Goal: Task Accomplishment & Management: Manage account settings

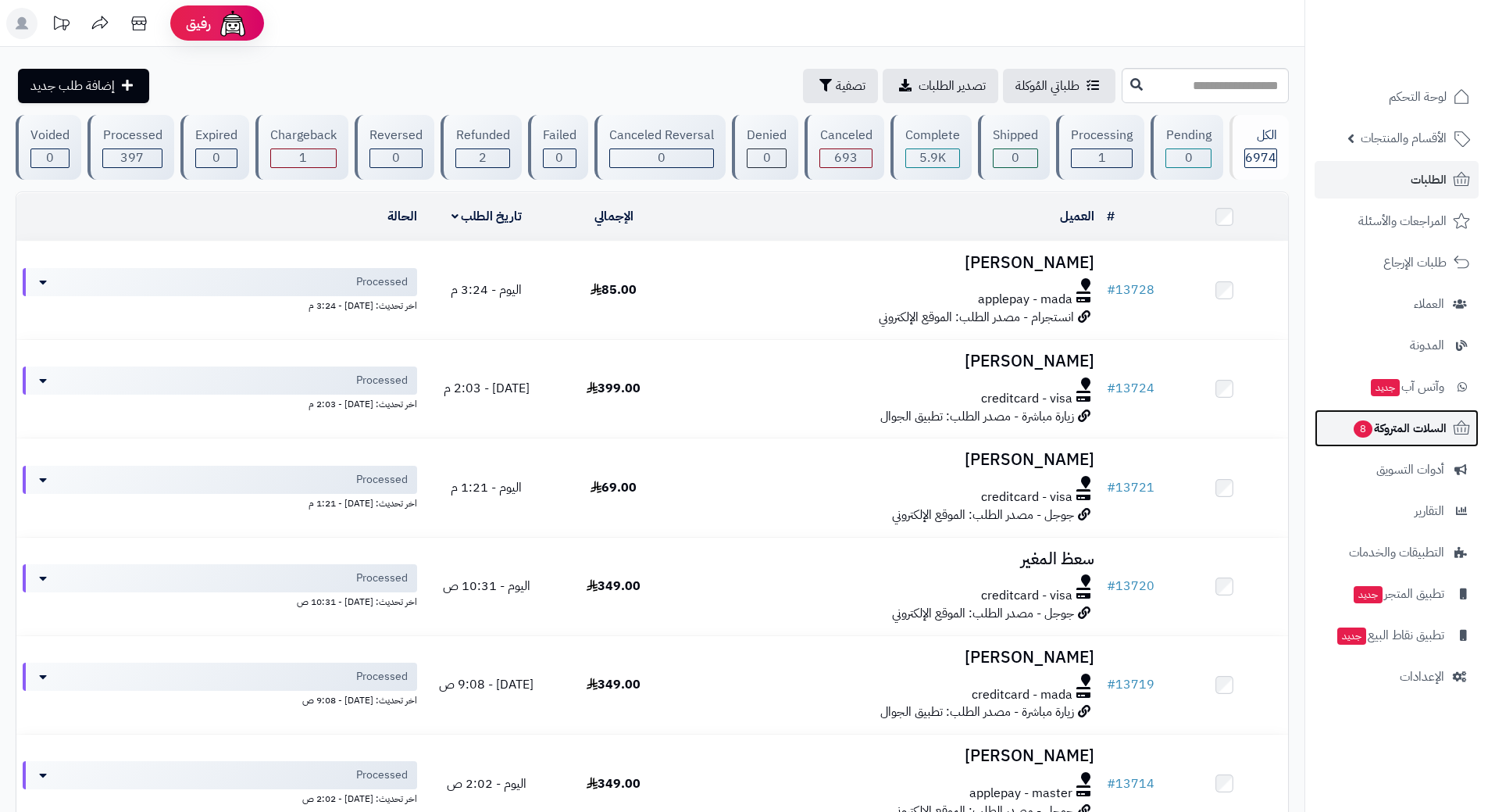
click at [1347, 436] on link "السلات المتروكة 8" at bounding box center [1397, 429] width 164 height 38
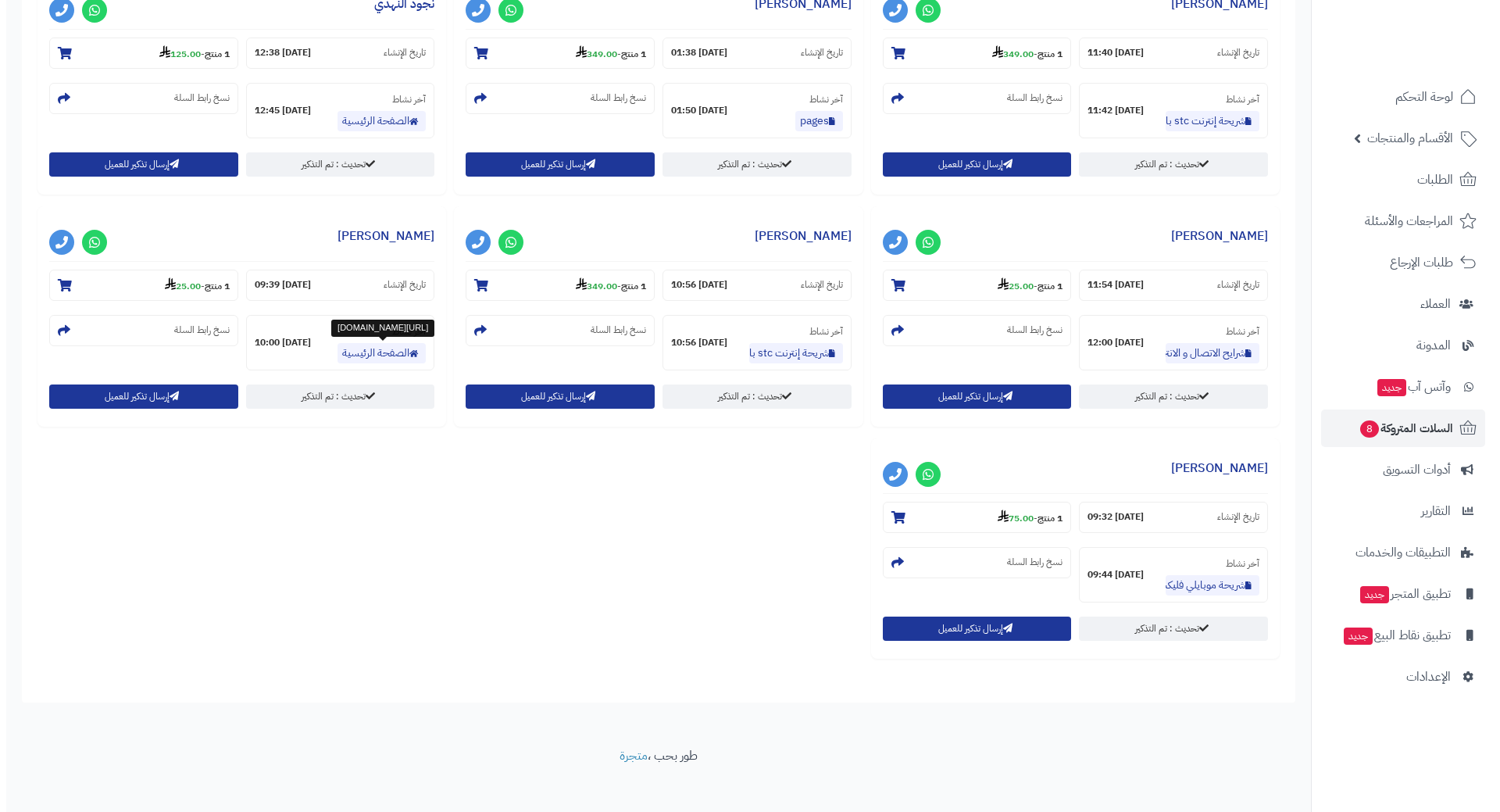
scroll to position [933, 0]
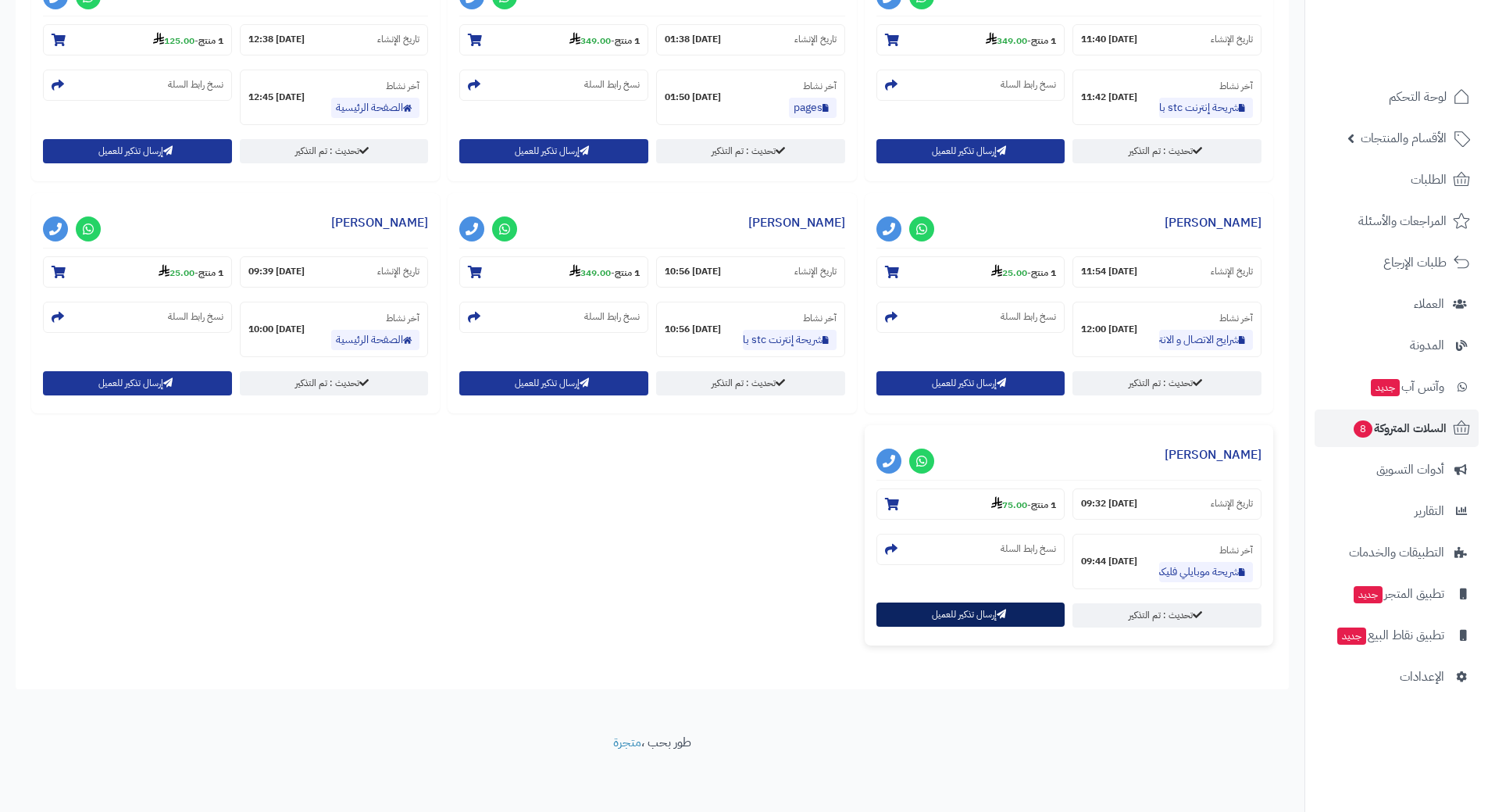
click at [925, 620] on button "إرسال تذكير للعميل" at bounding box center [971, 614] width 189 height 24
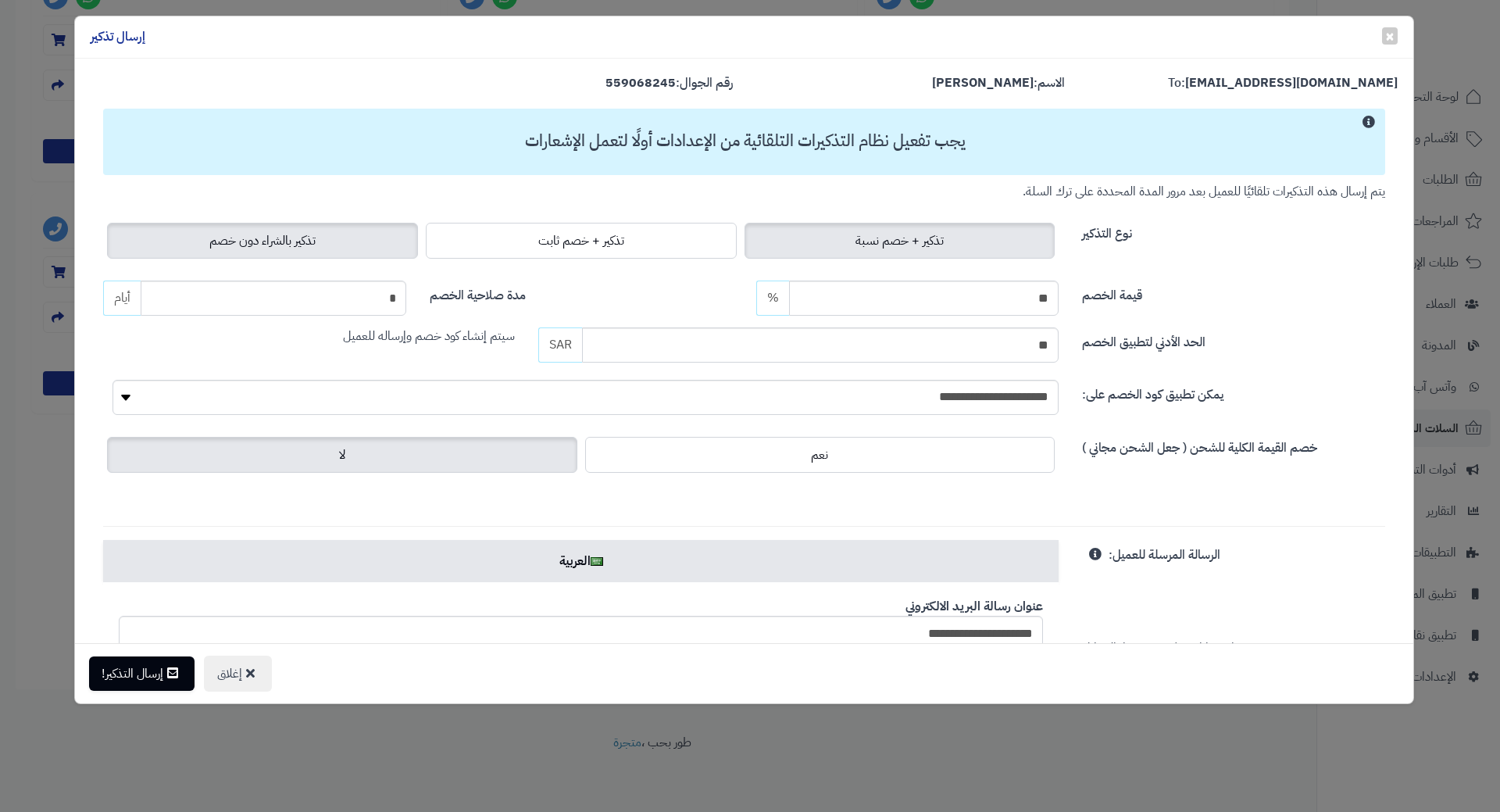
click at [276, 235] on span "تذكير بالشراء دون خصم" at bounding box center [263, 240] width 106 height 19
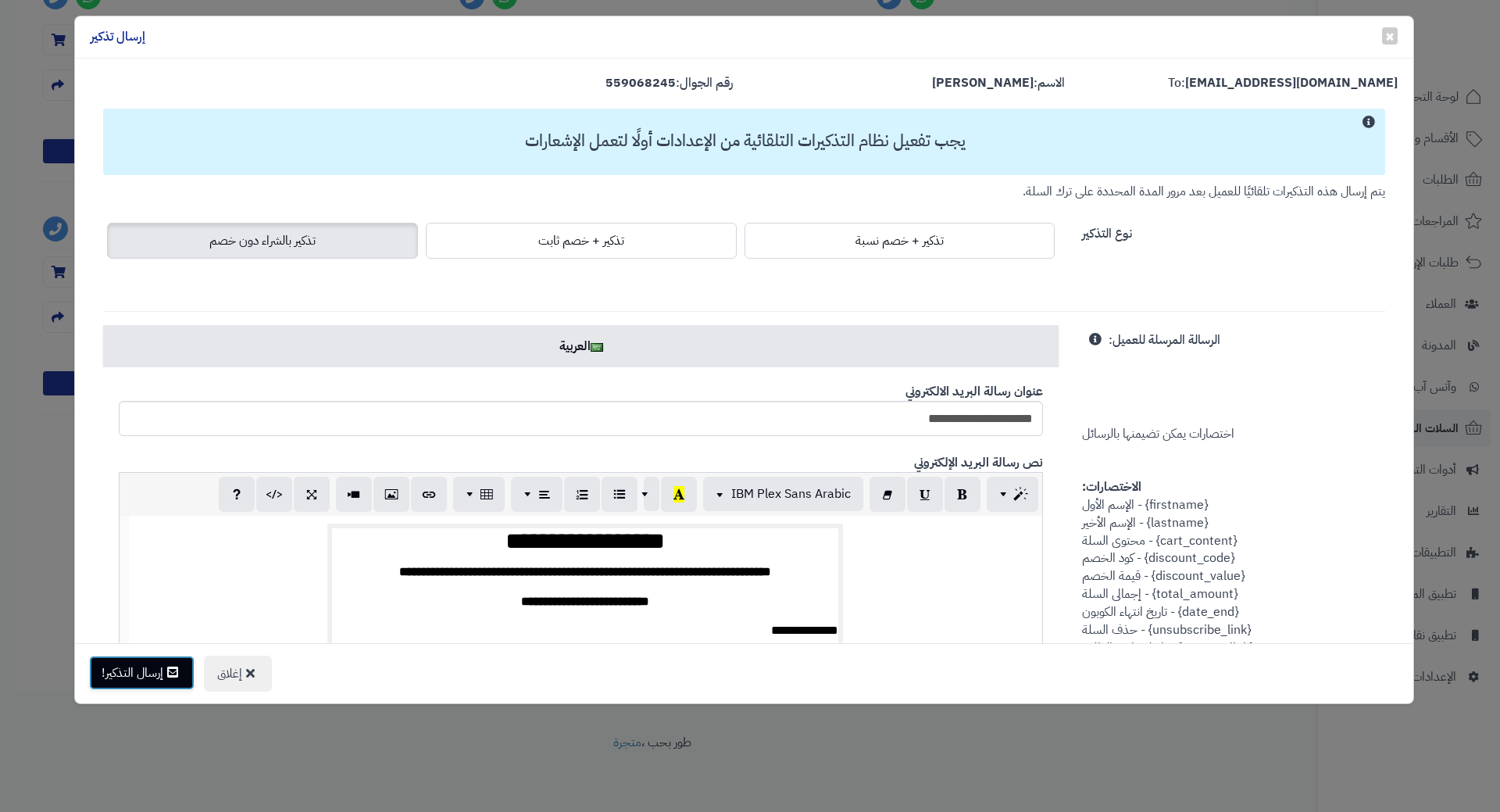
click at [155, 677] on button "إرسال التذكير!" at bounding box center [142, 672] width 106 height 34
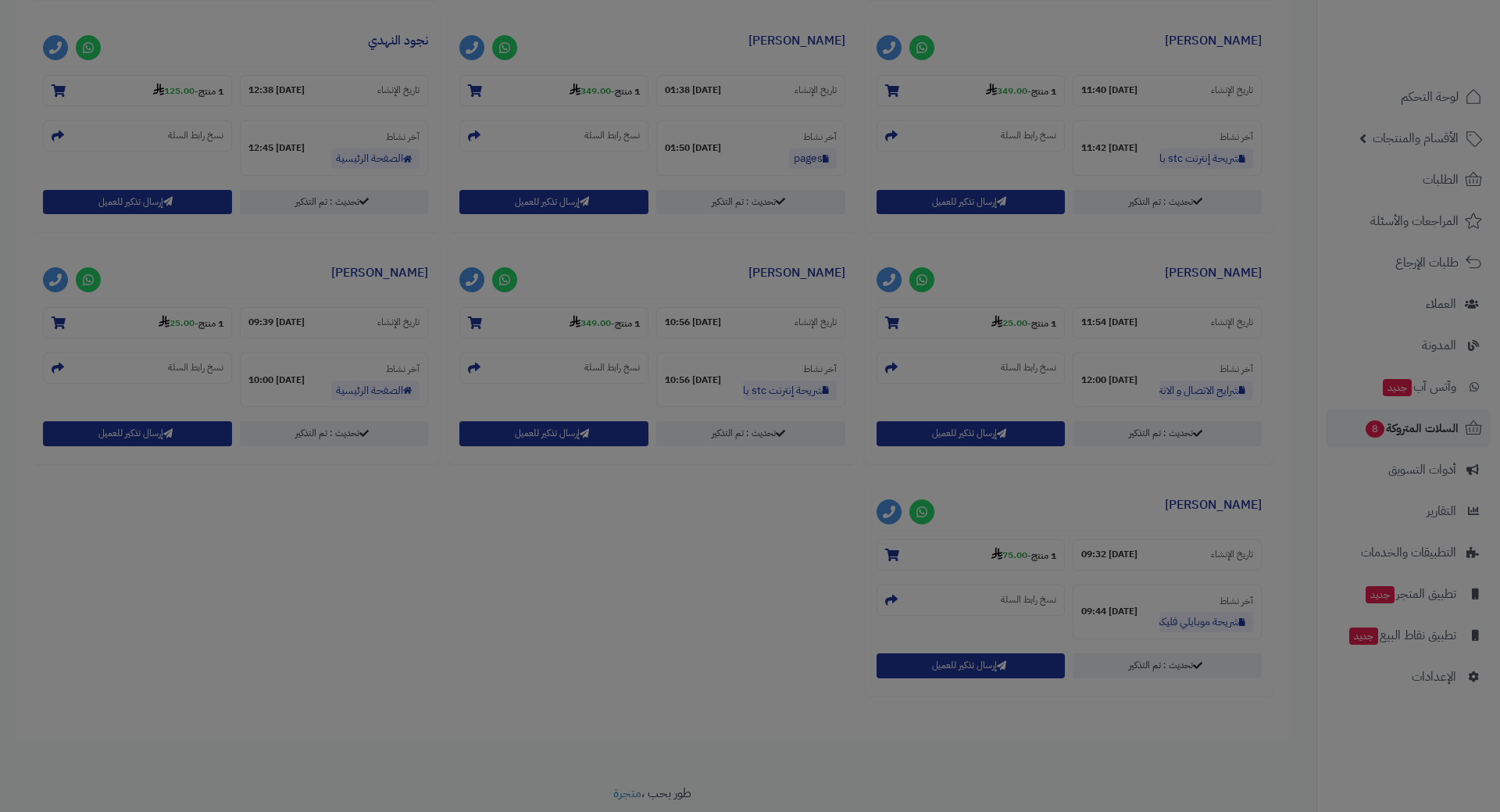
scroll to position [983, 0]
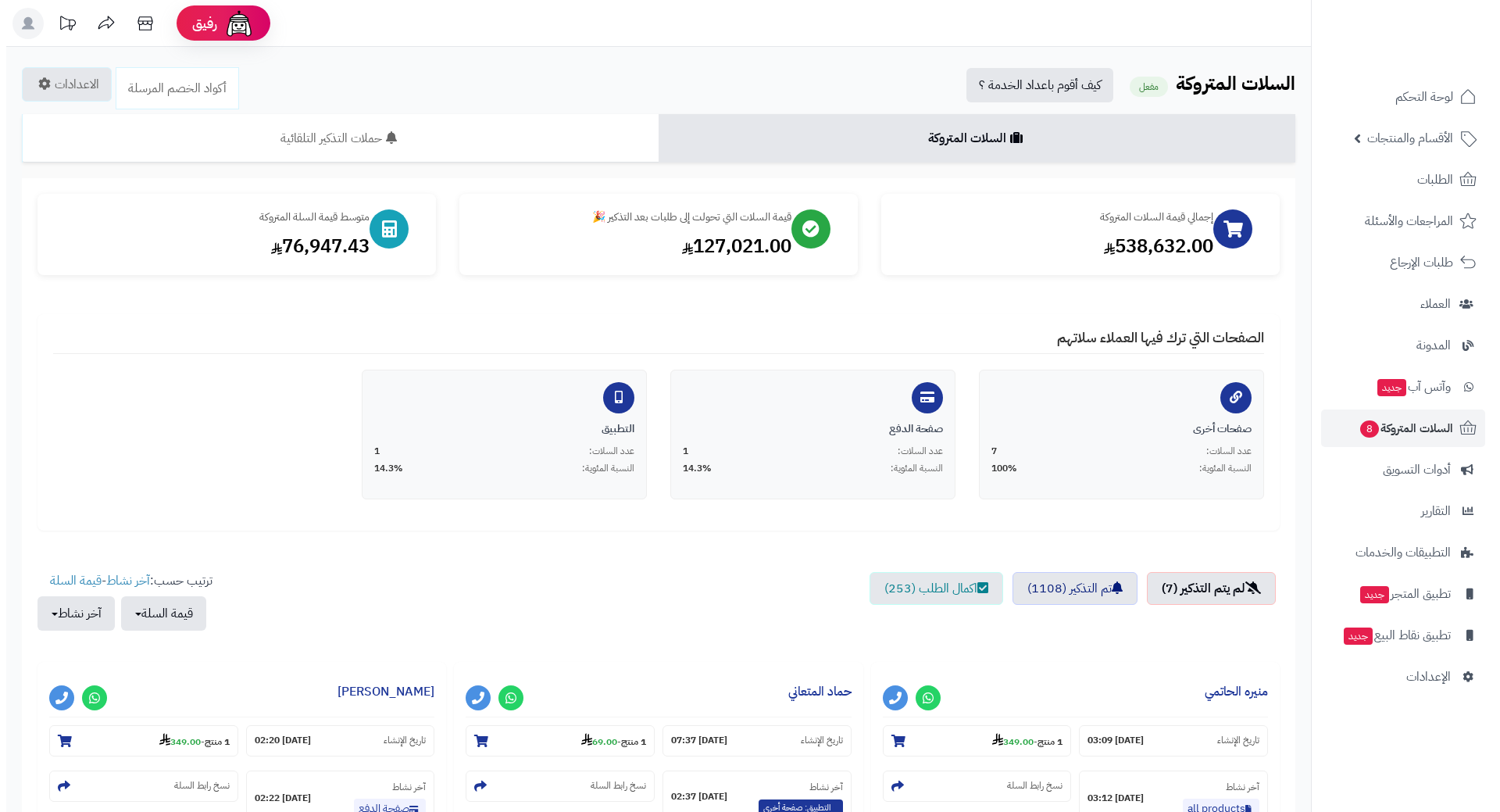
scroll to position [701, 0]
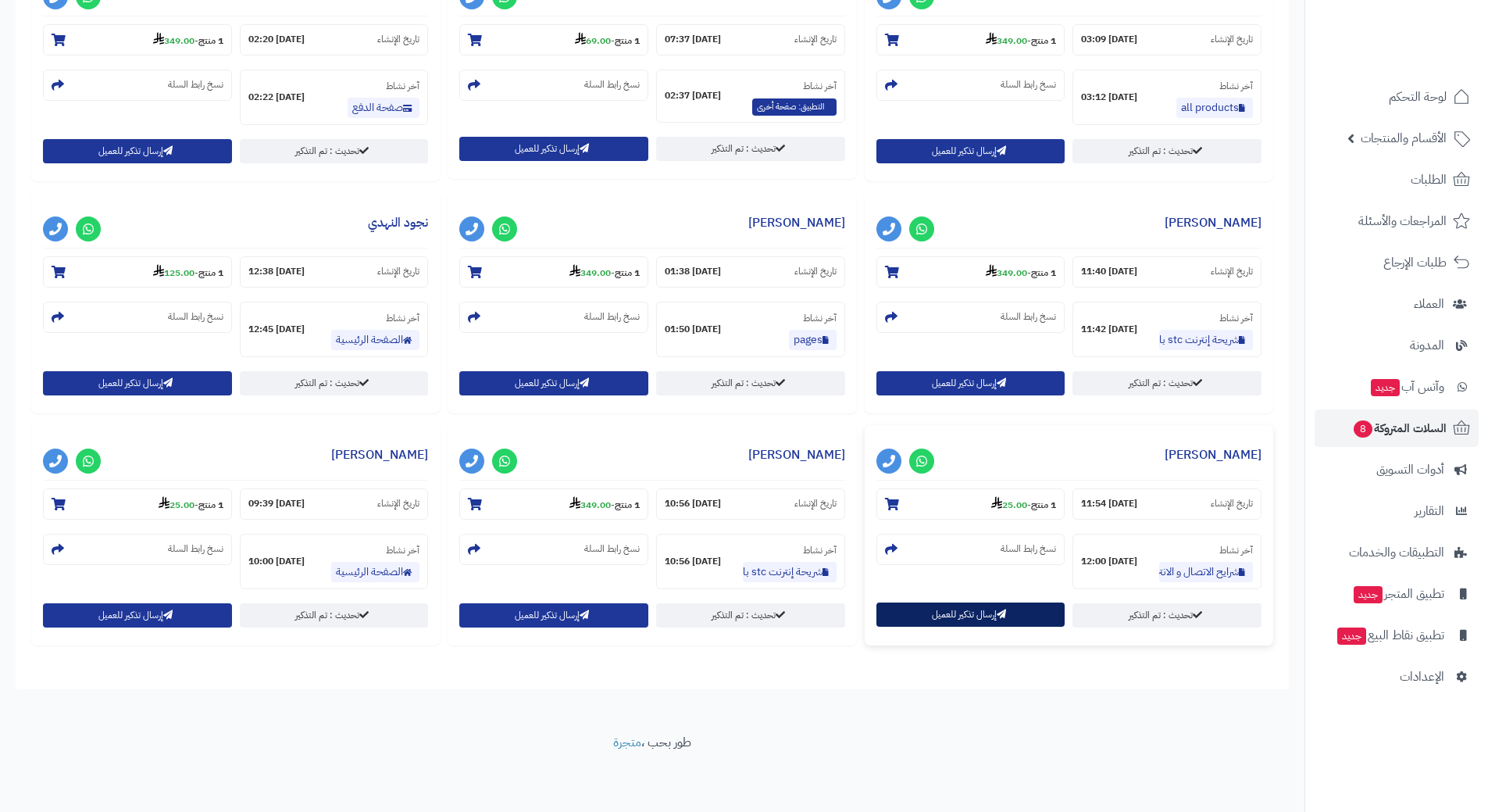
click at [946, 619] on button "إرسال تذكير للعميل" at bounding box center [971, 614] width 189 height 24
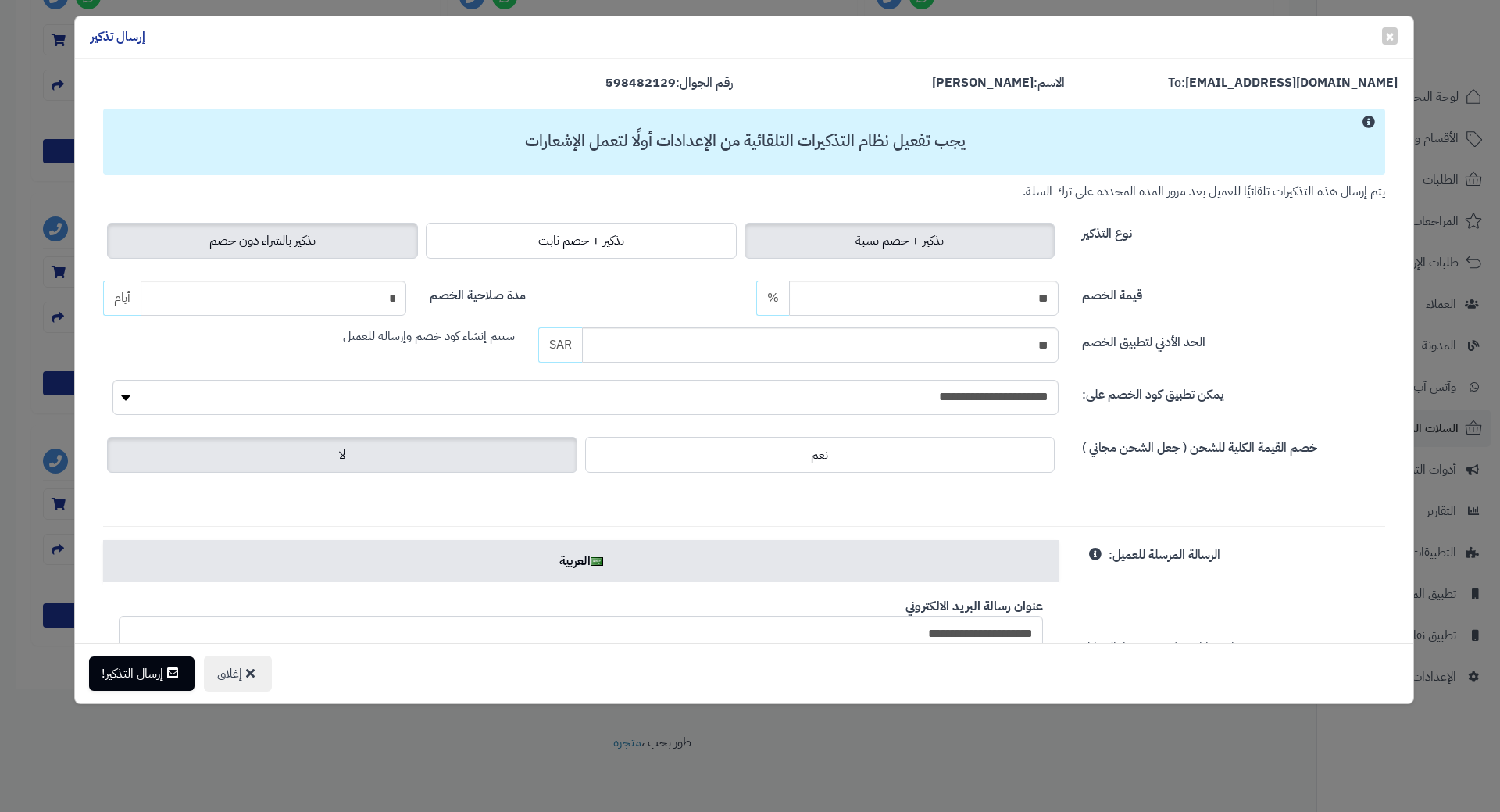
click at [307, 248] on span "تذكير بالشراء دون خصم" at bounding box center [263, 240] width 106 height 19
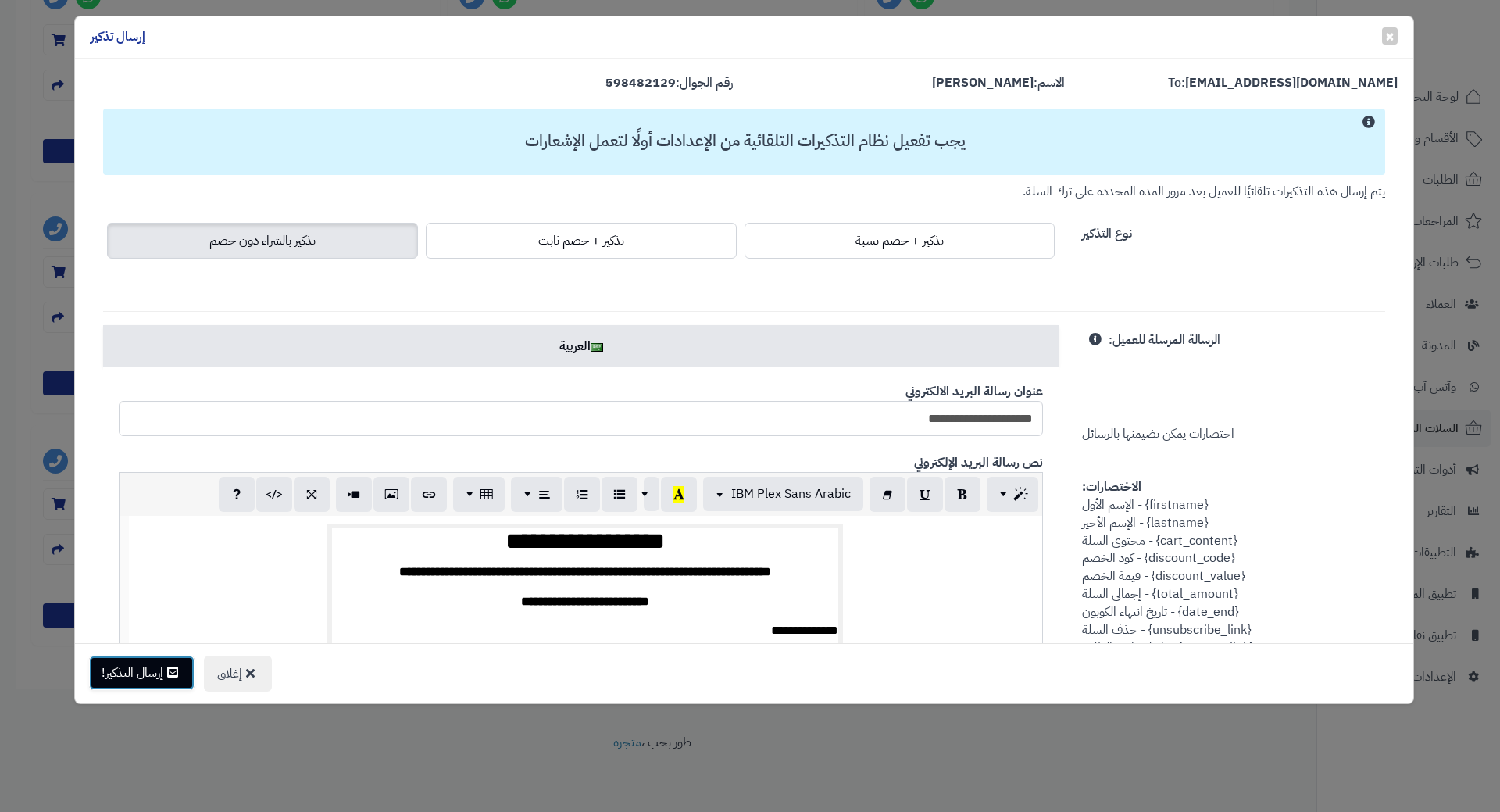
click at [154, 669] on button "إرسال التذكير!" at bounding box center [142, 672] width 106 height 34
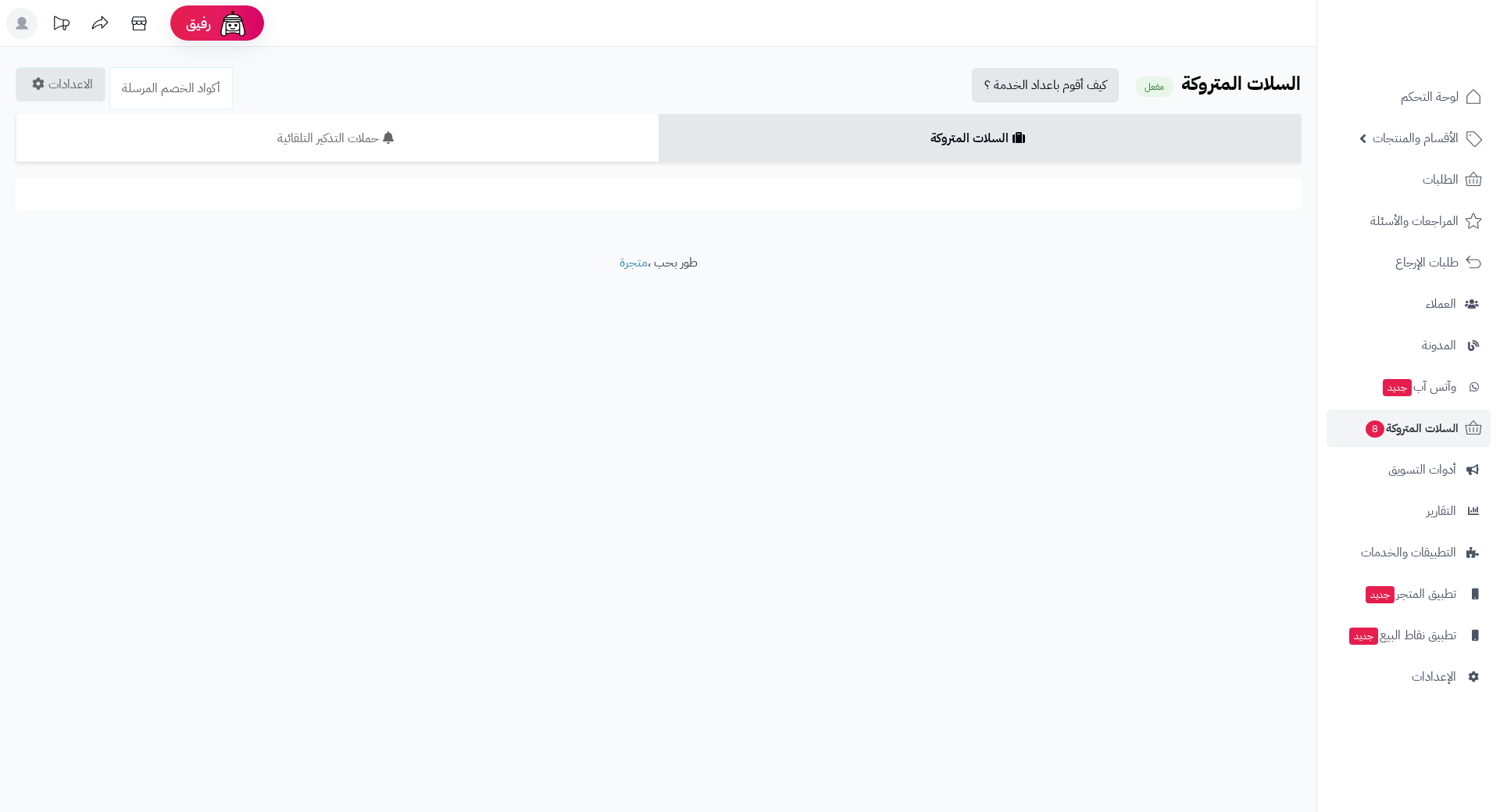
scroll to position [701, 0]
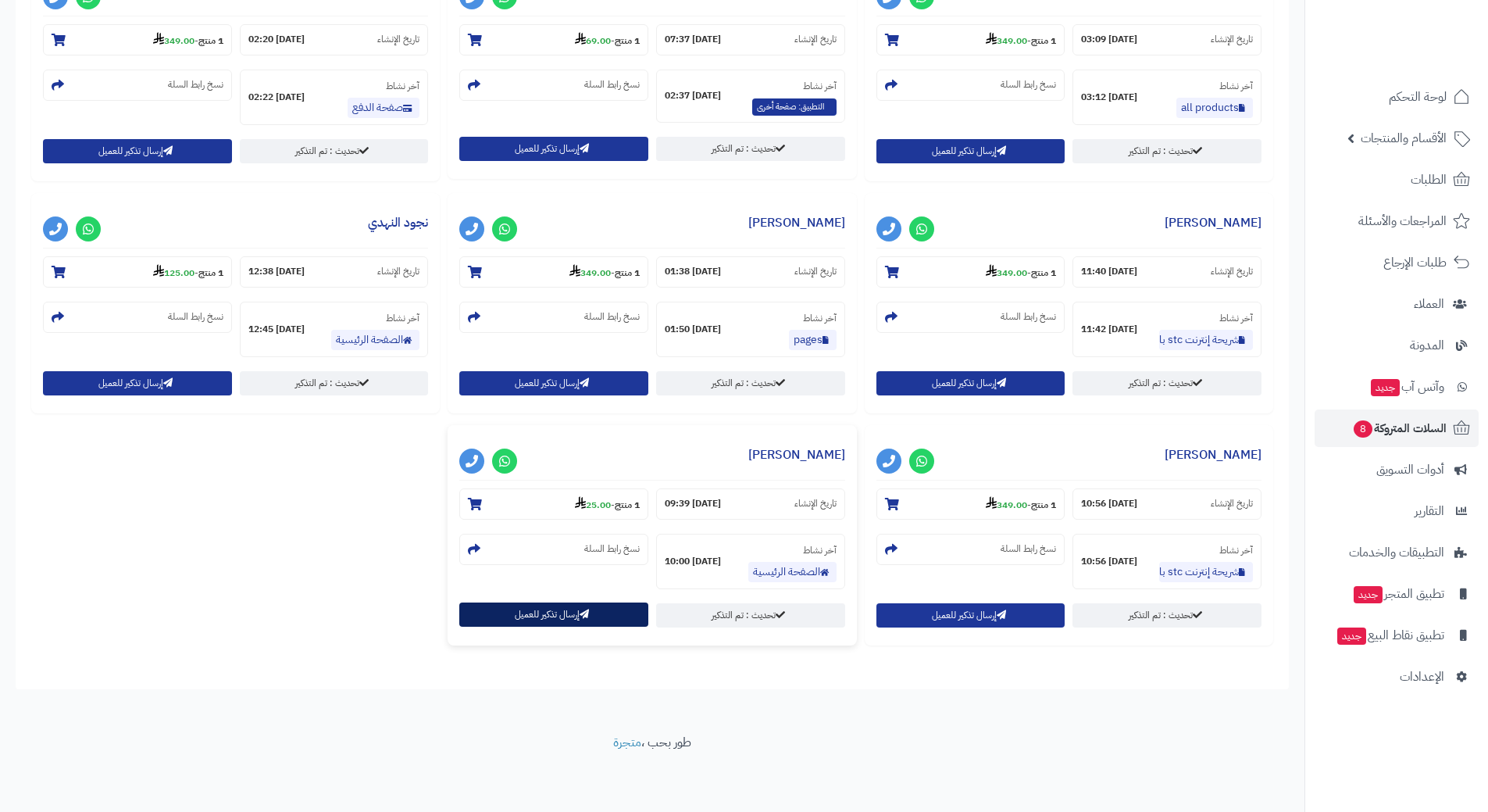
click at [532, 625] on button "إرسال تذكير للعميل" at bounding box center [554, 614] width 189 height 24
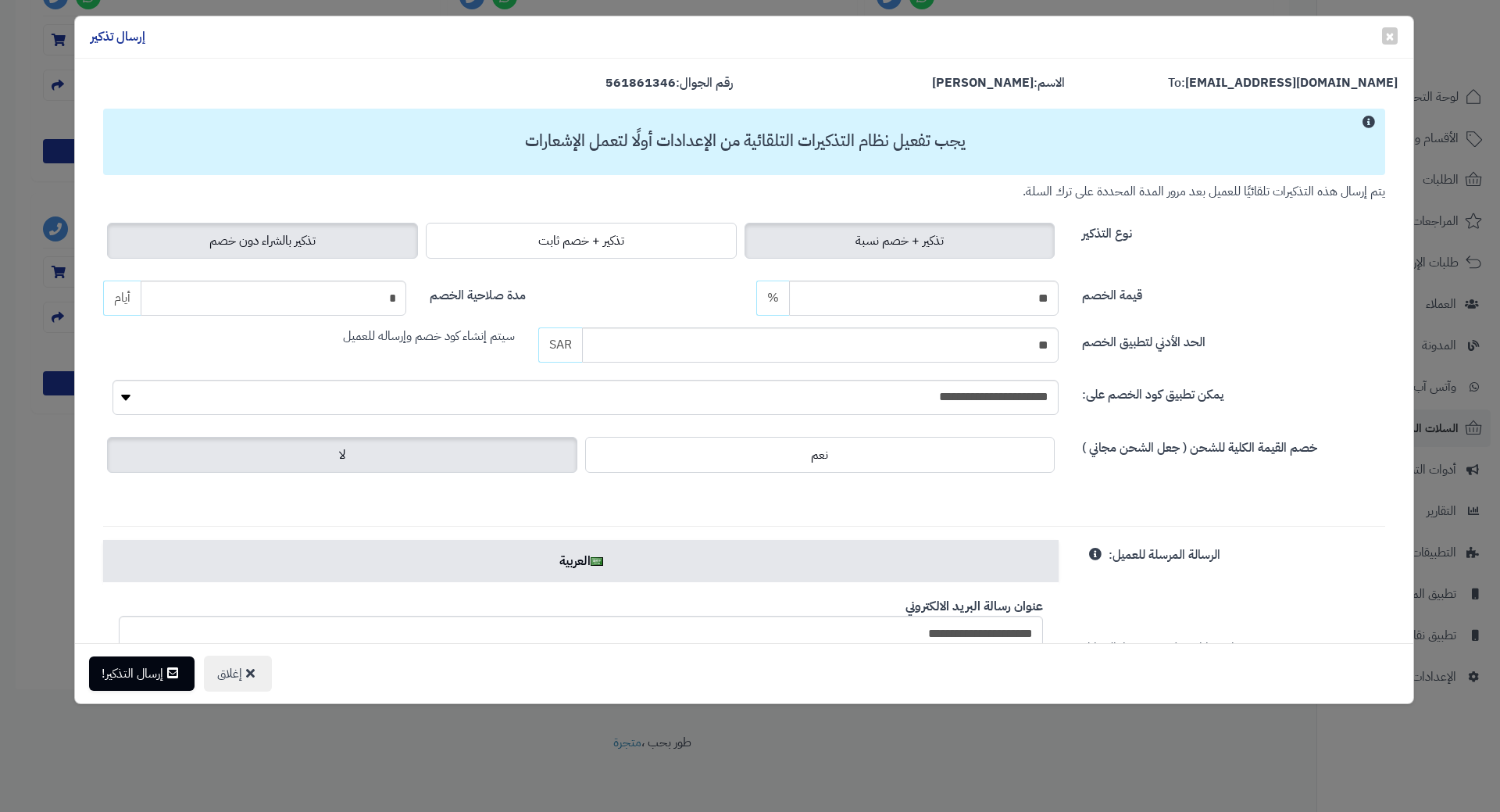
click at [244, 252] on label "تذكير بالشراء دون خصم" at bounding box center [263, 241] width 311 height 36
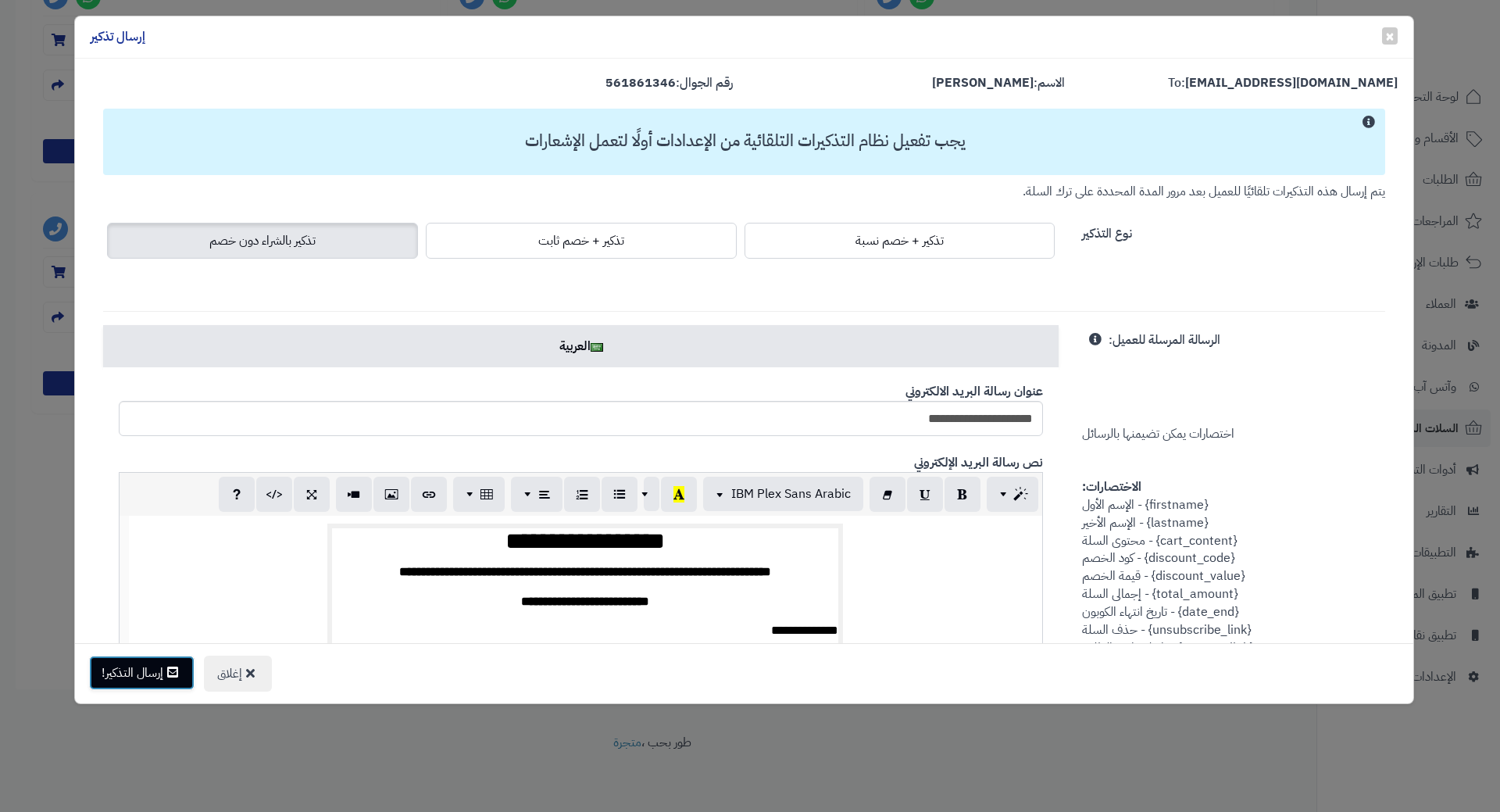
click at [137, 661] on button "إرسال التذكير!" at bounding box center [142, 672] width 106 height 34
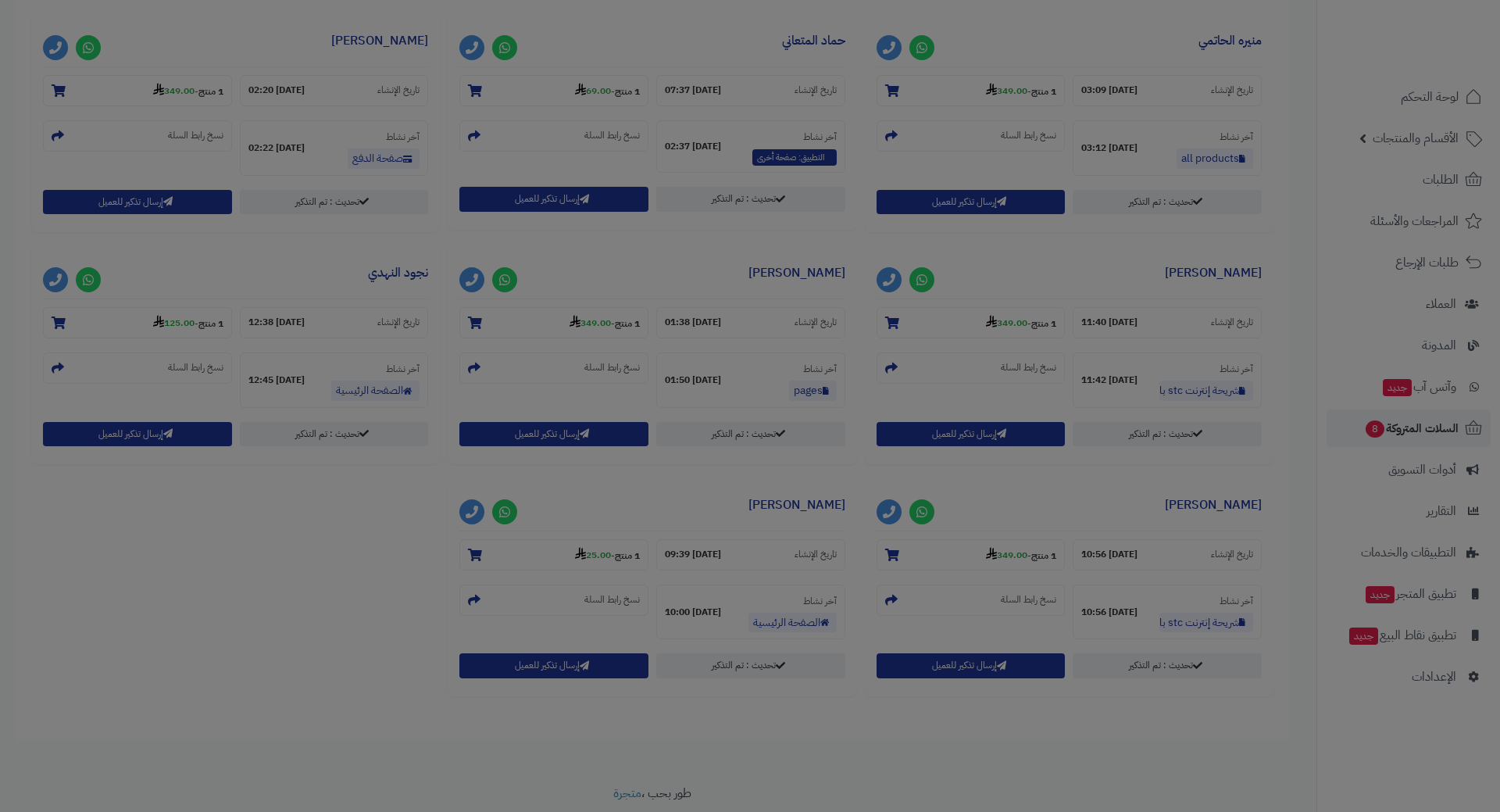
scroll to position [752, 0]
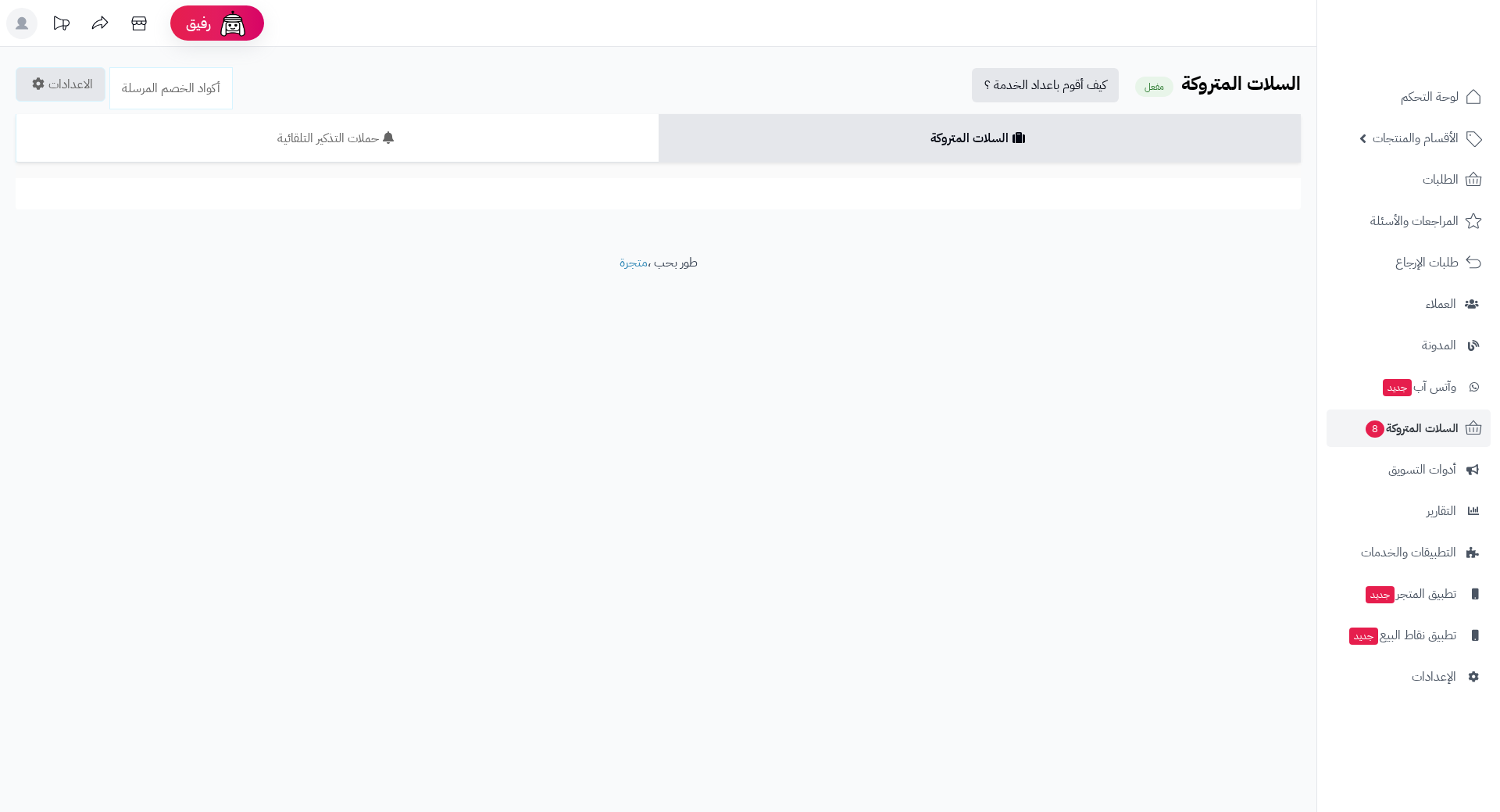
scroll to position [701, 0]
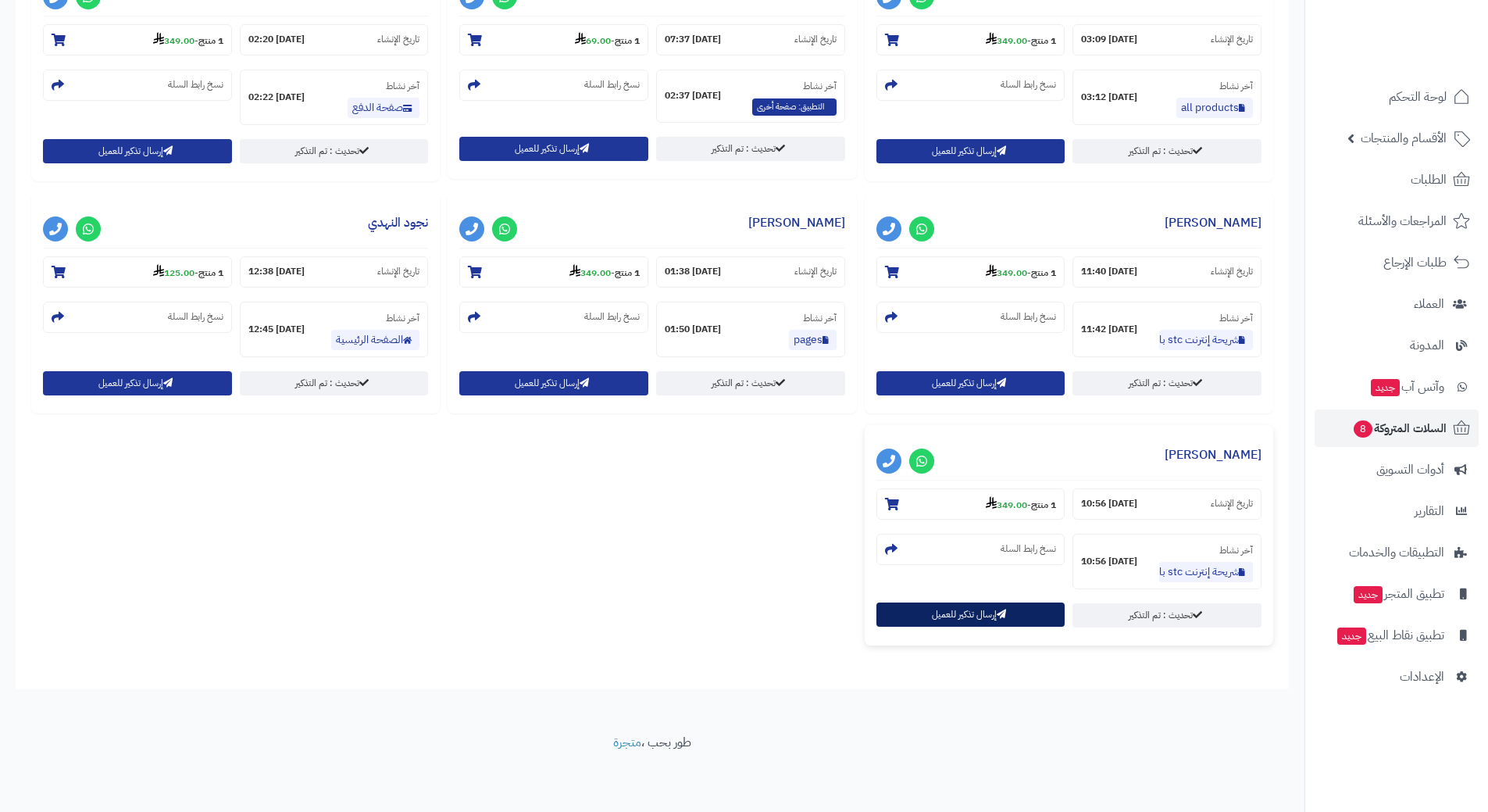
click at [914, 602] on button "إرسال تذكير للعميل" at bounding box center [971, 614] width 189 height 24
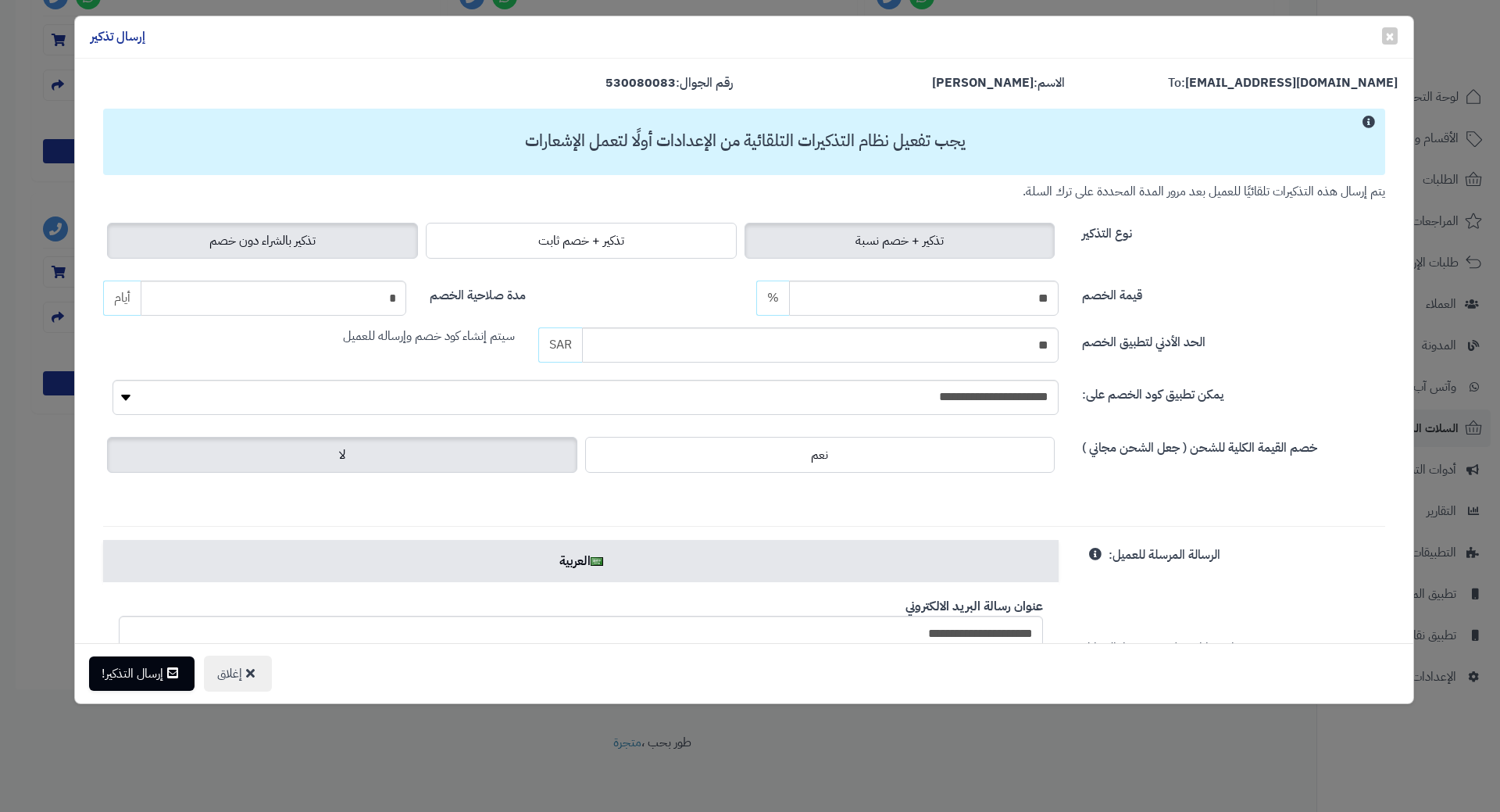
click at [267, 232] on span "تذكير بالشراء دون خصم" at bounding box center [263, 240] width 106 height 19
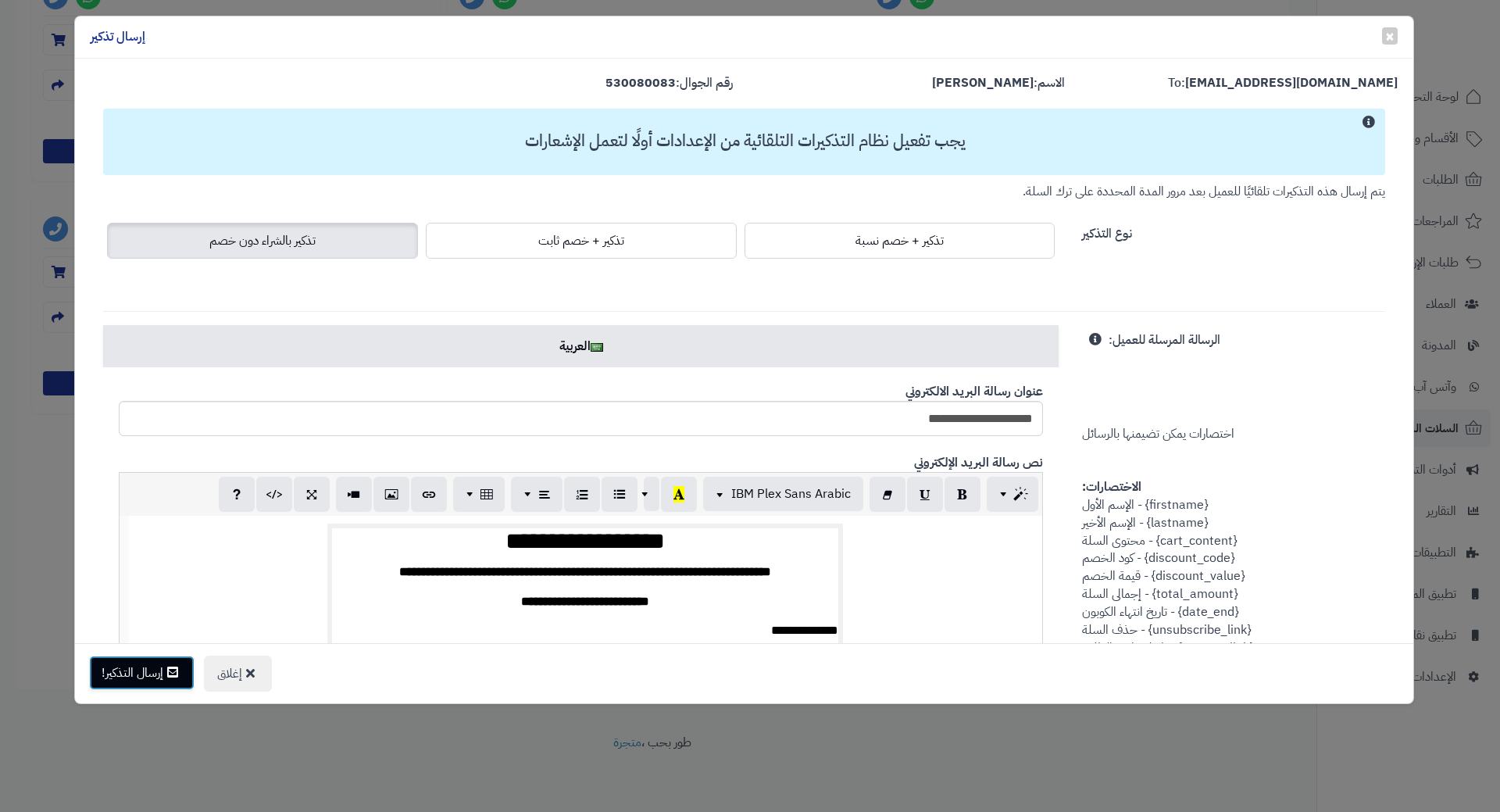
click at [114, 678] on button "إرسال التذكير!" at bounding box center [142, 672] width 106 height 34
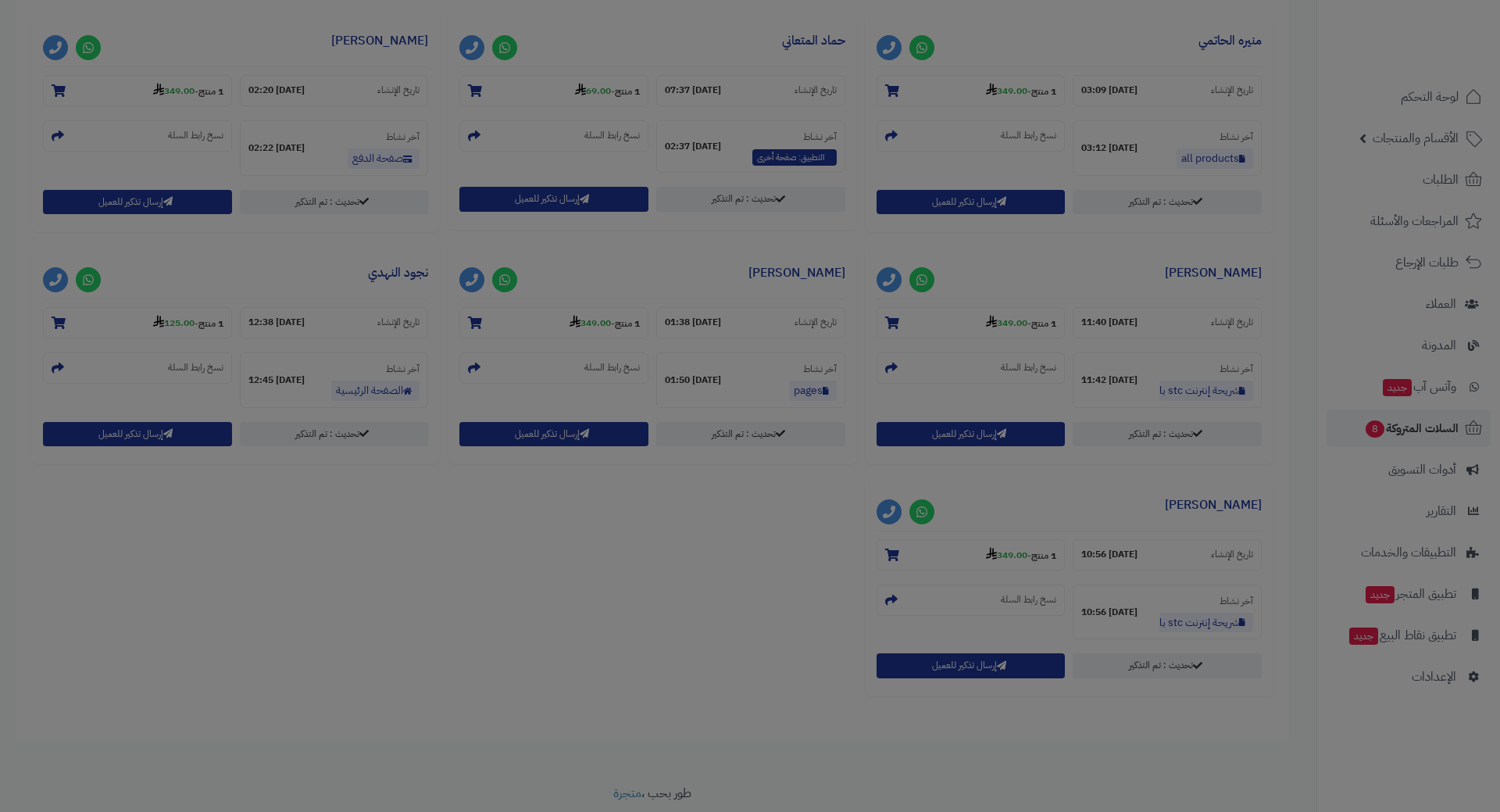
scroll to position [752, 0]
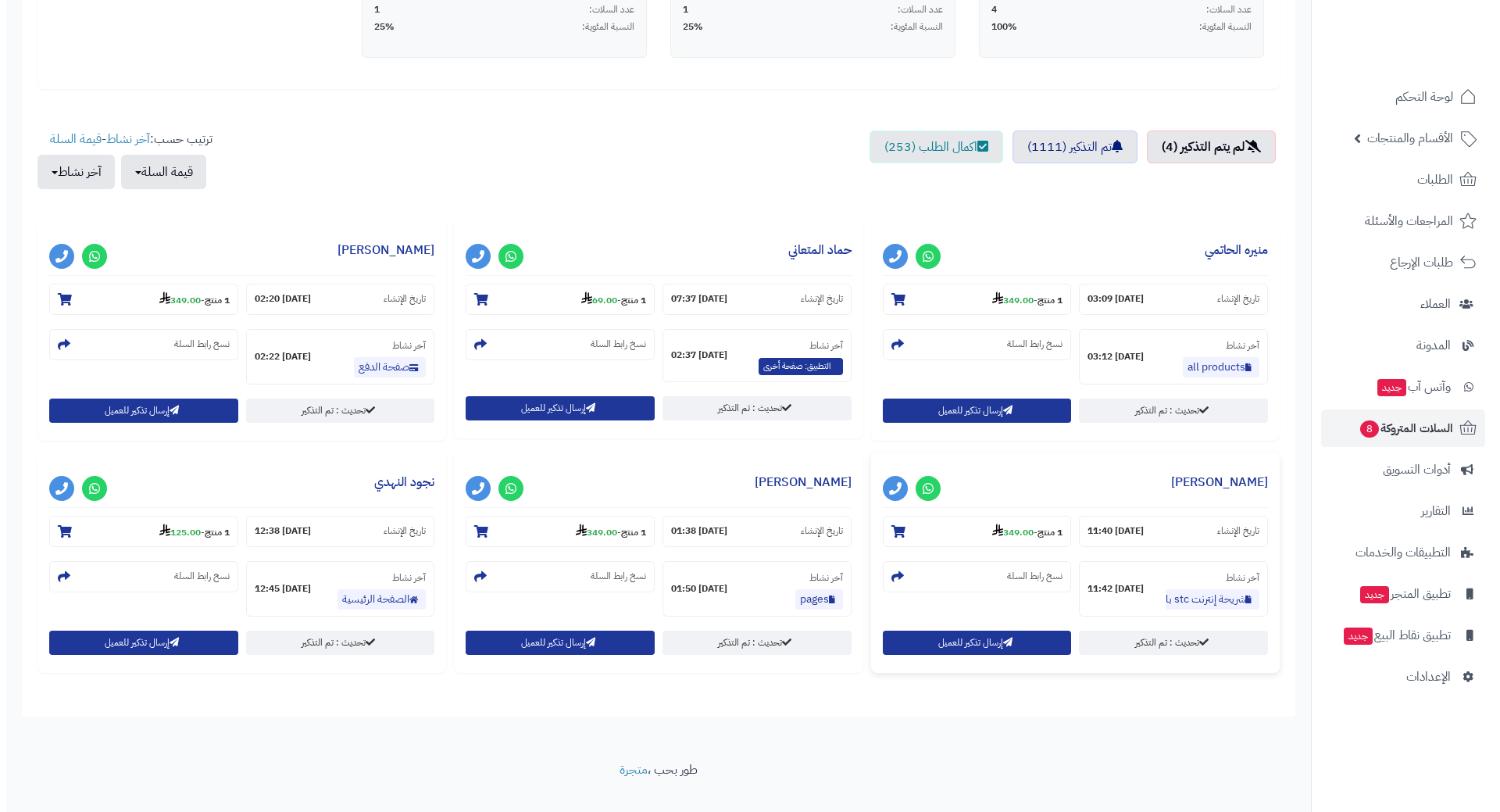
scroll to position [468, 0]
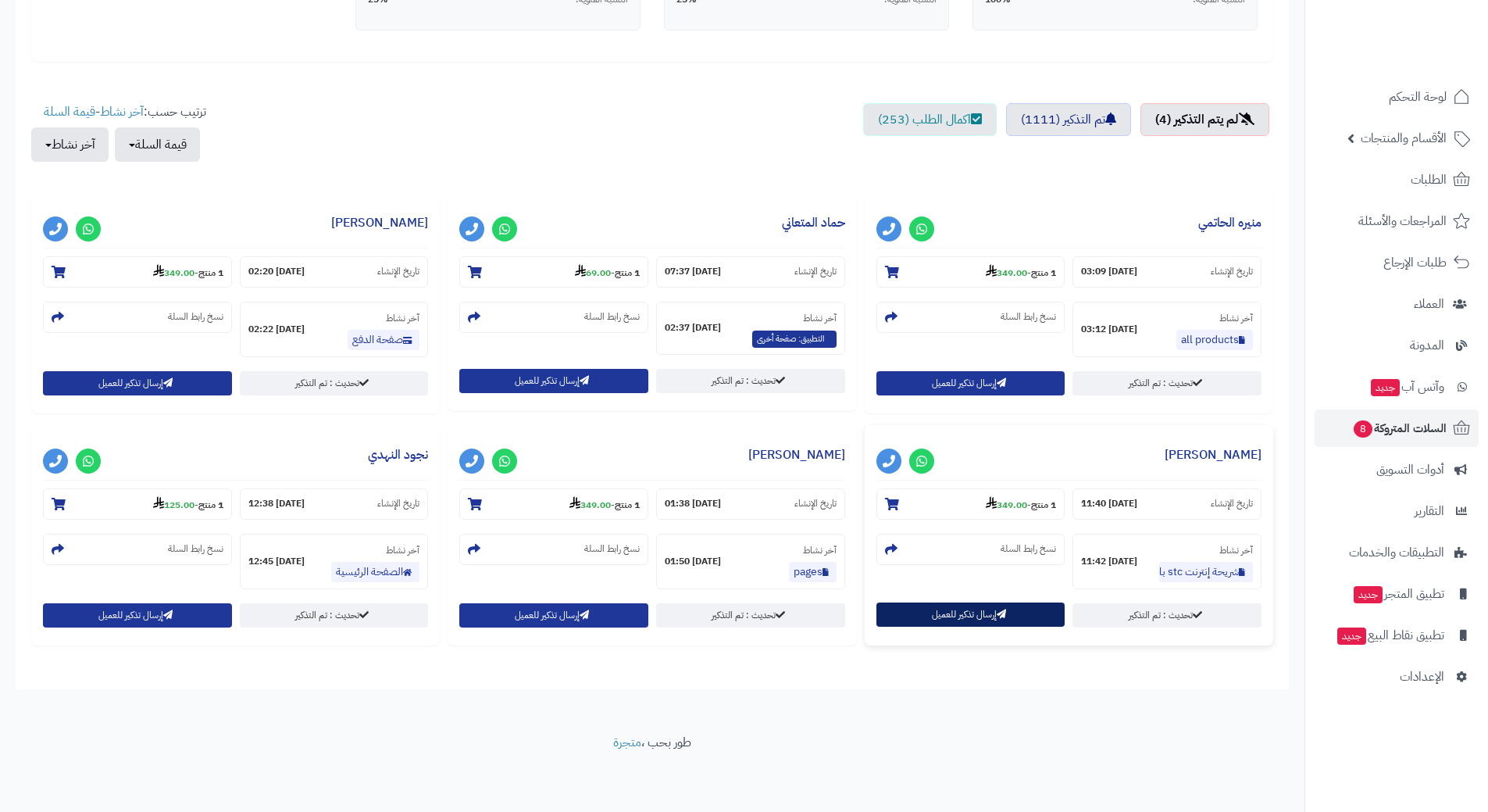
click at [915, 619] on button "إرسال تذكير للعميل" at bounding box center [971, 614] width 189 height 24
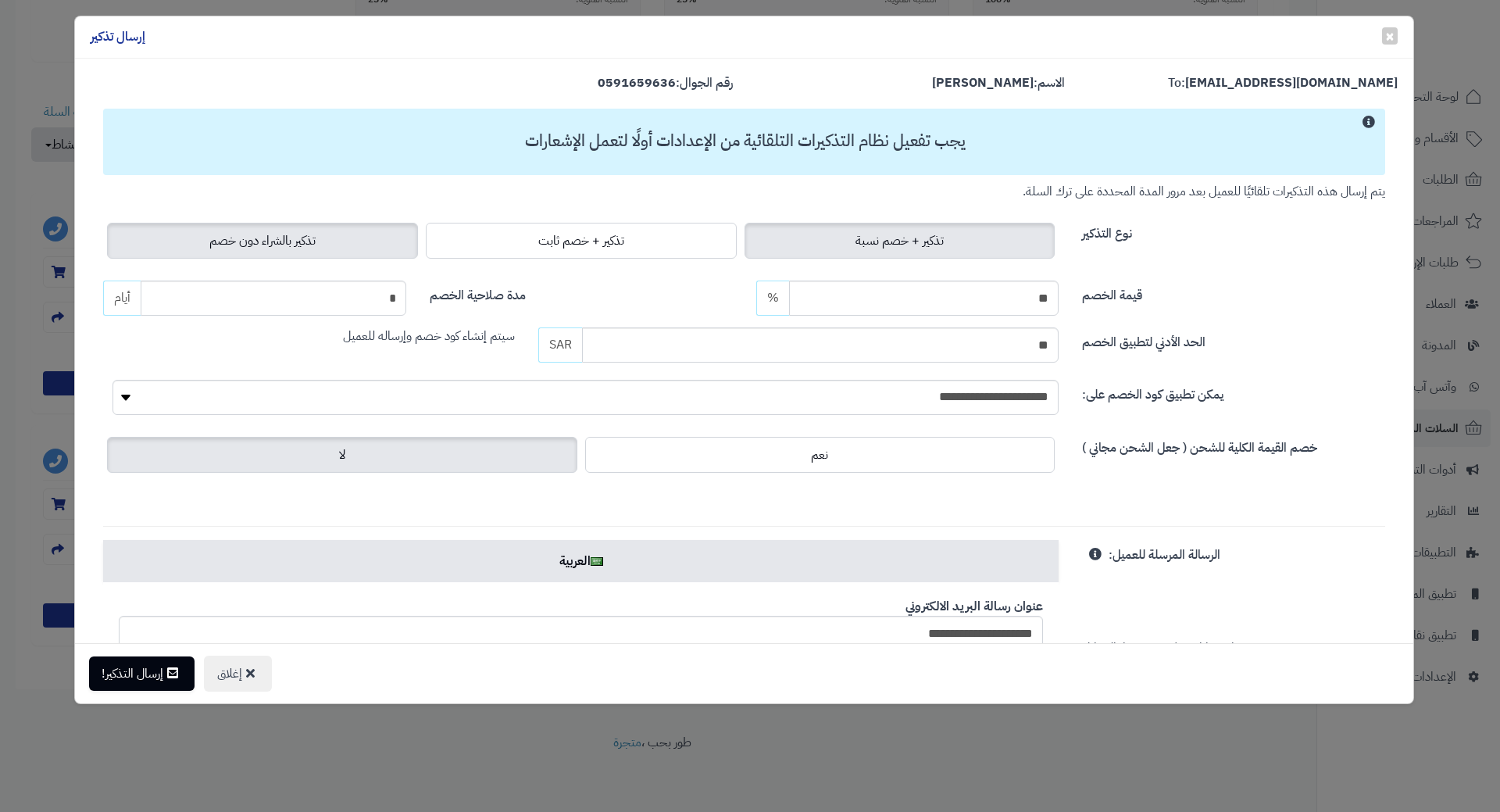
click at [261, 246] on span "تذكير بالشراء دون خصم" at bounding box center [263, 240] width 106 height 19
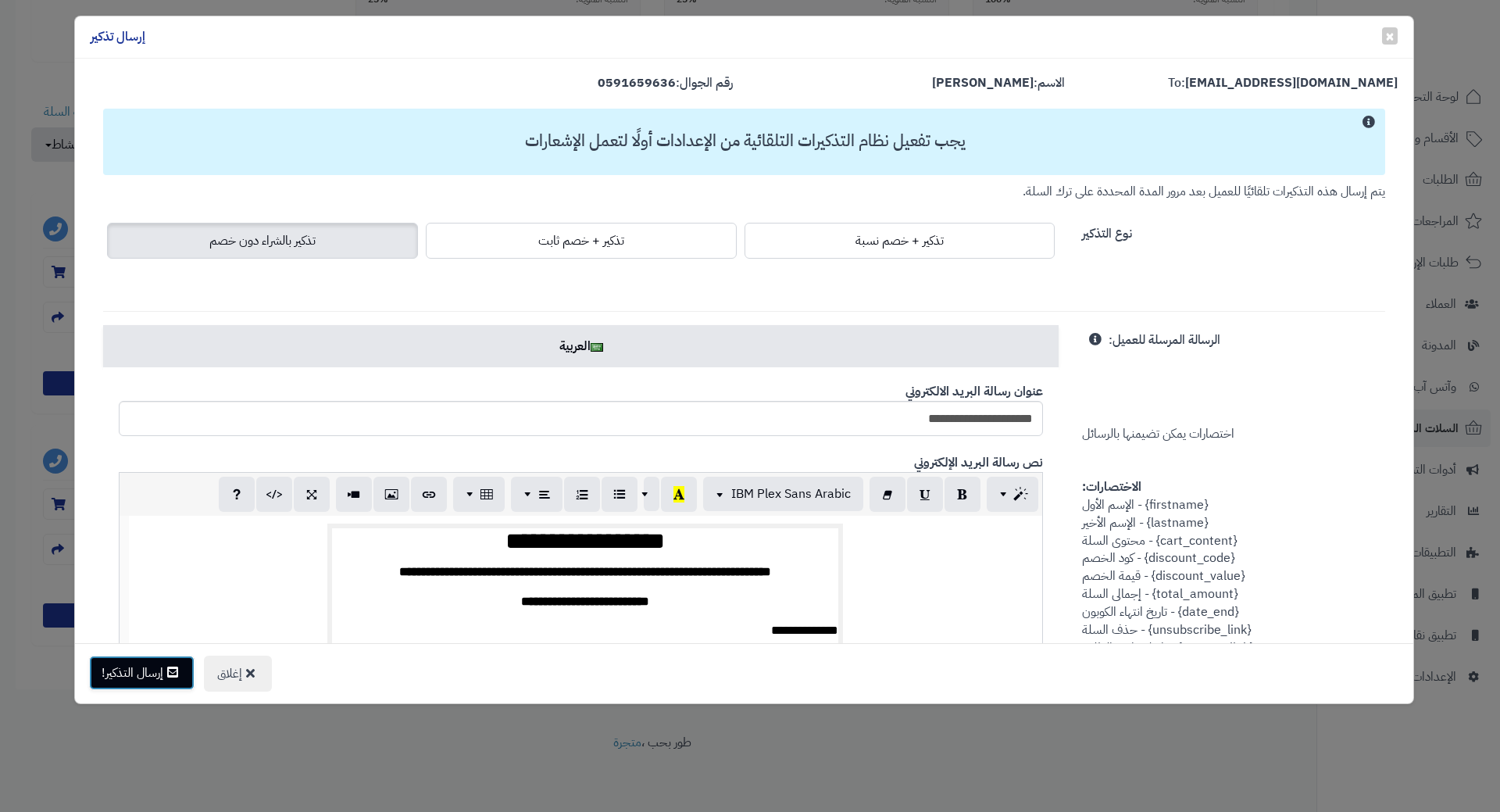
click at [171, 683] on button "إرسال التذكير!" at bounding box center [142, 672] width 106 height 34
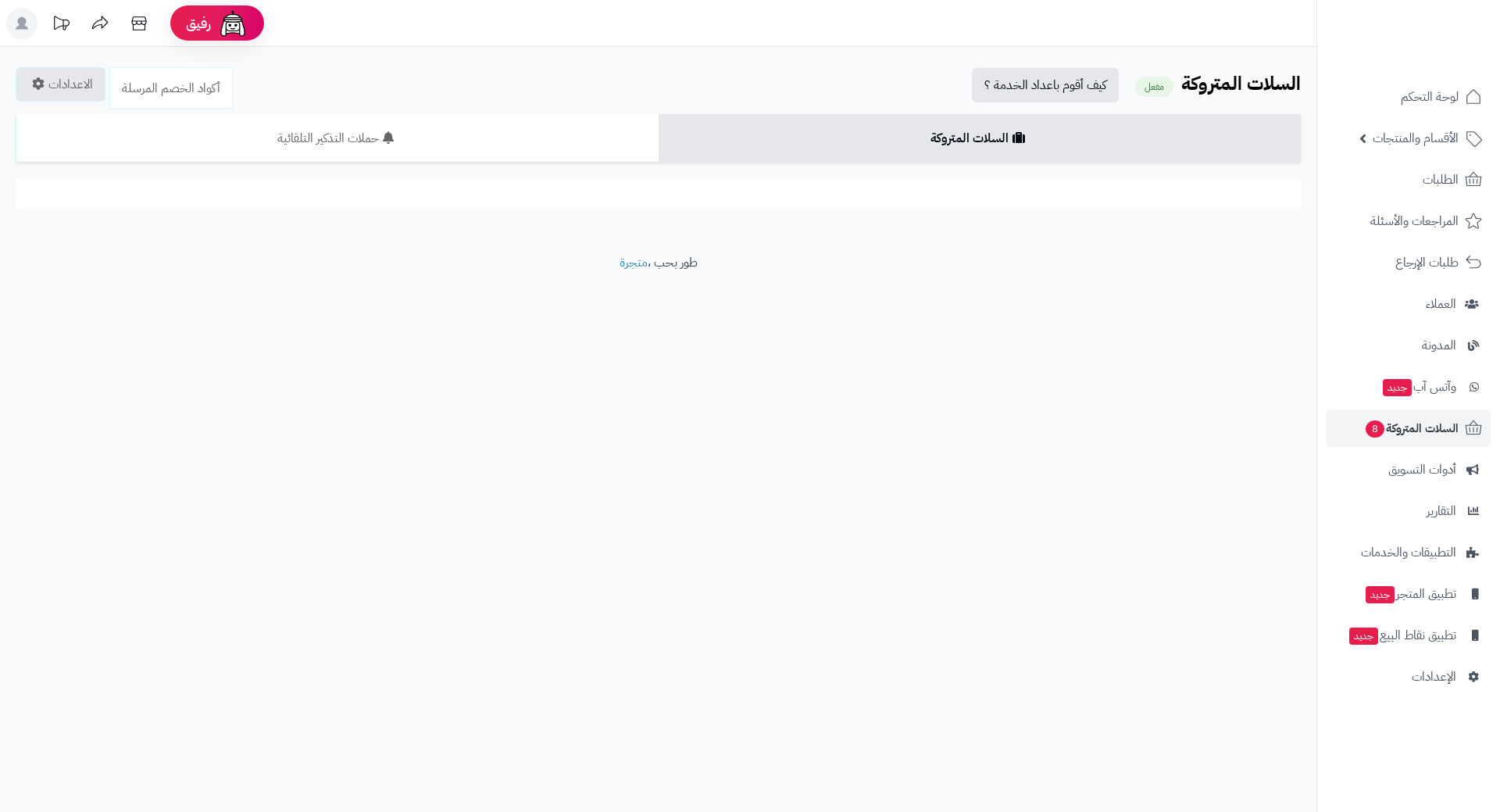
scroll to position [468, 0]
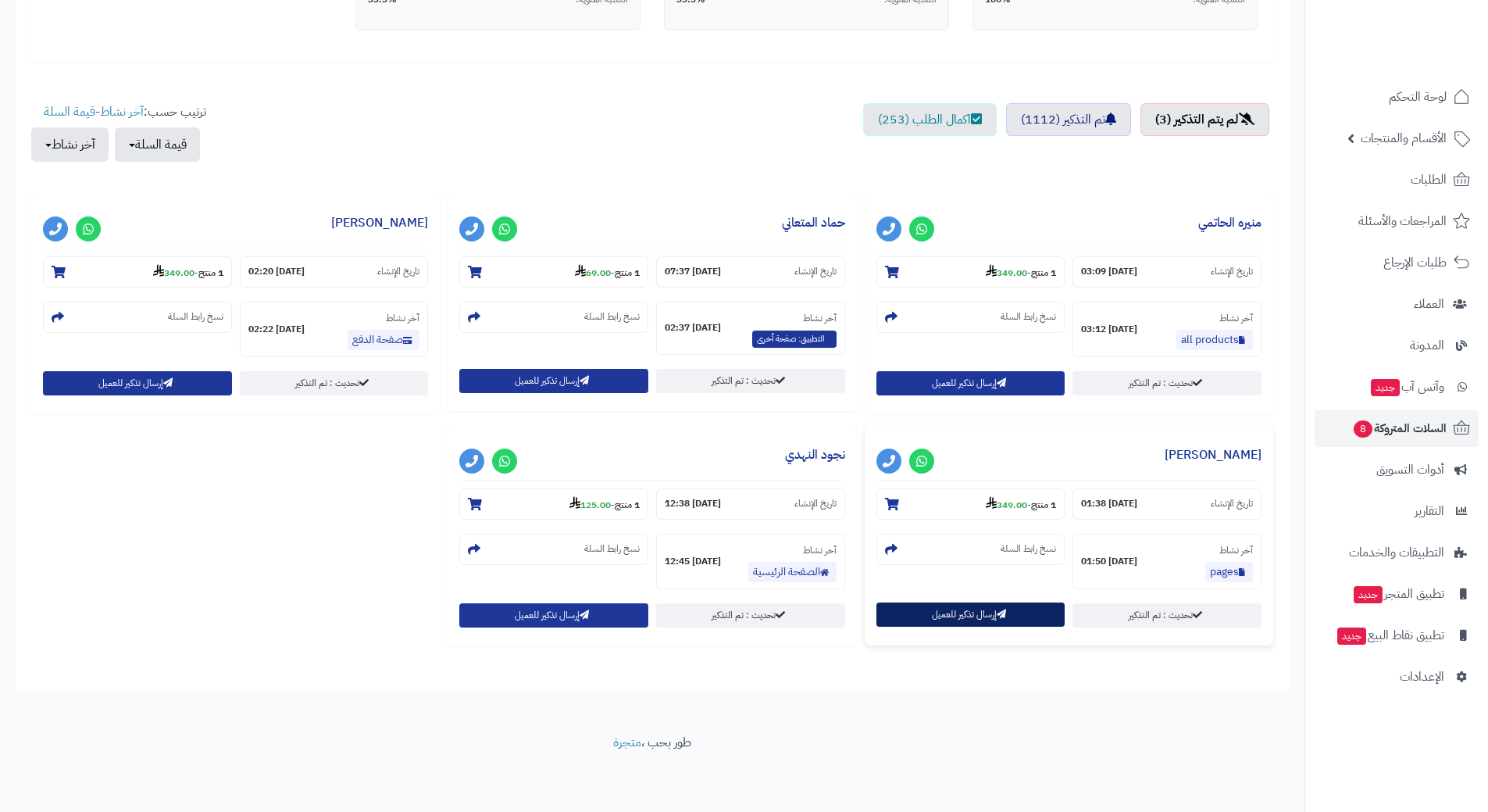
click at [947, 608] on button "إرسال تذكير للعميل" at bounding box center [971, 614] width 189 height 24
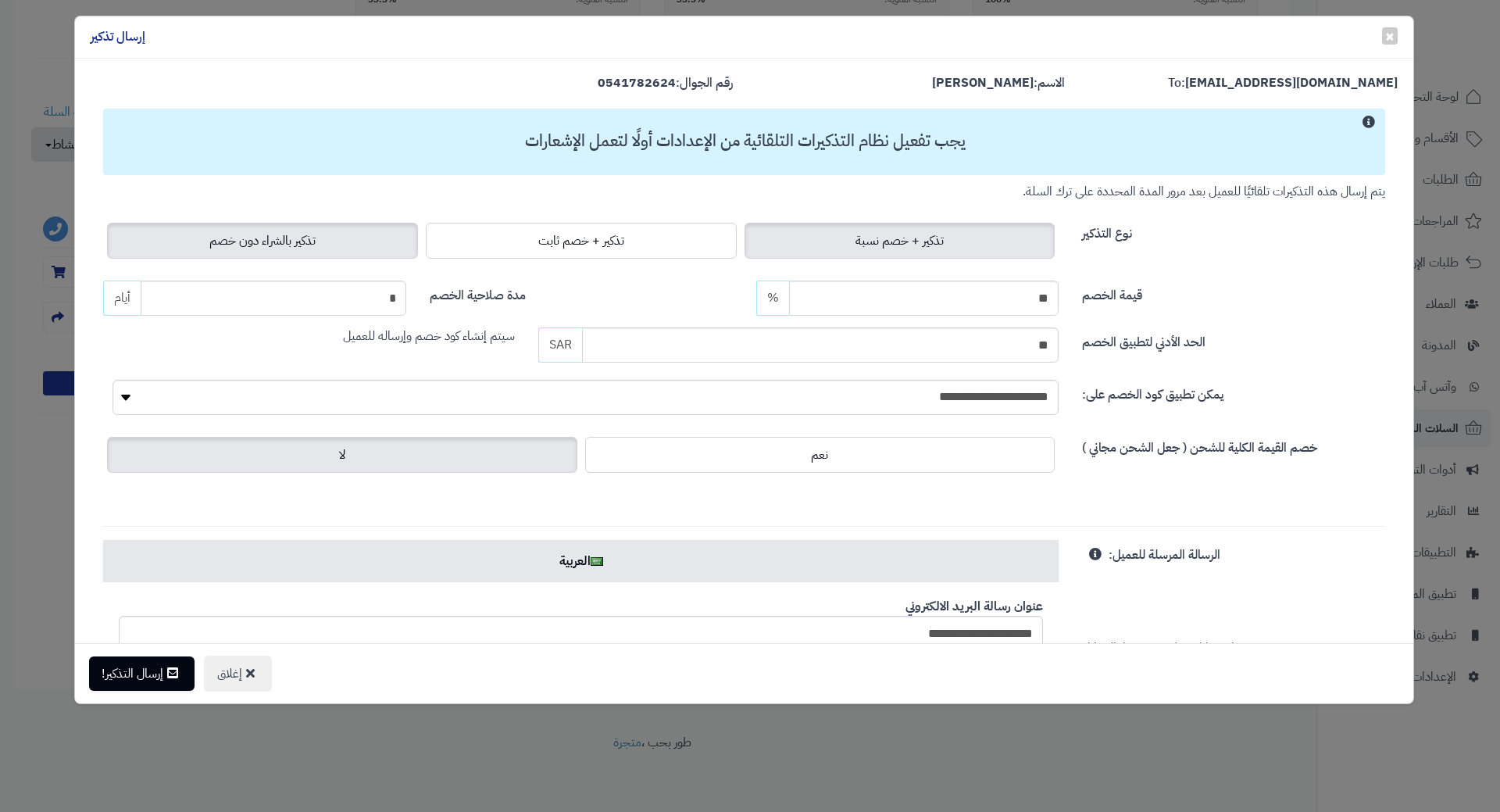
click at [245, 241] on span "تذكير بالشراء دون خصم" at bounding box center [263, 240] width 106 height 19
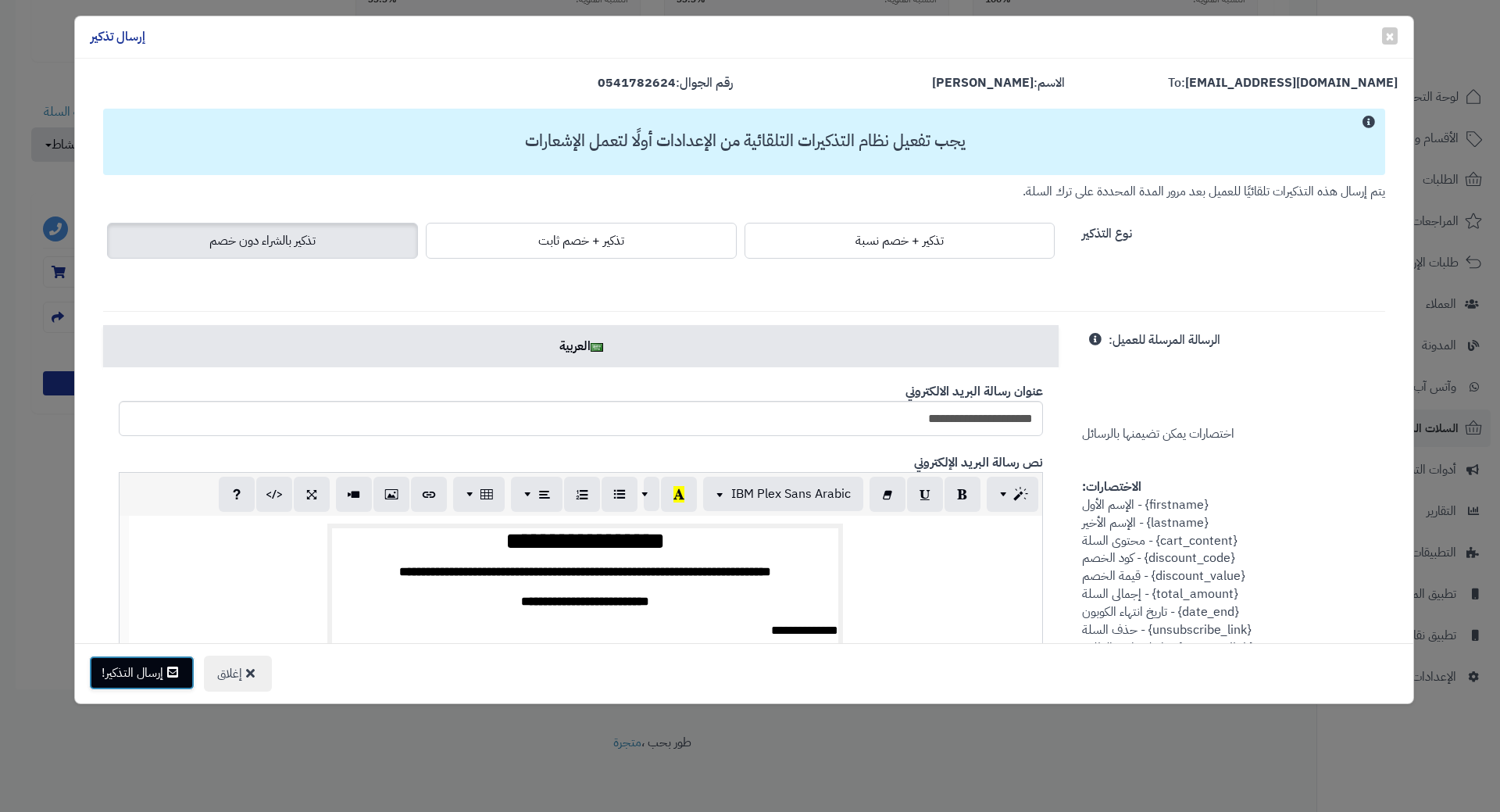
click at [141, 671] on button "إرسال التذكير!" at bounding box center [142, 672] width 106 height 34
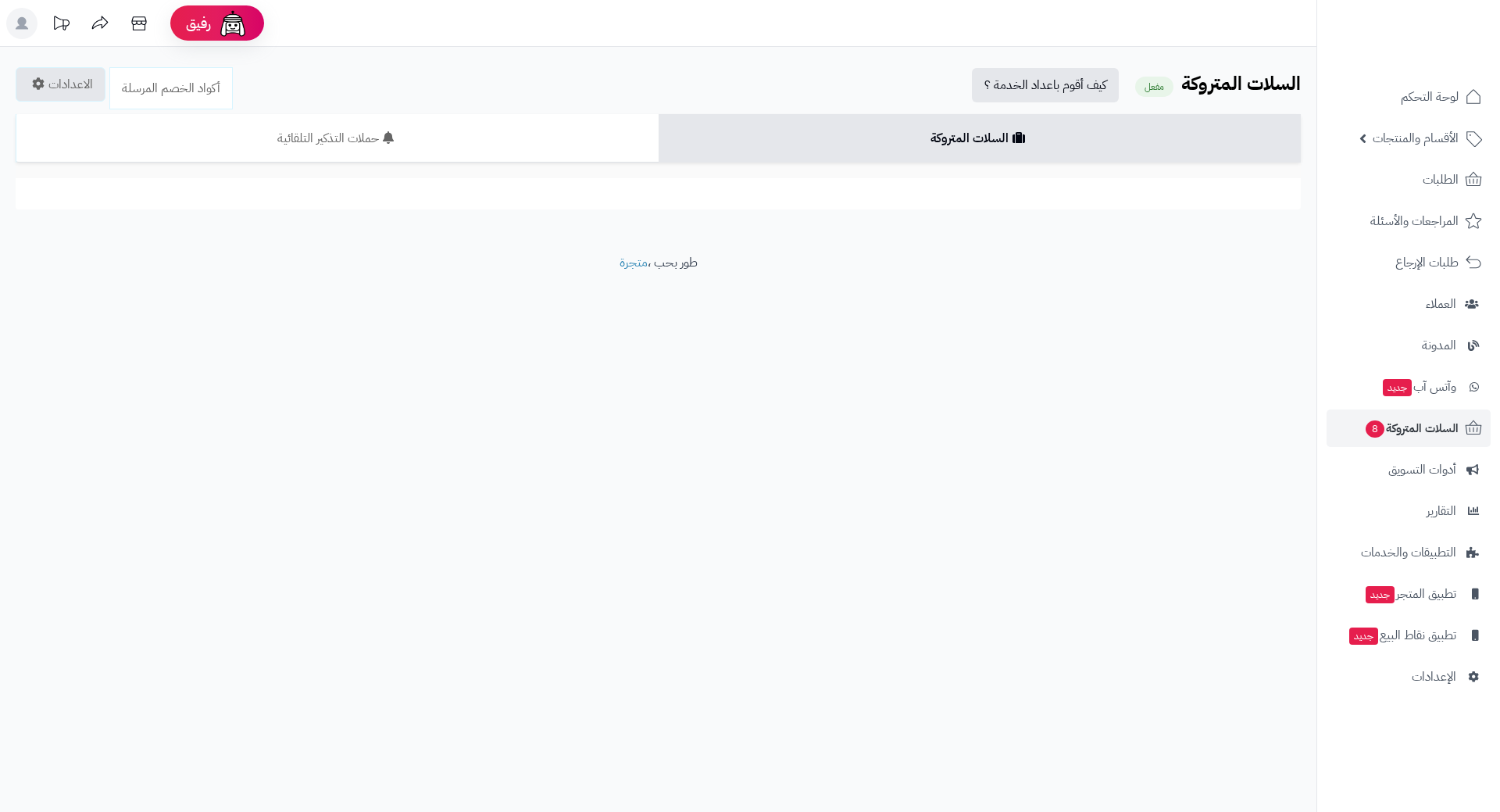
scroll to position [468, 0]
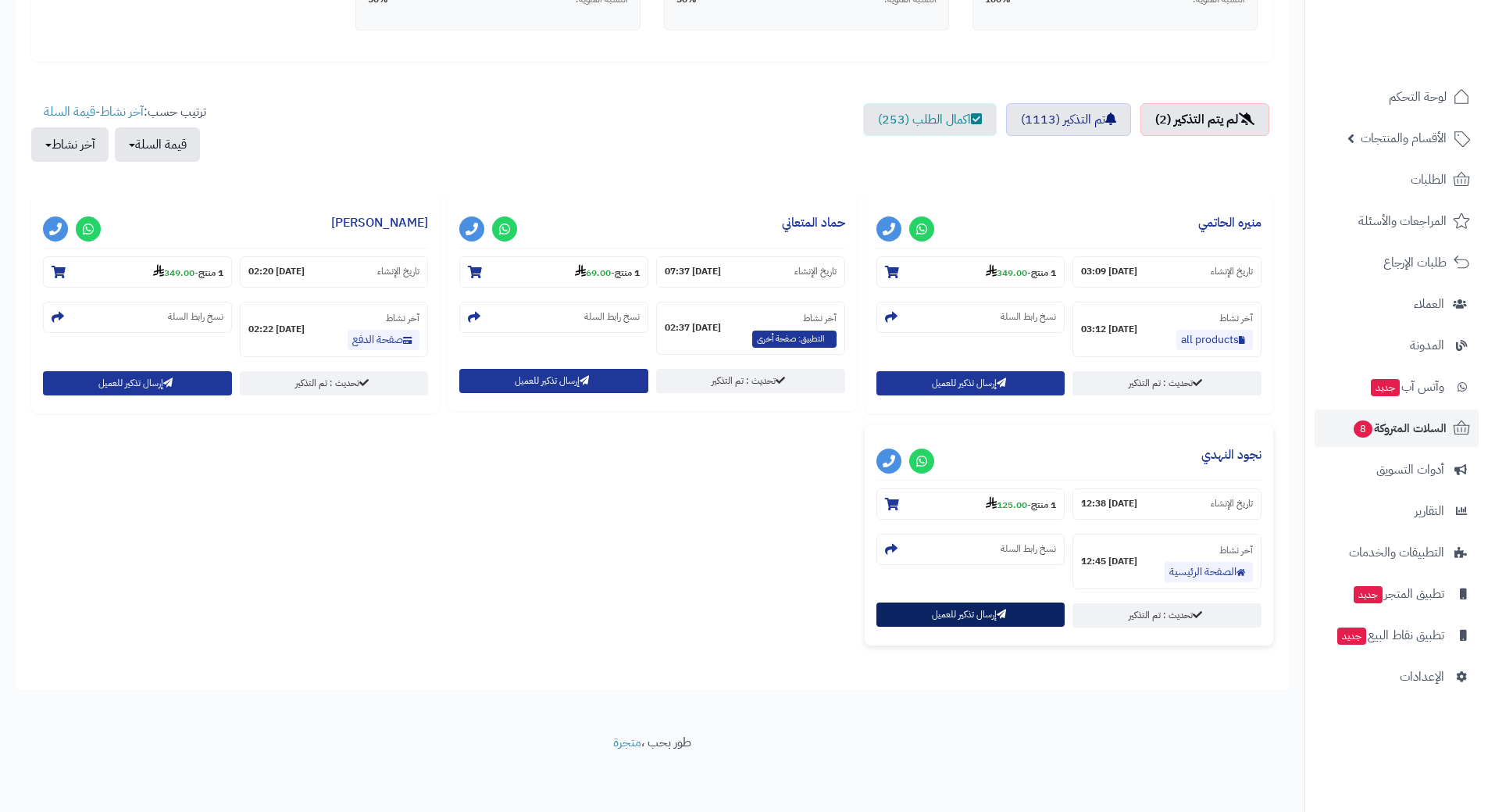
click at [956, 612] on button "إرسال تذكير للعميل" at bounding box center [971, 614] width 189 height 24
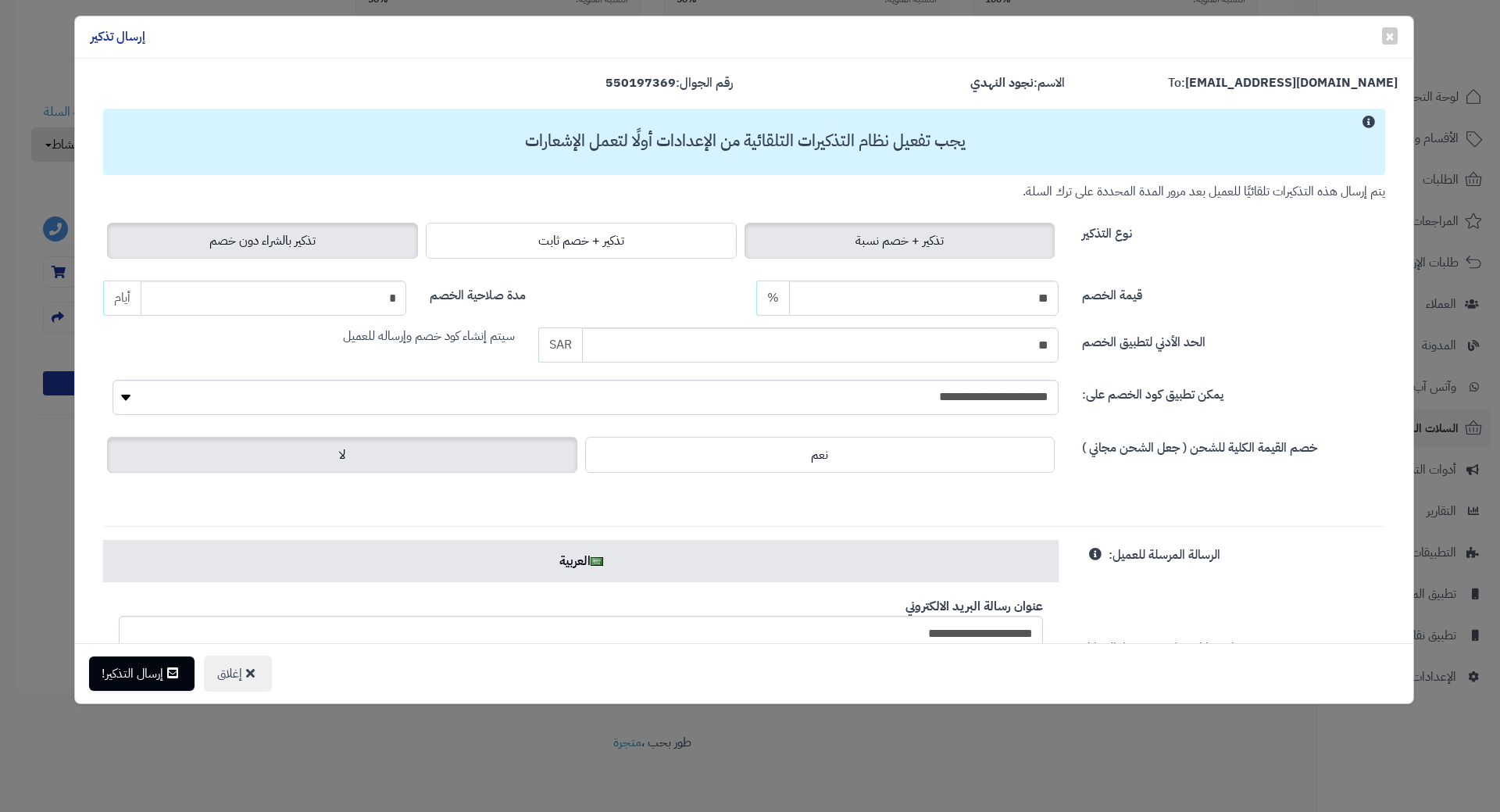
click at [188, 237] on label "تذكير بالشراء دون خصم" at bounding box center [263, 241] width 311 height 36
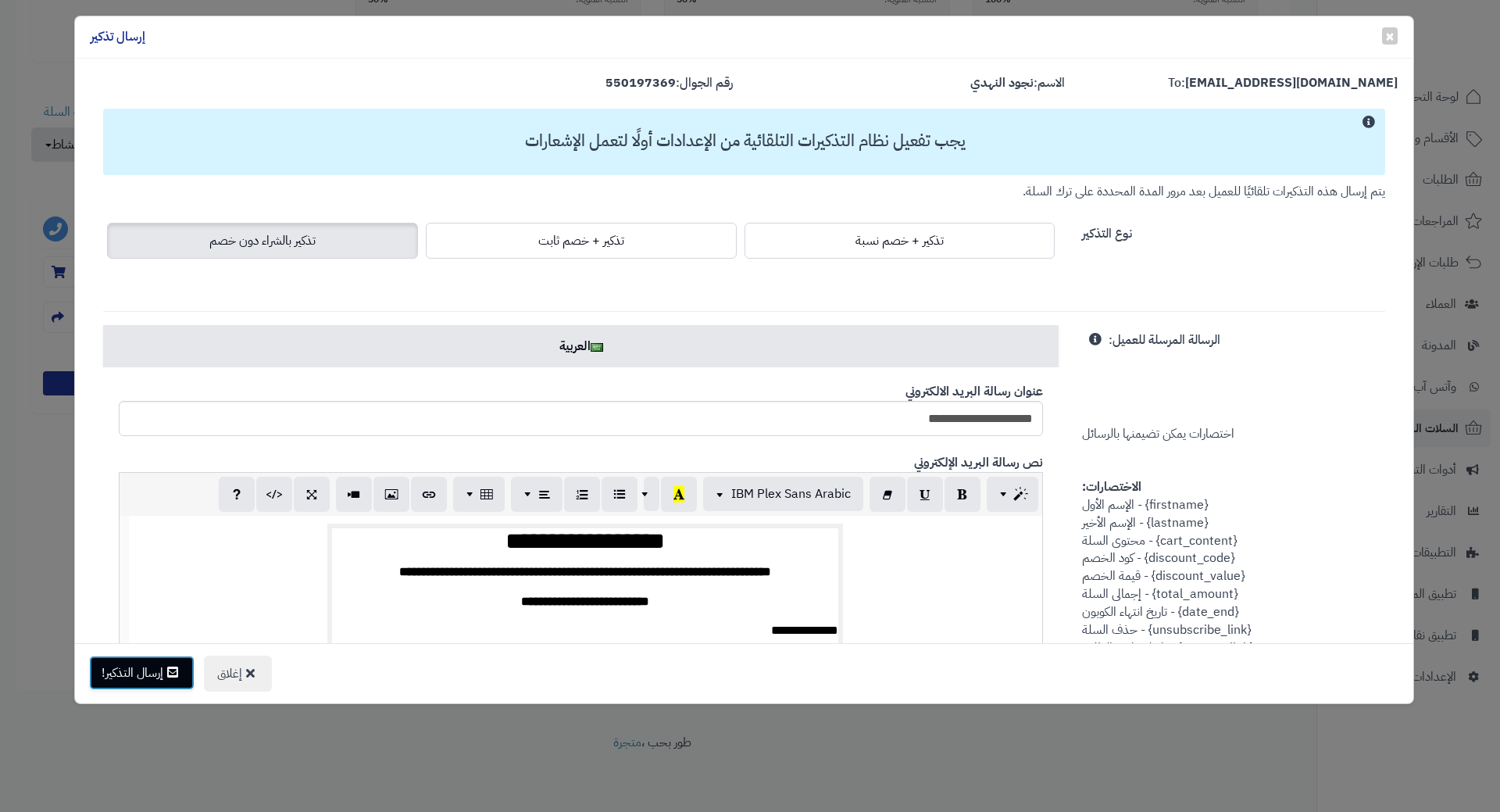
click at [143, 678] on button "إرسال التذكير!" at bounding box center [142, 672] width 106 height 34
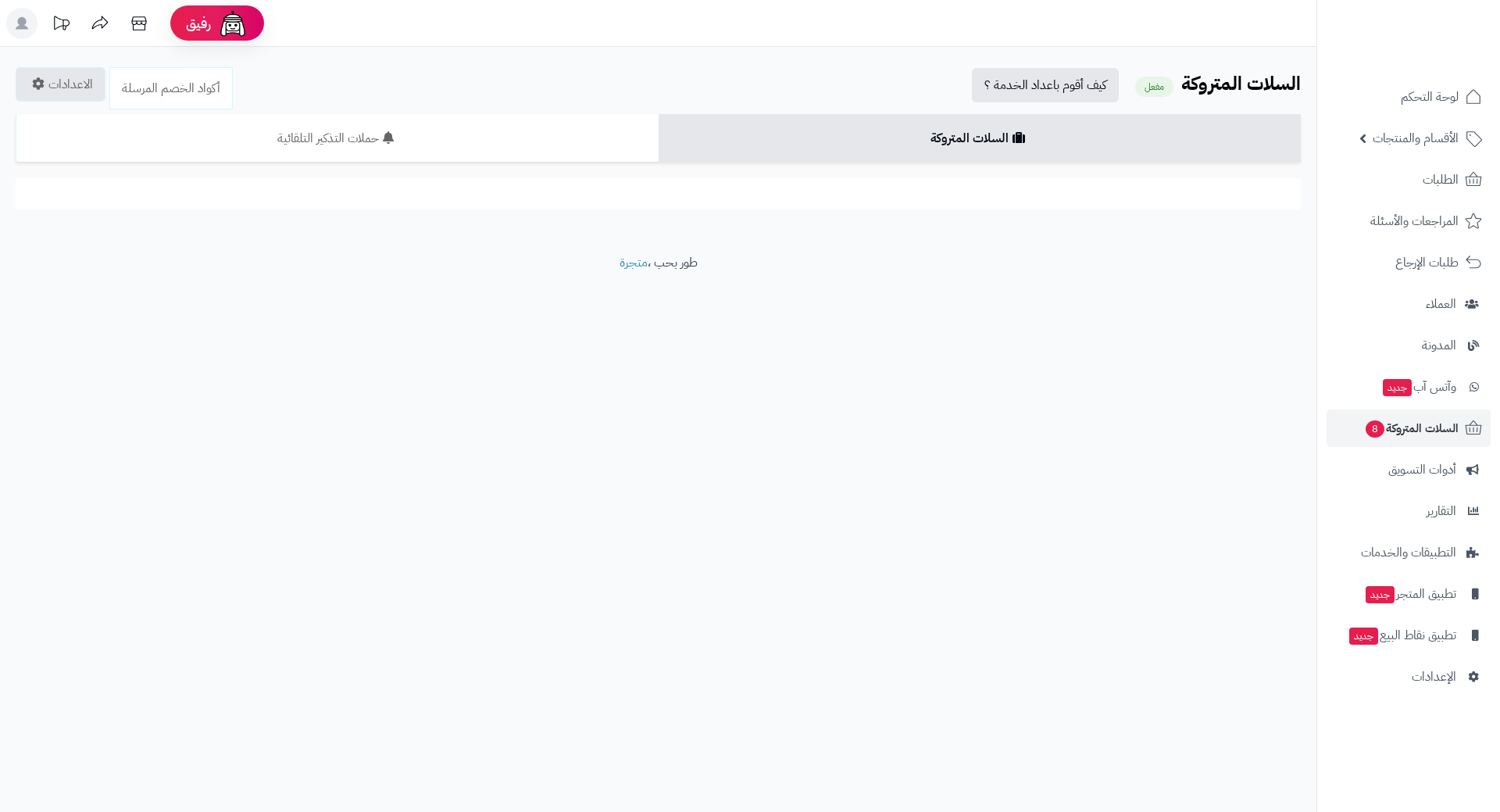
scroll to position [236, 0]
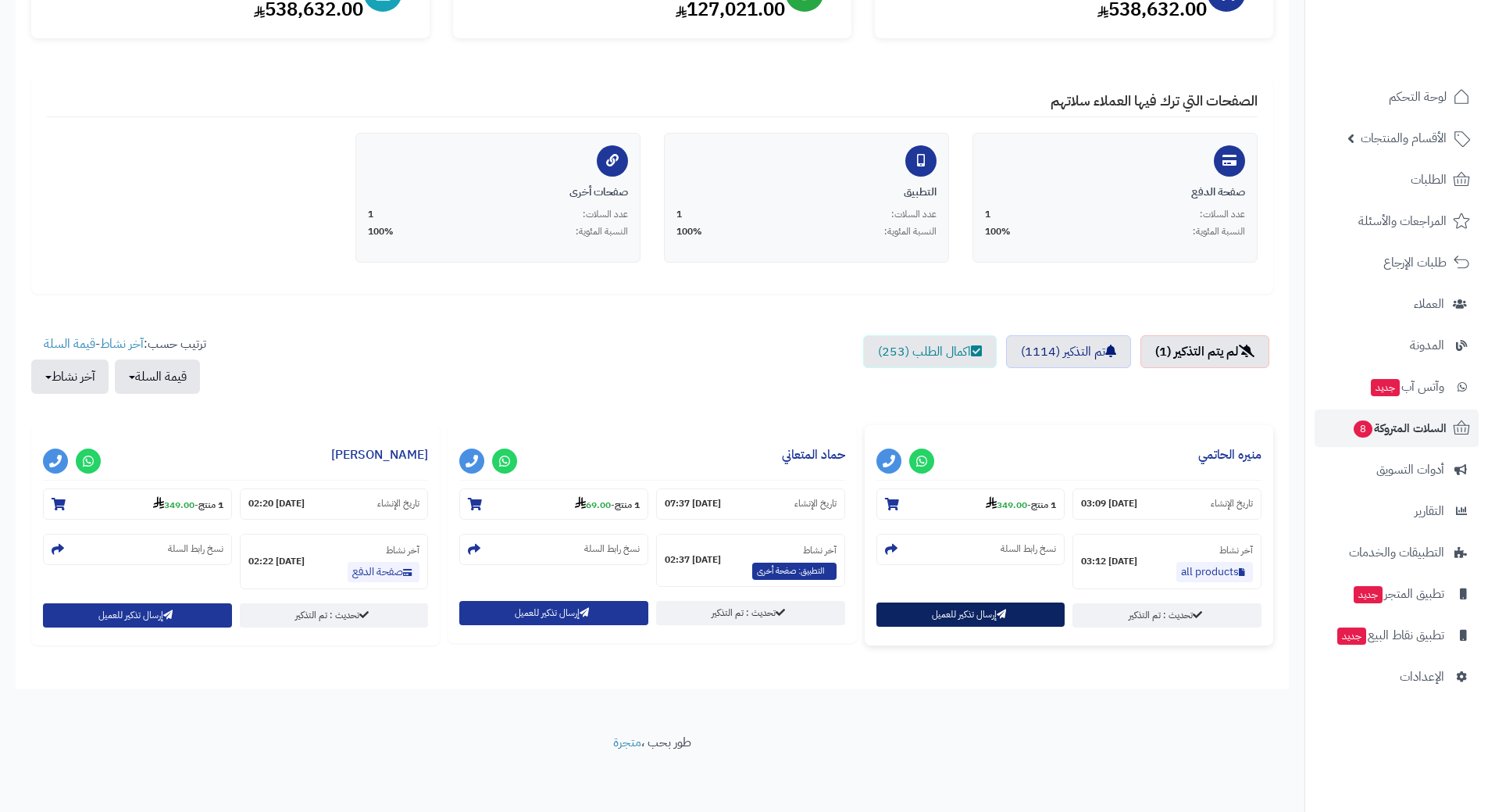
click at [991, 618] on button "إرسال تذكير للعميل" at bounding box center [971, 614] width 189 height 24
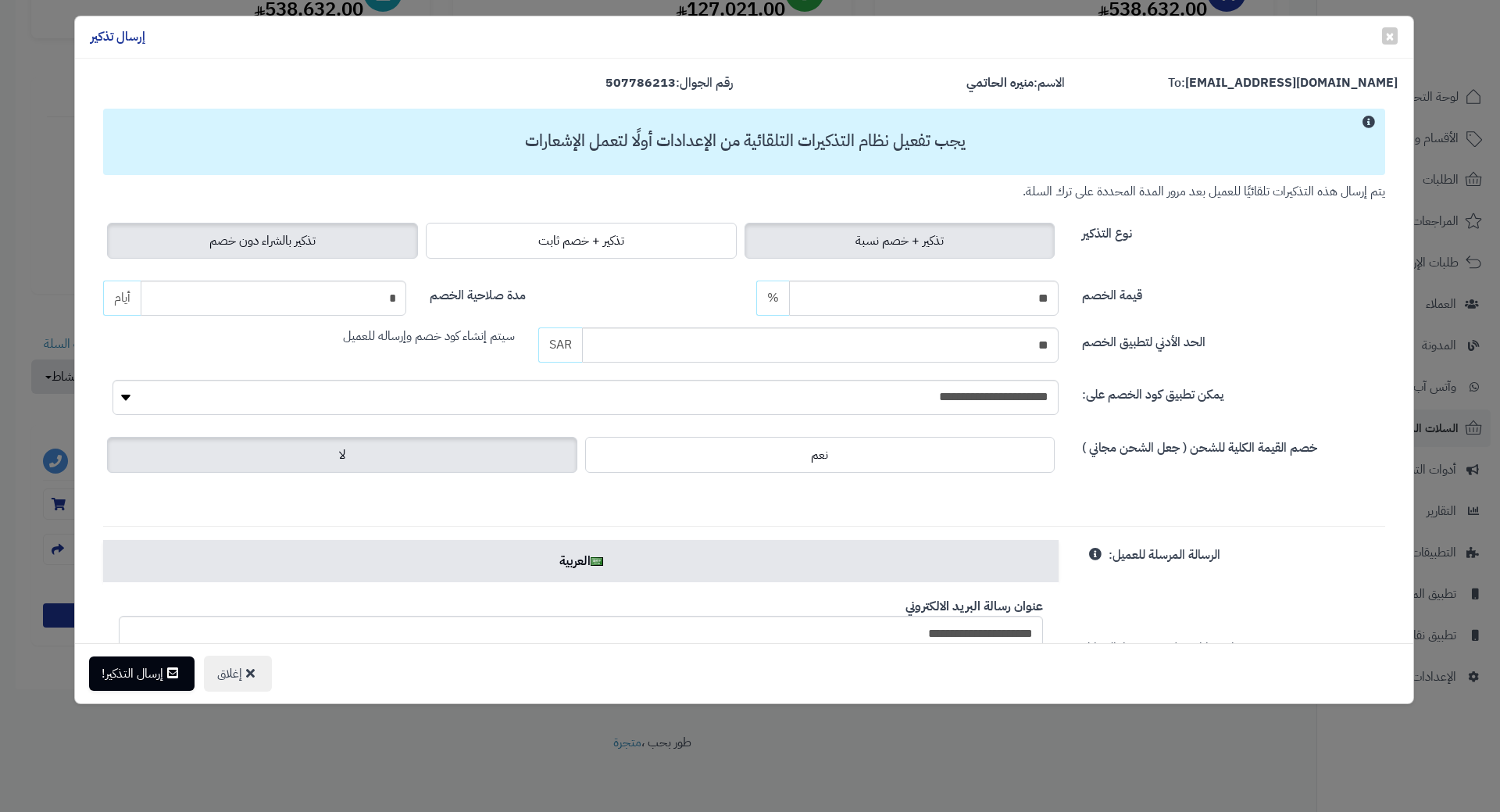
click at [298, 240] on span "تذكير بالشراء دون خصم" at bounding box center [263, 240] width 106 height 19
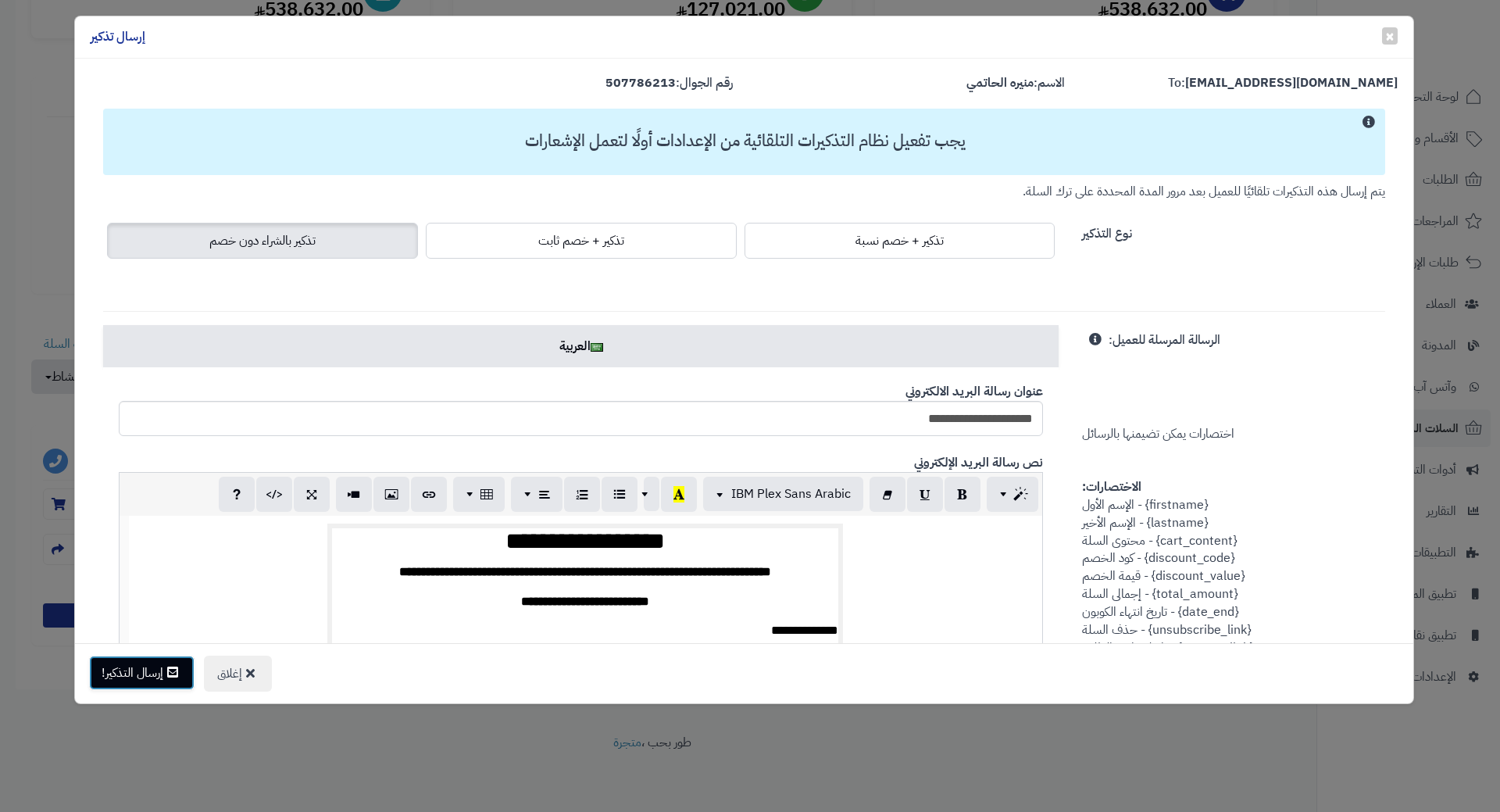
click at [141, 688] on button "إرسال التذكير!" at bounding box center [142, 672] width 106 height 34
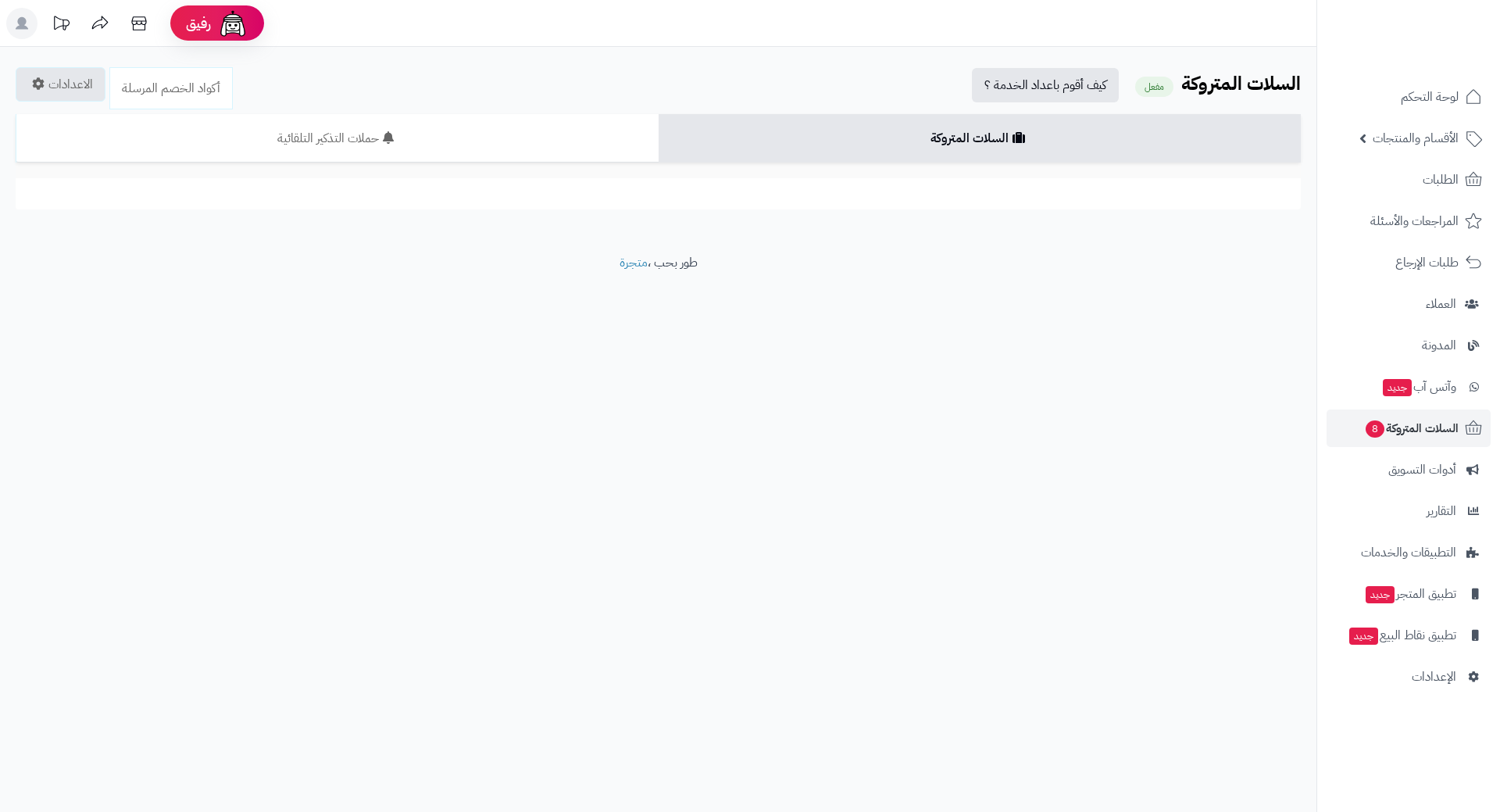
scroll to position [236, 0]
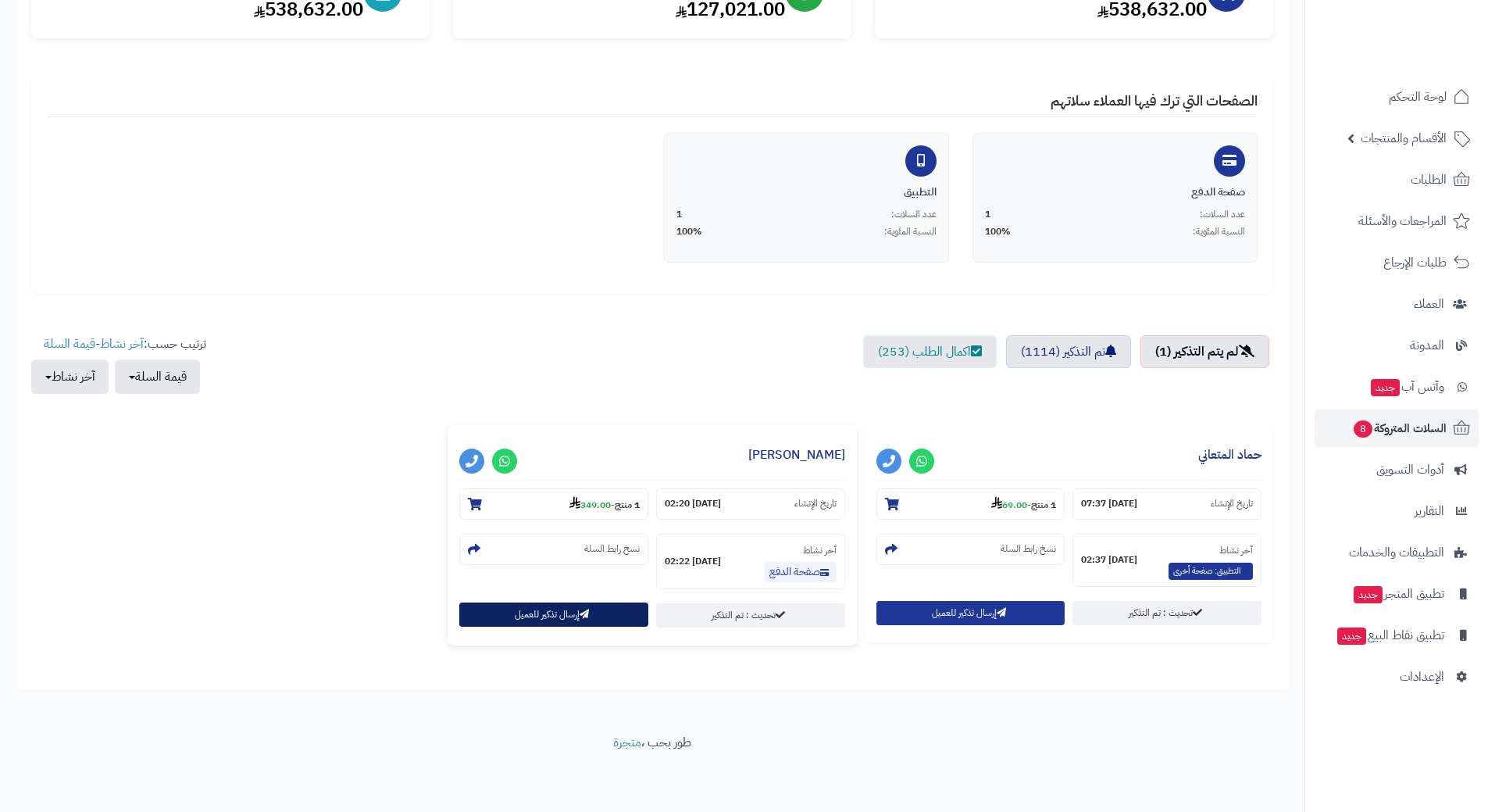
click at [573, 622] on button "إرسال تذكير للعميل" at bounding box center [554, 614] width 189 height 24
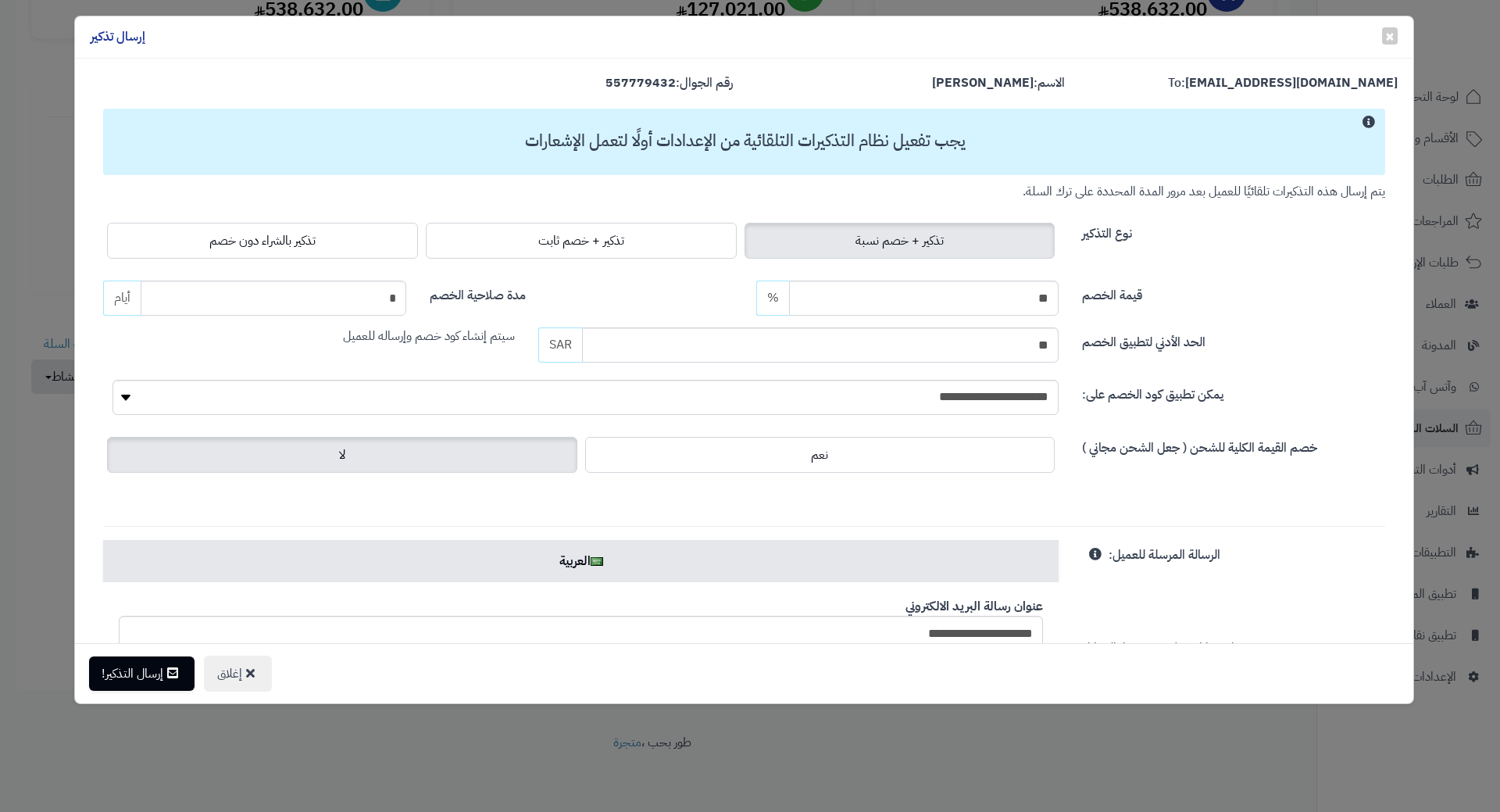
click at [256, 221] on div "تذكير + خصم نسبة تذكير + خصم ثابت تذكير بالشراء دون خصم" at bounding box center [580, 240] width 956 height 43
click at [253, 242] on span "تذكير بالشراء دون خصم" at bounding box center [263, 240] width 106 height 19
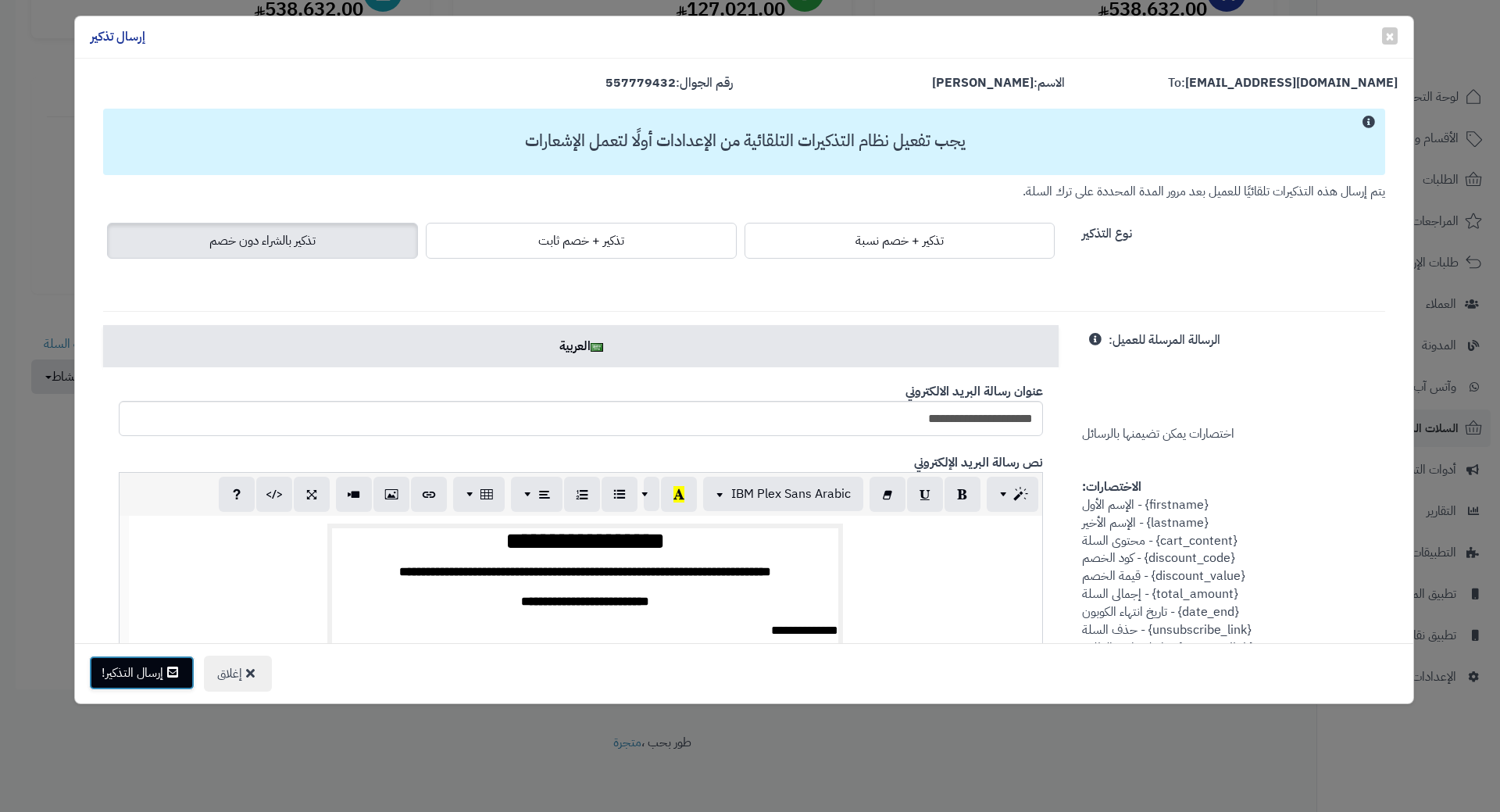
click at [109, 668] on button "إرسال التذكير!" at bounding box center [142, 672] width 106 height 34
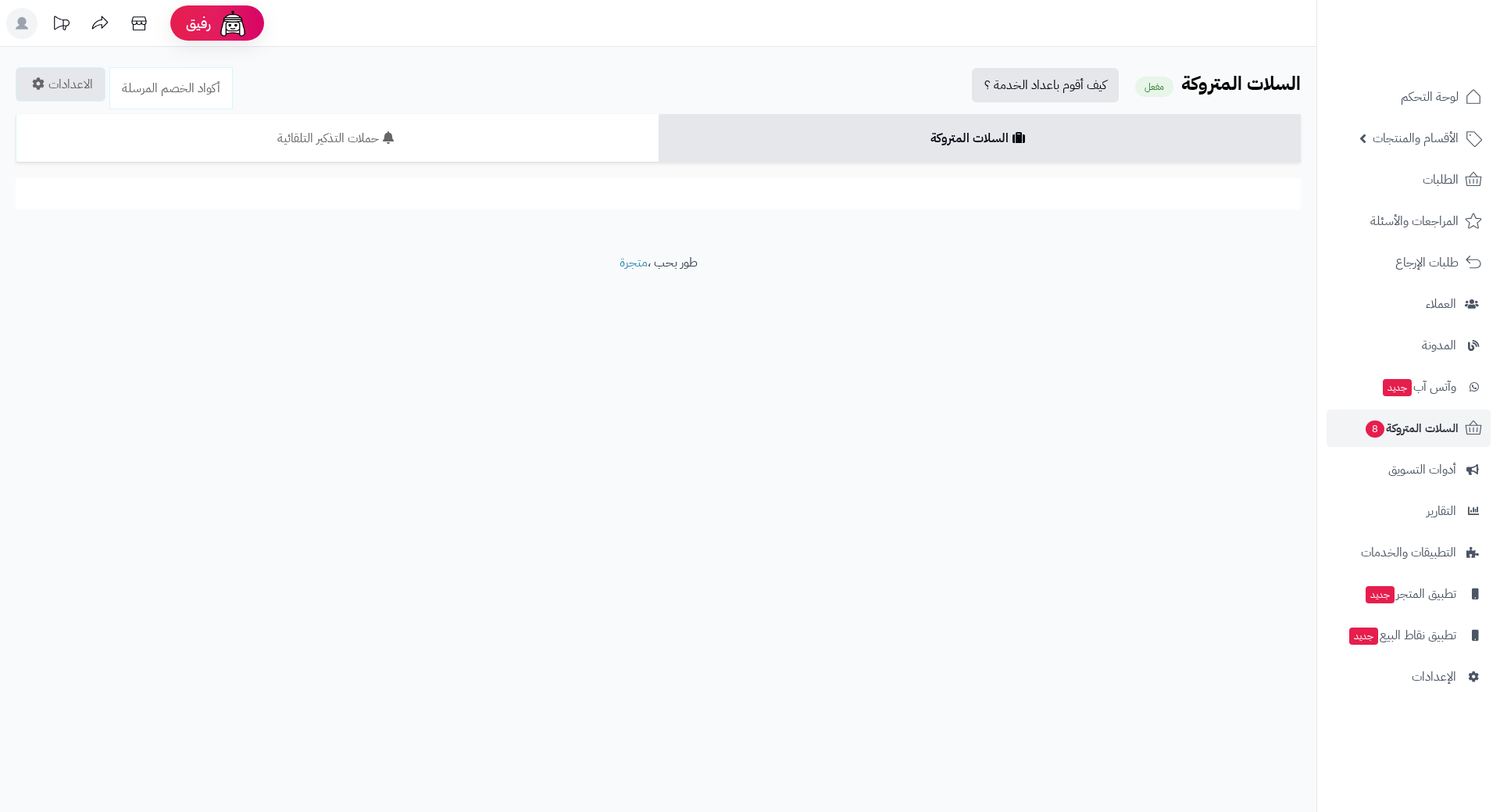
scroll to position [235, 0]
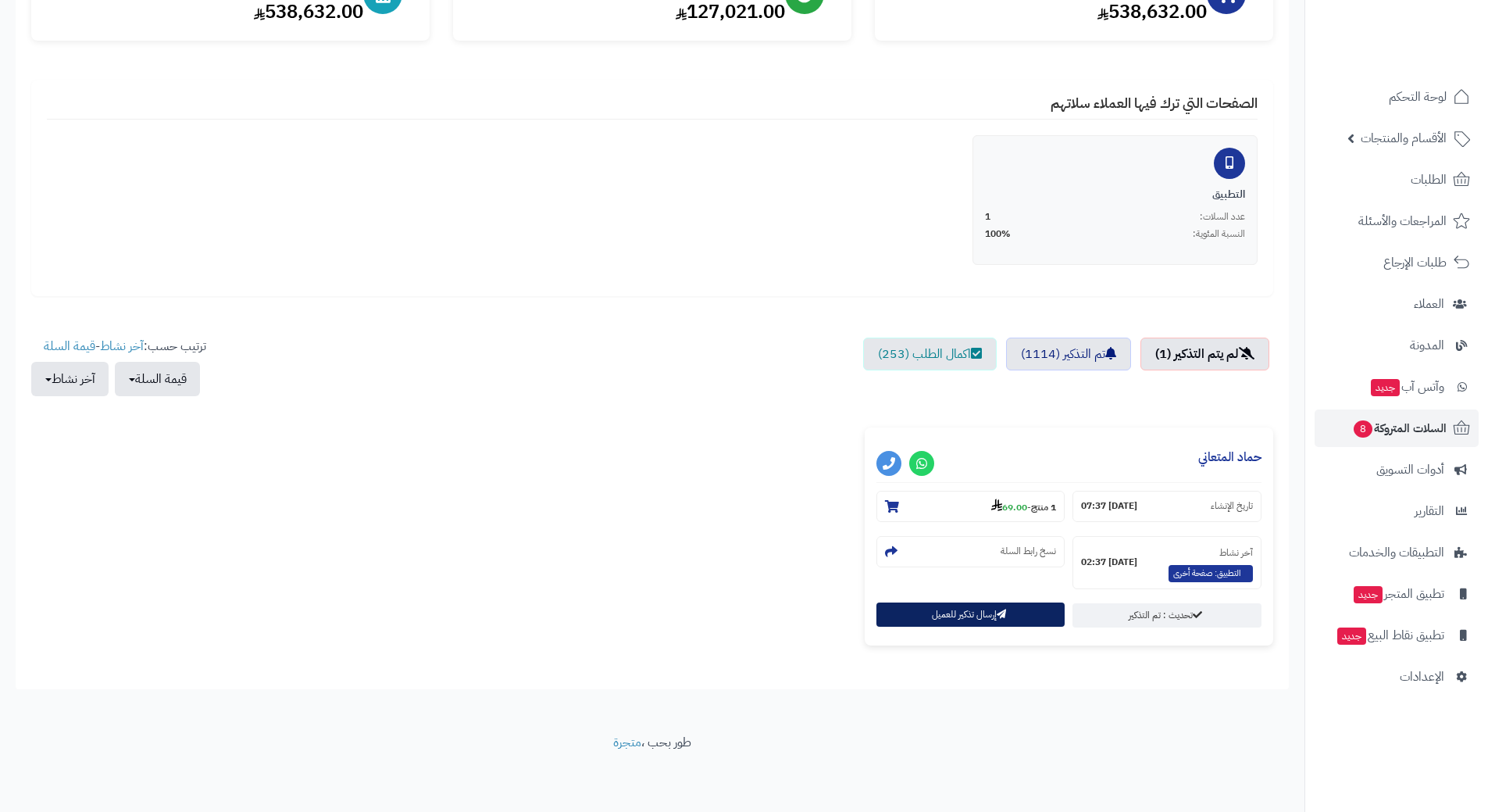
click at [890, 613] on button "إرسال تذكير للعميل" at bounding box center [971, 614] width 189 height 24
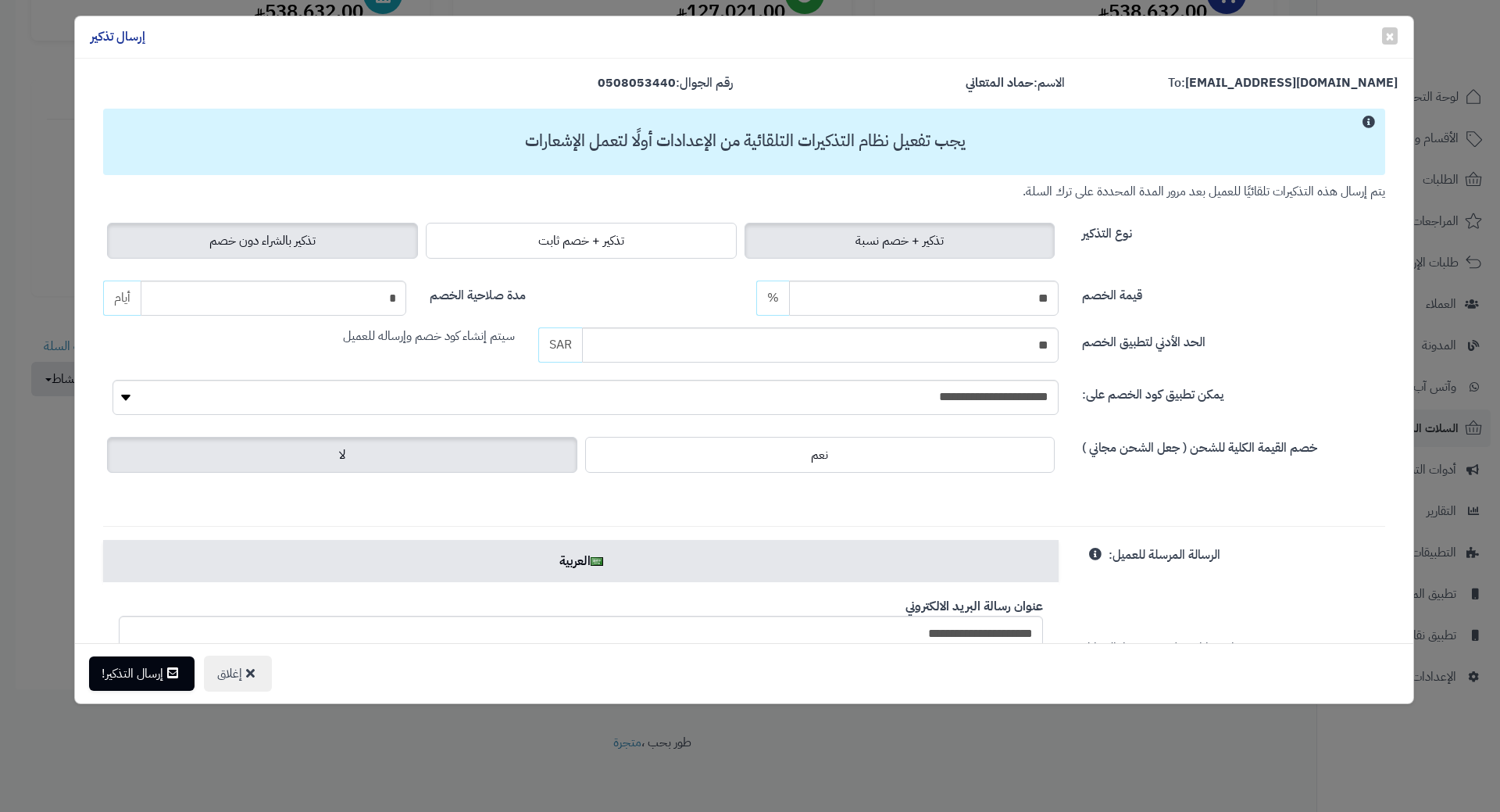
click at [330, 257] on label "تذكير بالشراء دون خصم" at bounding box center [263, 241] width 311 height 36
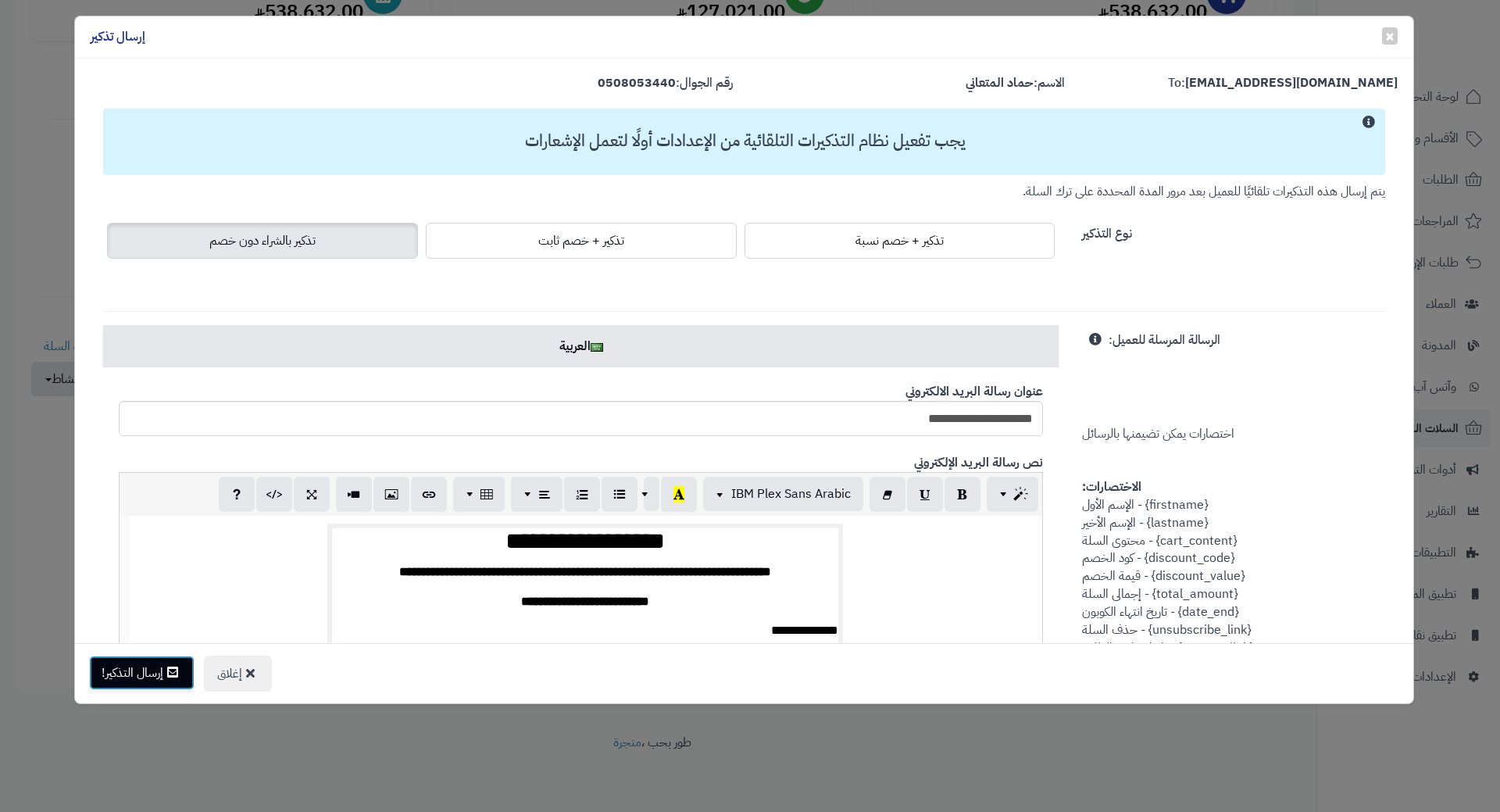
click at [145, 660] on button "إرسال التذكير!" at bounding box center [142, 672] width 106 height 34
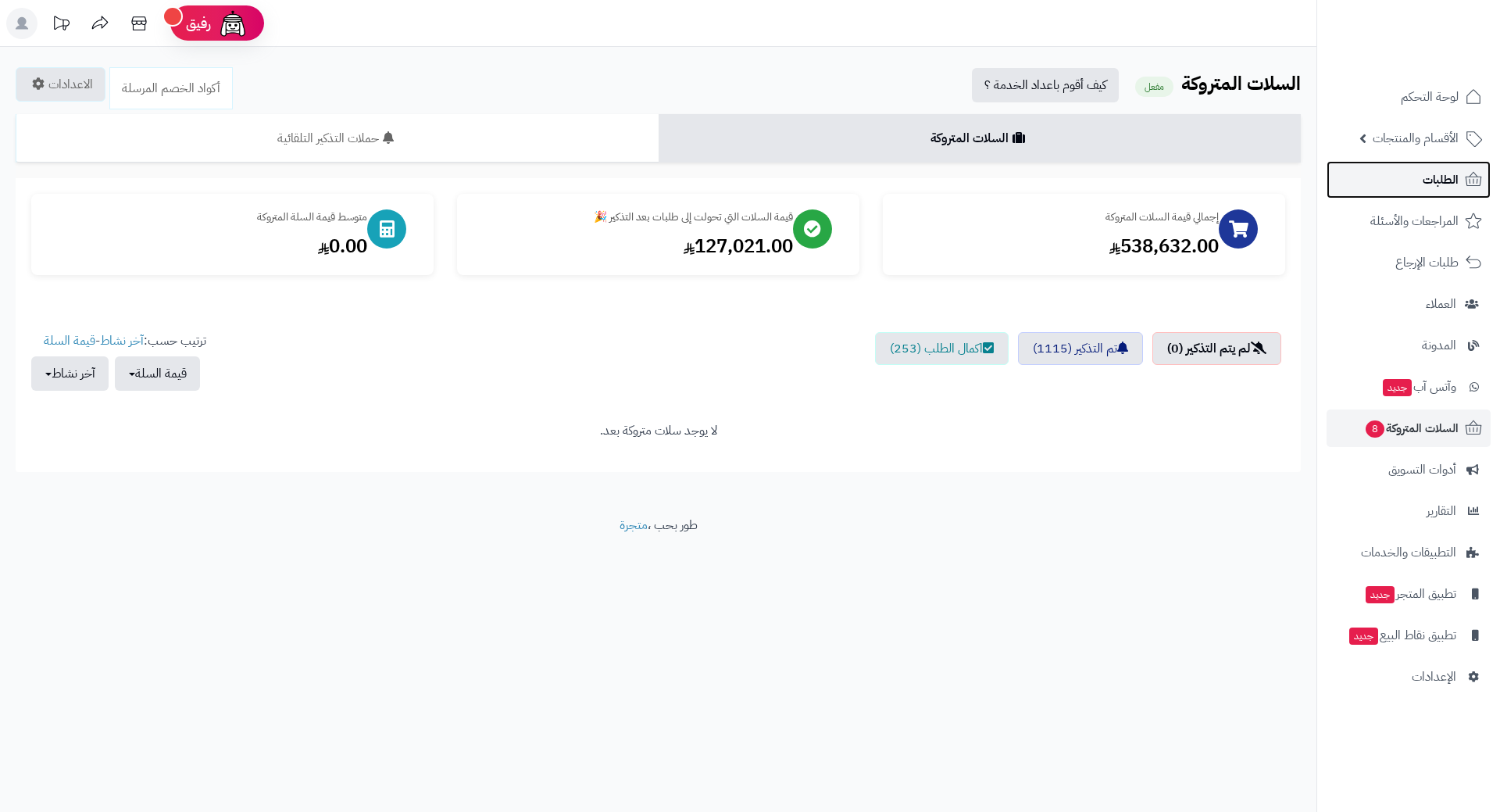
click at [1421, 172] on link "الطلبات" at bounding box center [1409, 180] width 164 height 38
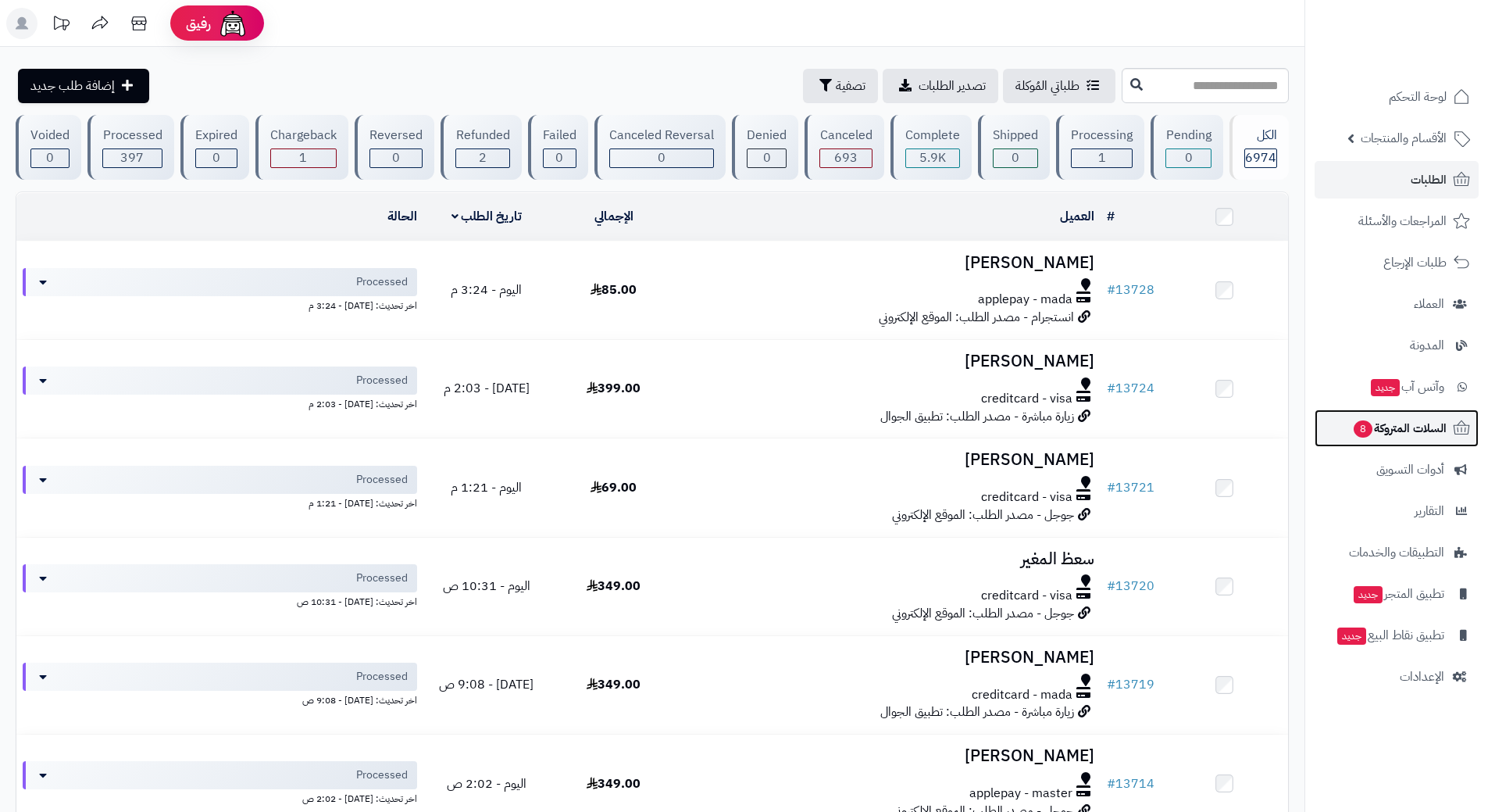
click at [1353, 438] on span "السلات المتروكة 8" at bounding box center [1400, 428] width 95 height 22
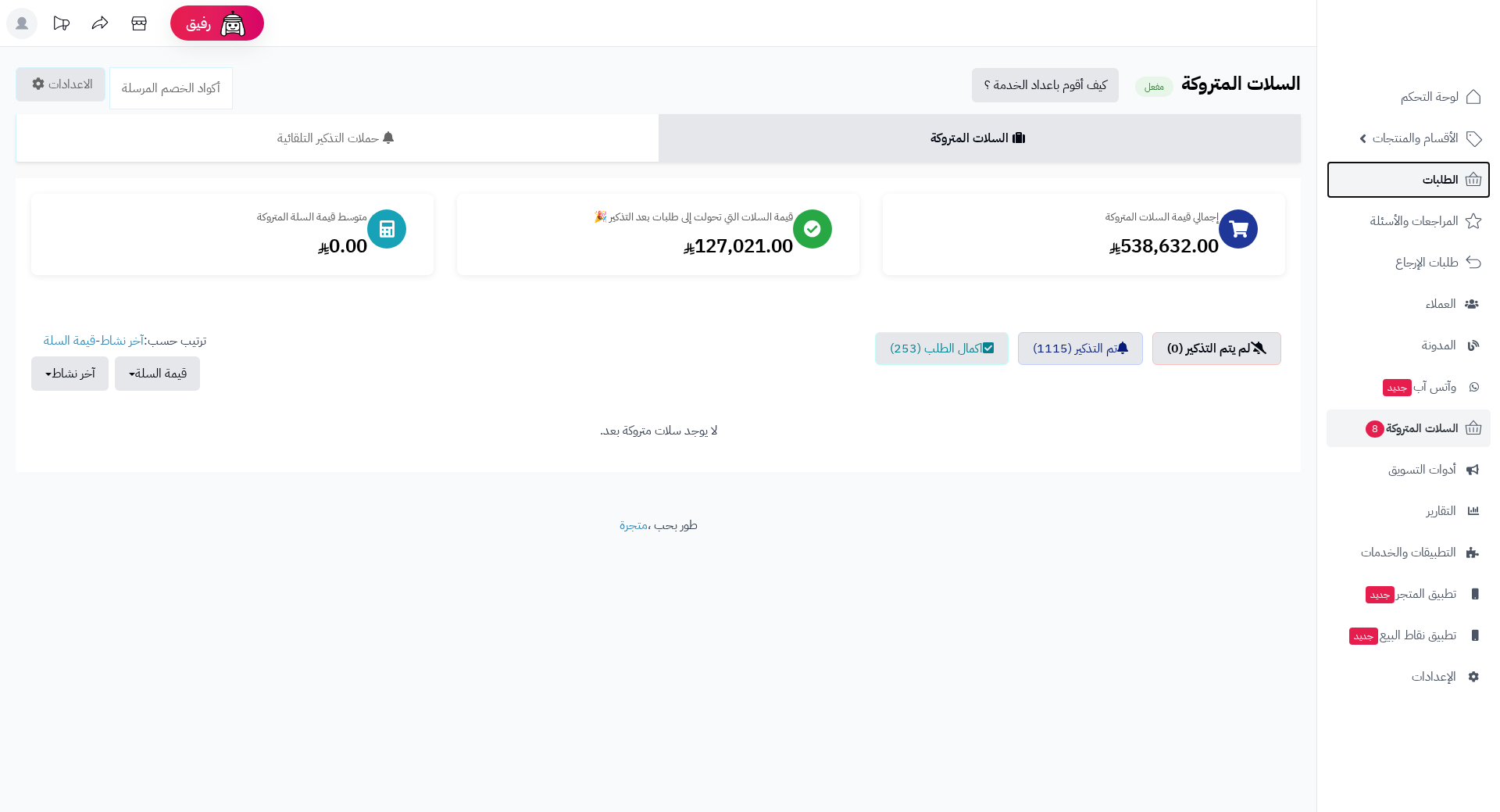
click at [1412, 180] on link "الطلبات" at bounding box center [1409, 180] width 164 height 38
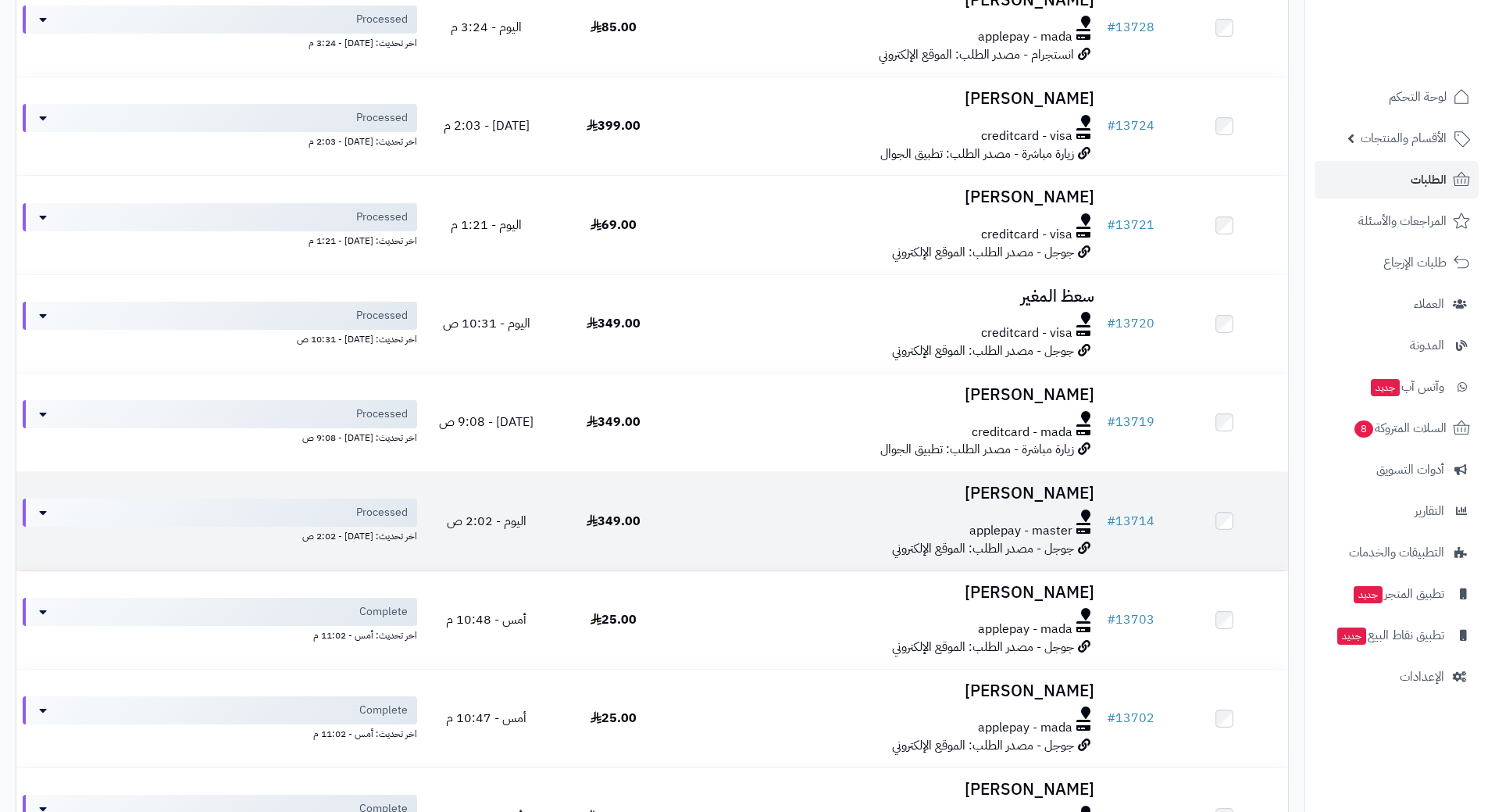
scroll to position [235, 0]
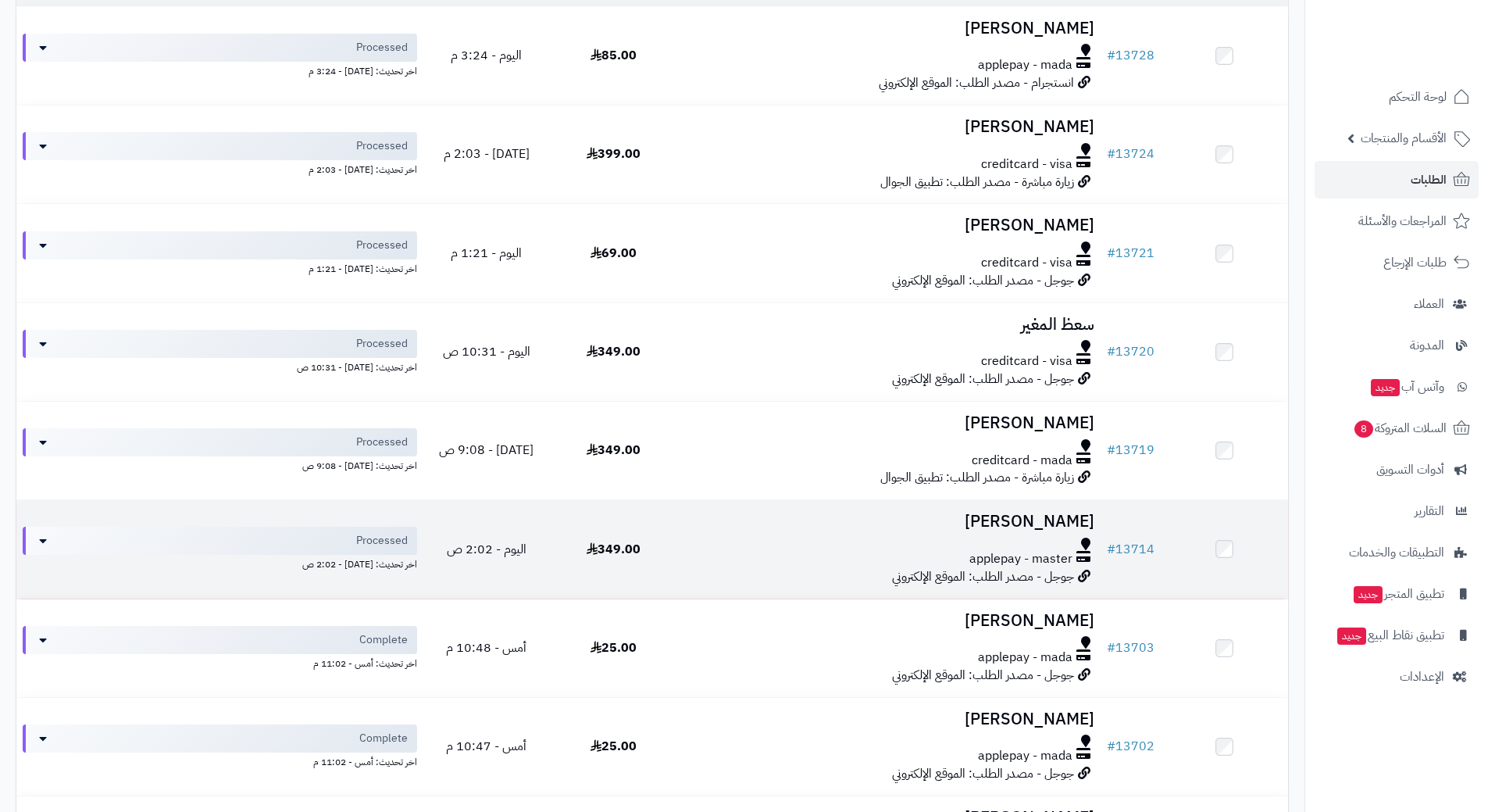
click at [753, 538] on div at bounding box center [889, 544] width 411 height 13
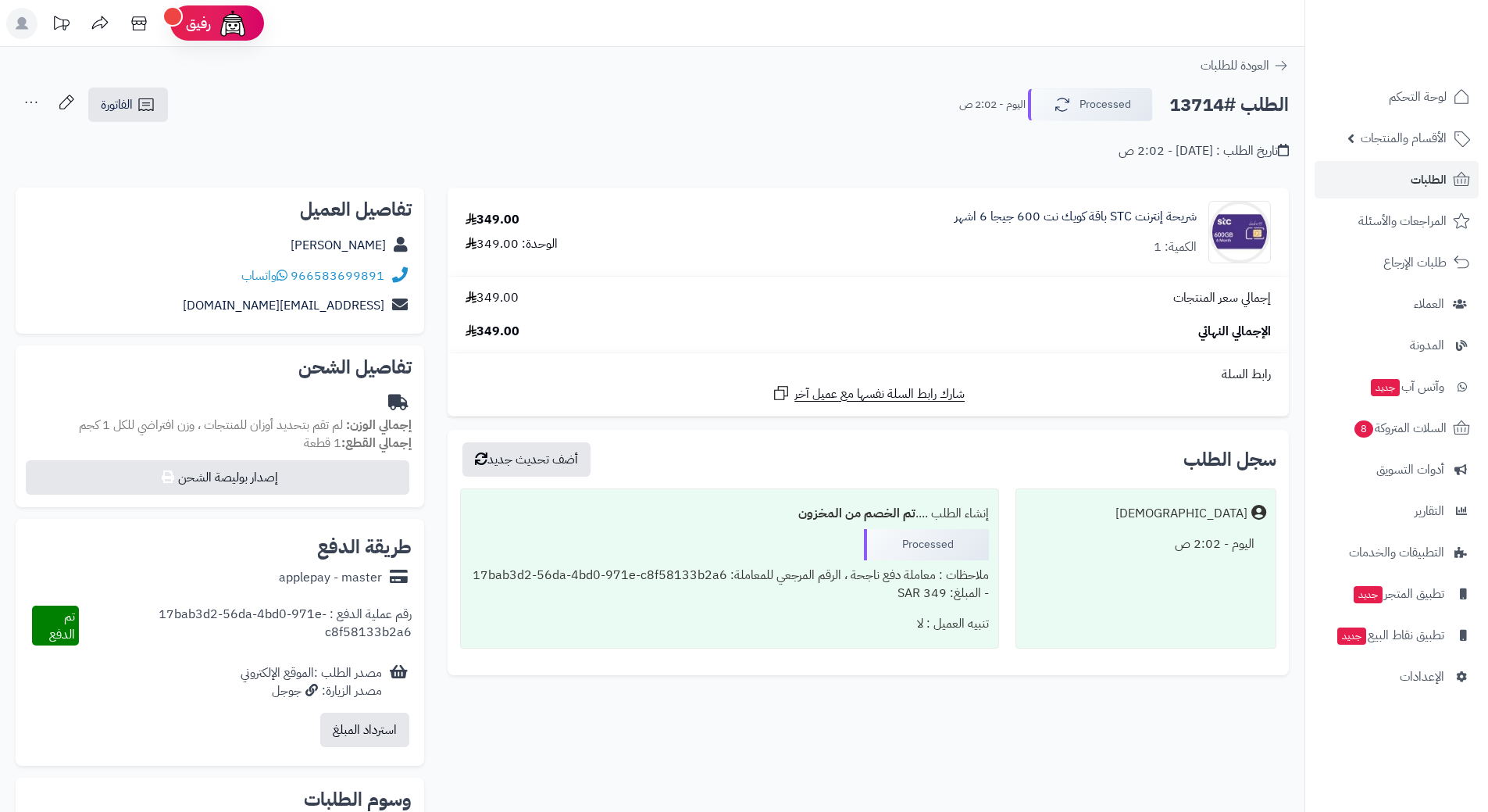
click at [1217, 106] on h2 "الطلب #13714" at bounding box center [1229, 105] width 119 height 32
click at [1218, 106] on h2 "الطلب #13714" at bounding box center [1229, 105] width 119 height 32
copy div "الطلب #13714 Processed"
click at [281, 274] on icon at bounding box center [282, 275] width 11 height 13
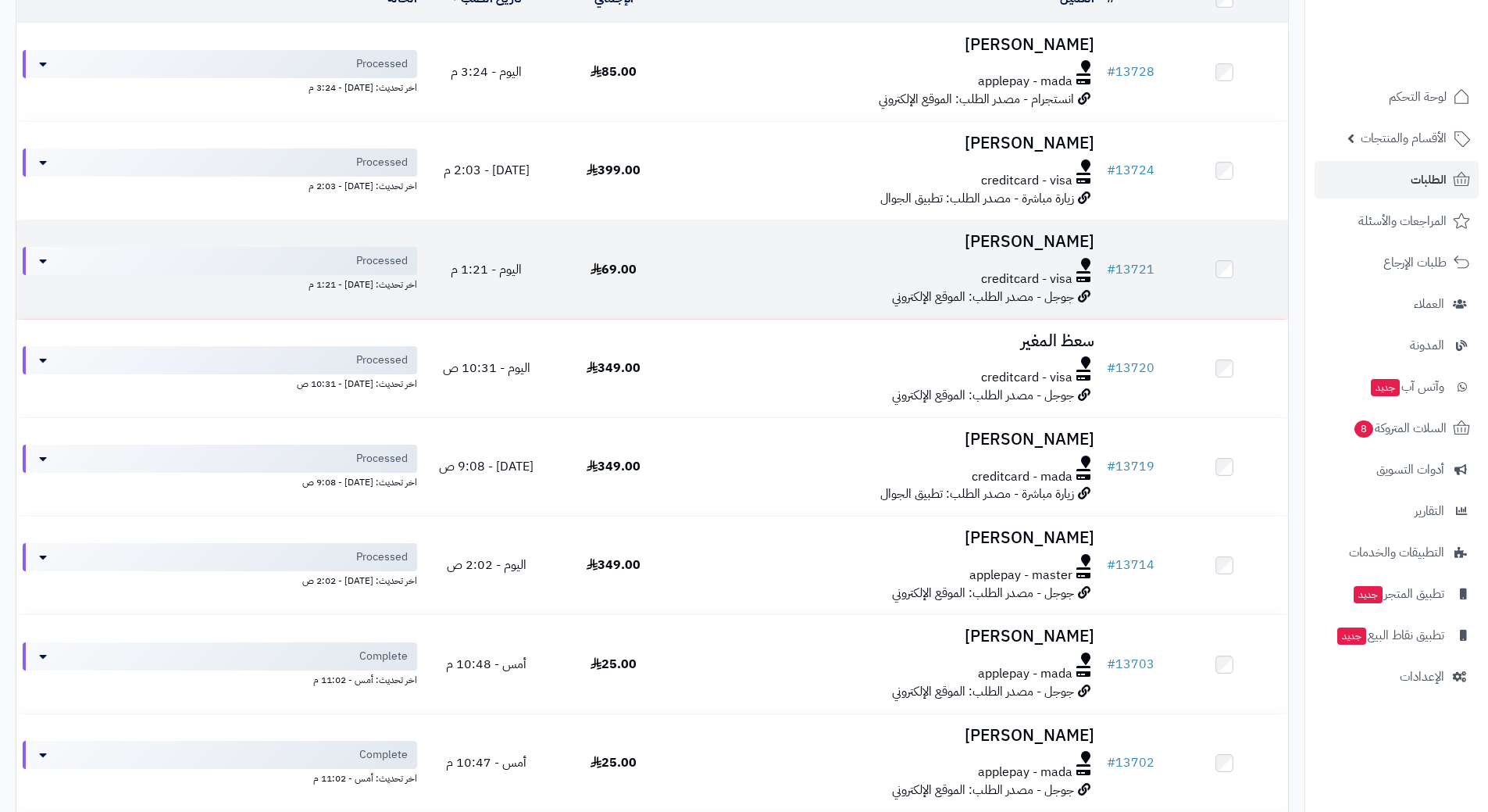
scroll to position [235, 0]
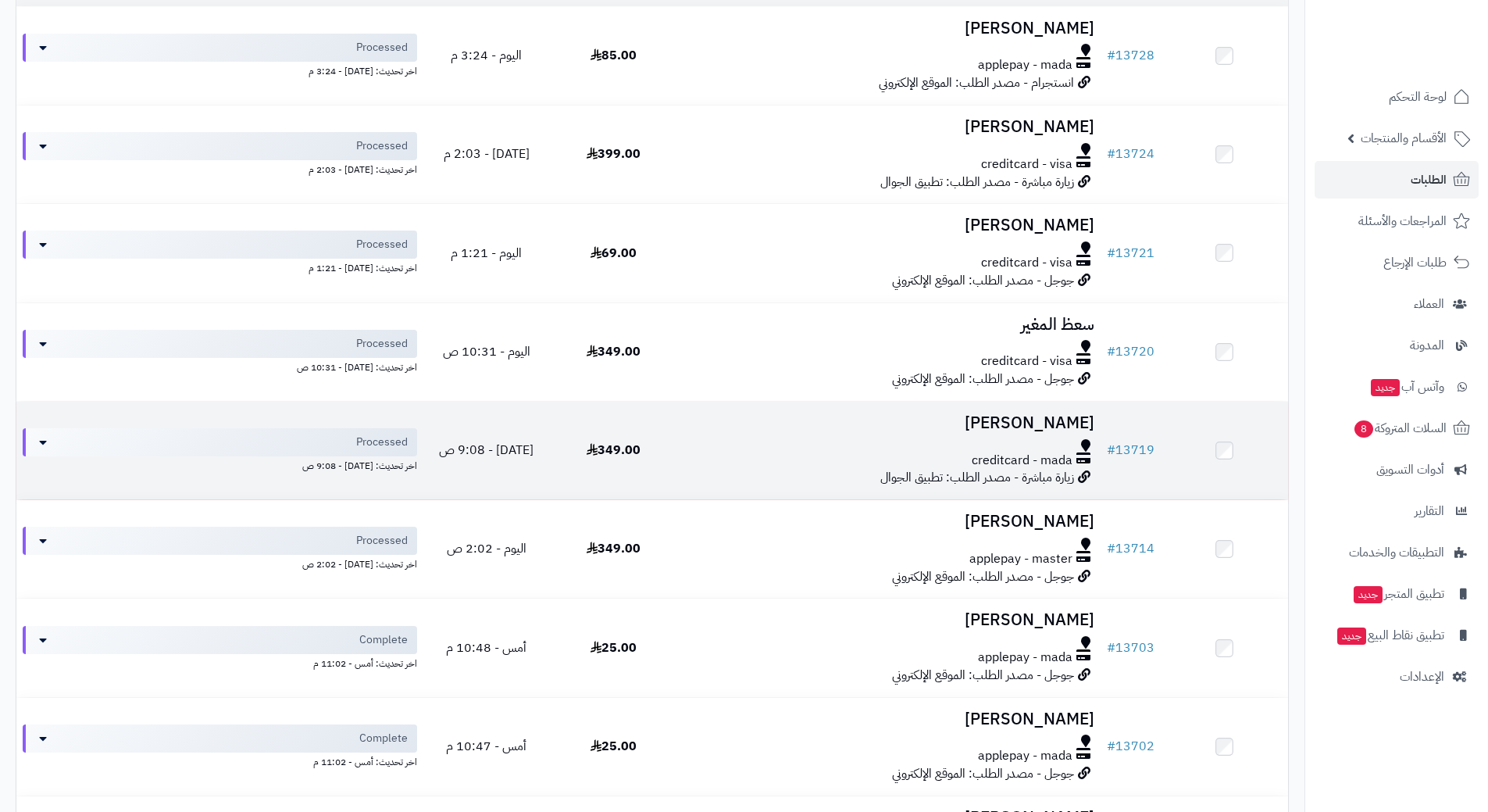
click at [718, 467] on td "[PERSON_NAME] creditcard - mada زيارة مباشرة - مصدر الطلب: تطبيق الجوال" at bounding box center [889, 450] width 423 height 97
click at [723, 464] on div "creditcard - mada" at bounding box center [889, 460] width 411 height 18
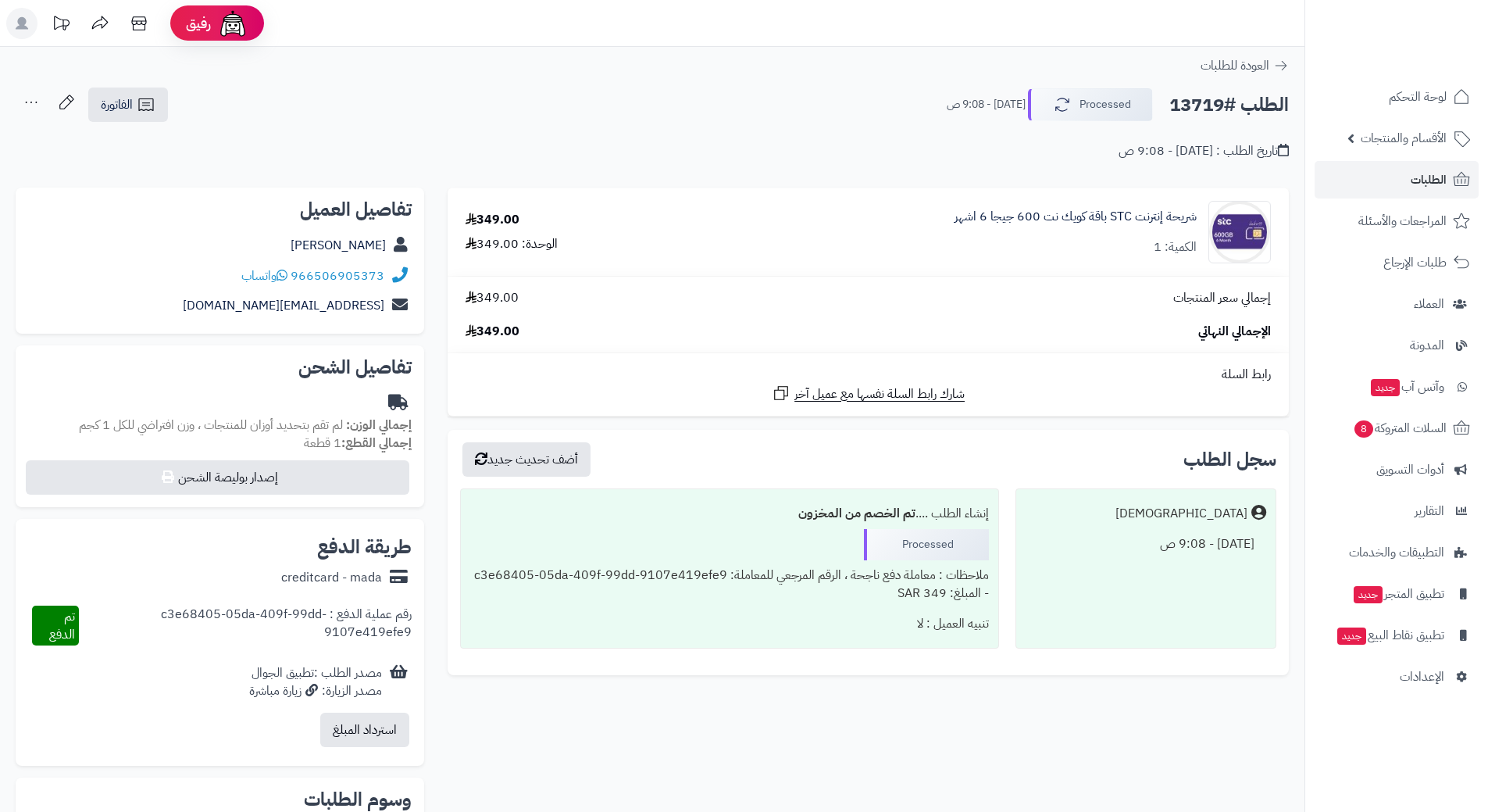
click at [1234, 111] on h2 "الطلب #13719" at bounding box center [1229, 105] width 119 height 32
copy div "الطلب #13719 Processed"
click at [286, 272] on icon at bounding box center [282, 275] width 11 height 13
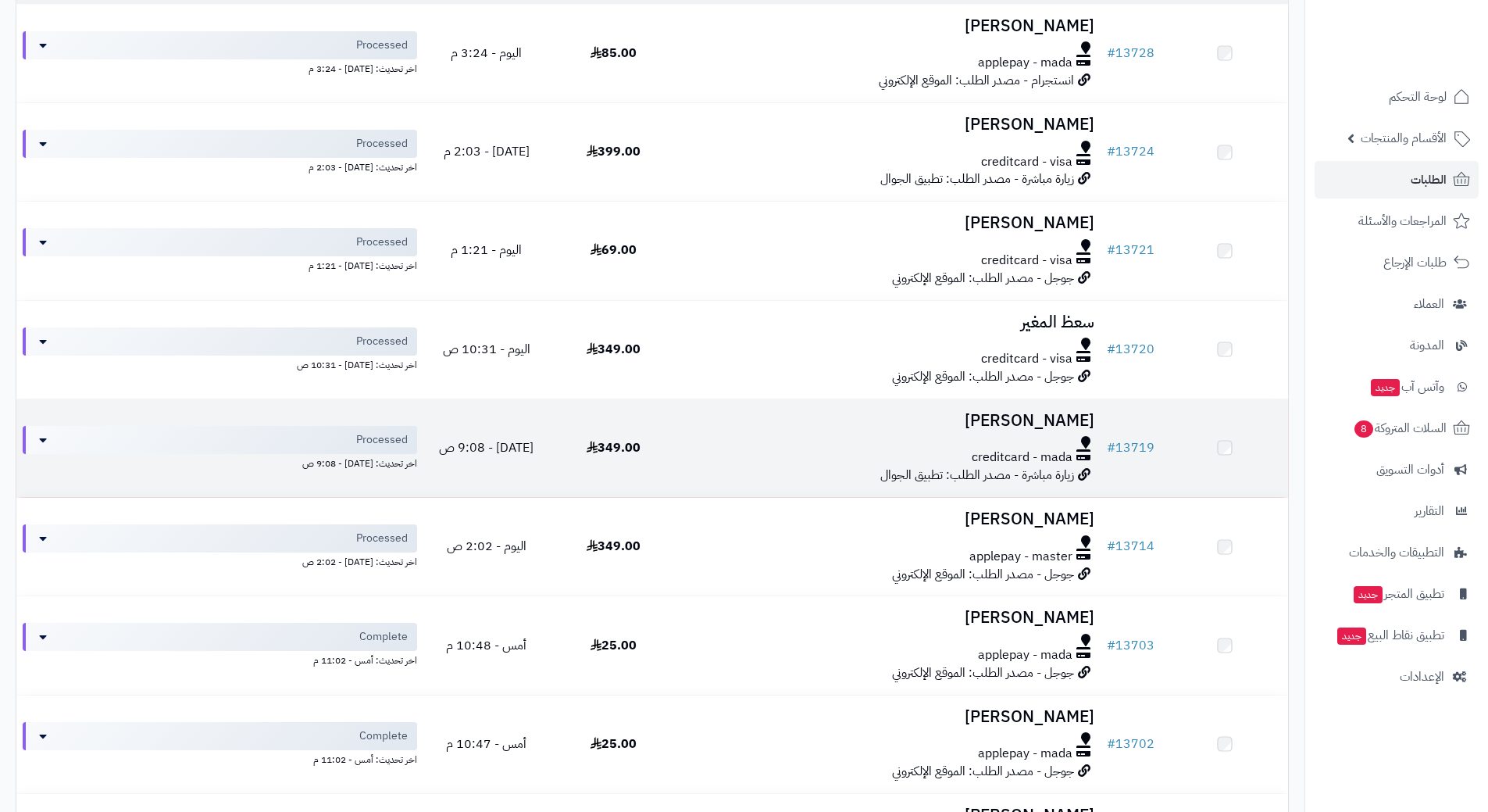
scroll to position [235, 0]
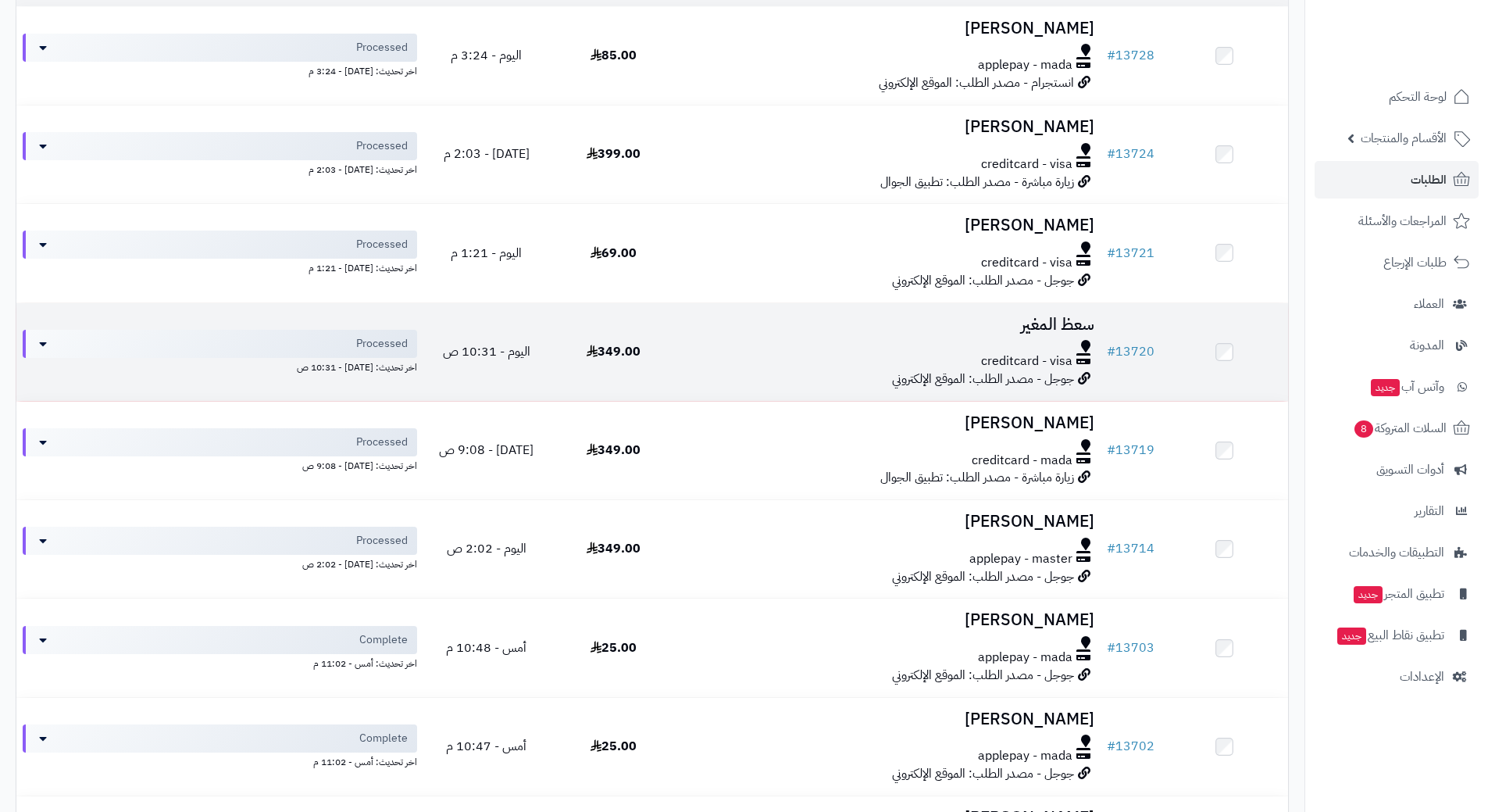
click at [699, 326] on h3 "سعظ المغير" at bounding box center [889, 325] width 411 height 18
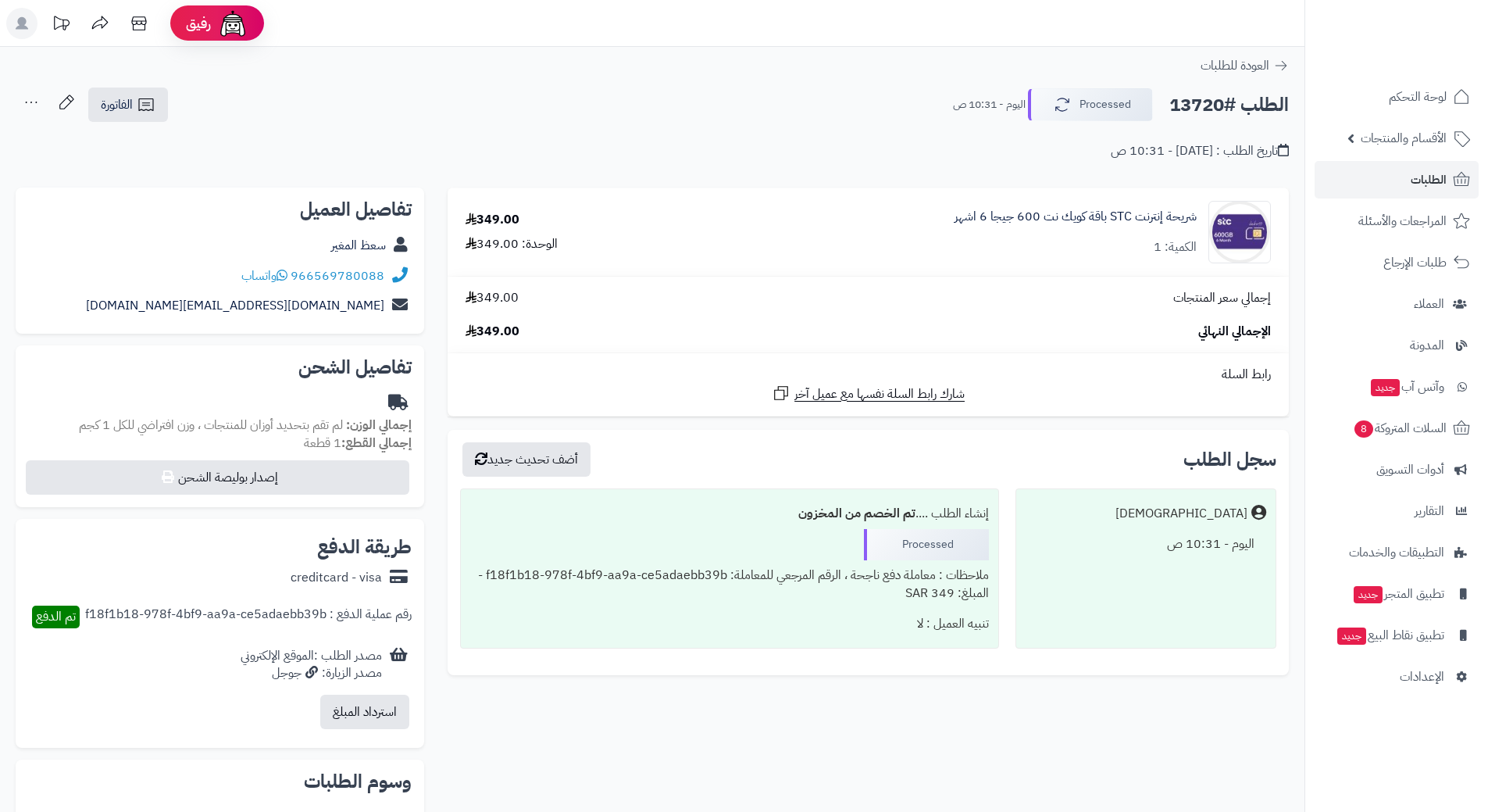
click at [1202, 102] on h2 "الطلب #13720" at bounding box center [1229, 105] width 119 height 32
copy div "الطلب #13720 Processed"
click at [285, 274] on icon at bounding box center [282, 275] width 11 height 13
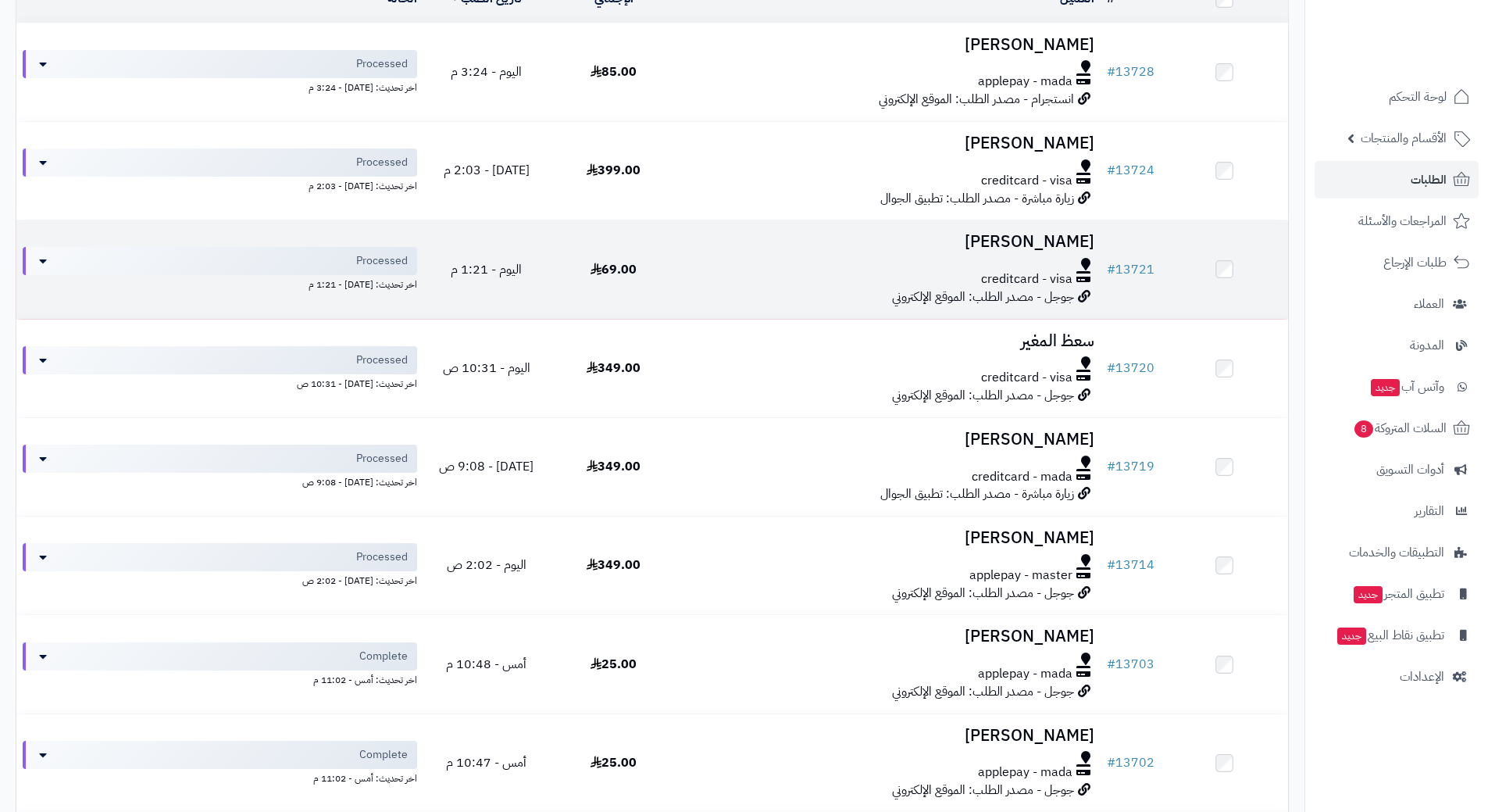
scroll to position [235, 0]
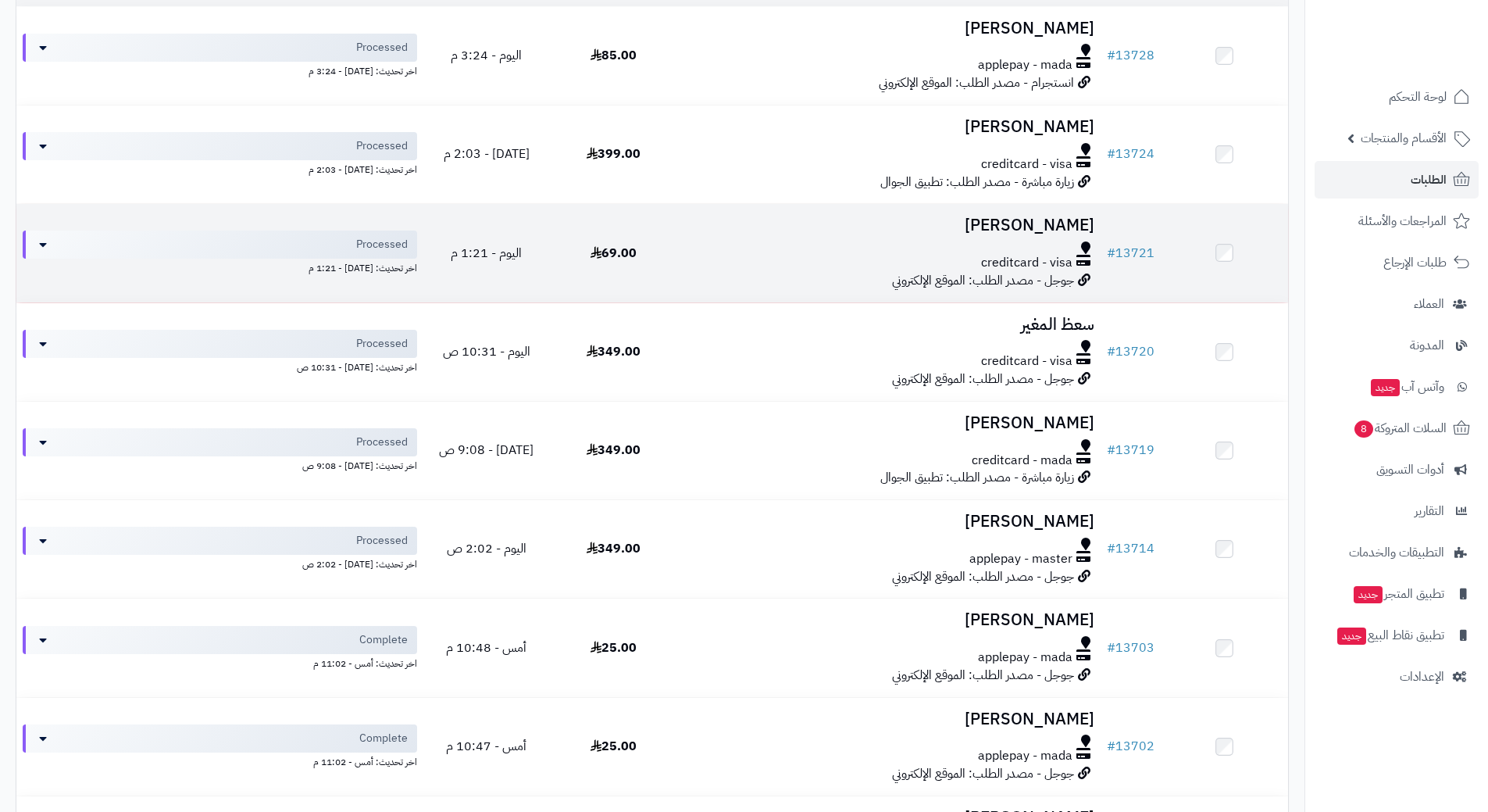
click at [721, 262] on div "creditcard - visa" at bounding box center [889, 263] width 411 height 18
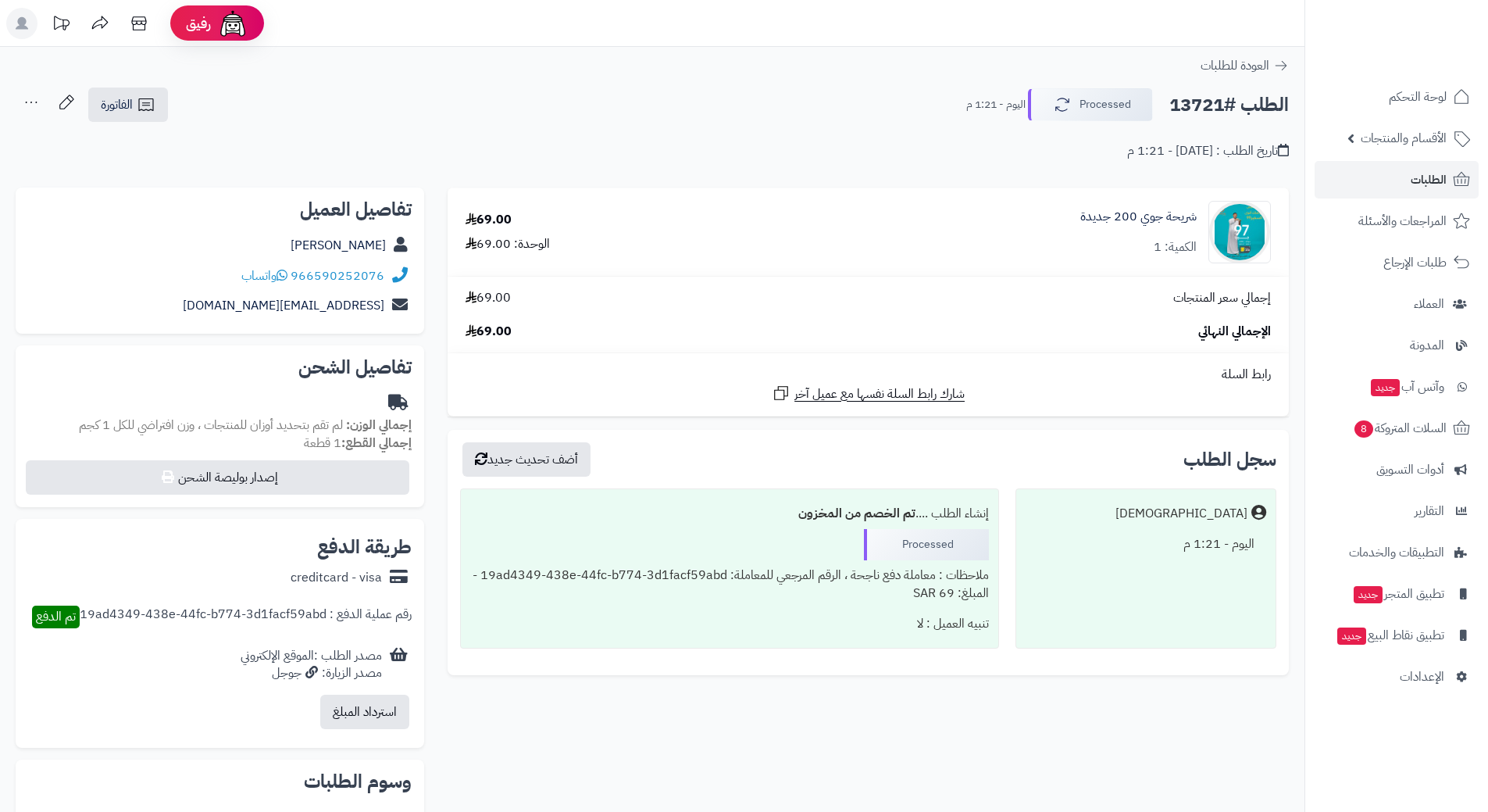
click at [1221, 110] on h2 "الطلب #13721" at bounding box center [1229, 105] width 119 height 32
click at [1220, 109] on h2 "الطلب #13721" at bounding box center [1229, 105] width 119 height 32
copy div "الطلب #13721 Processed"
click at [286, 275] on icon at bounding box center [282, 275] width 11 height 13
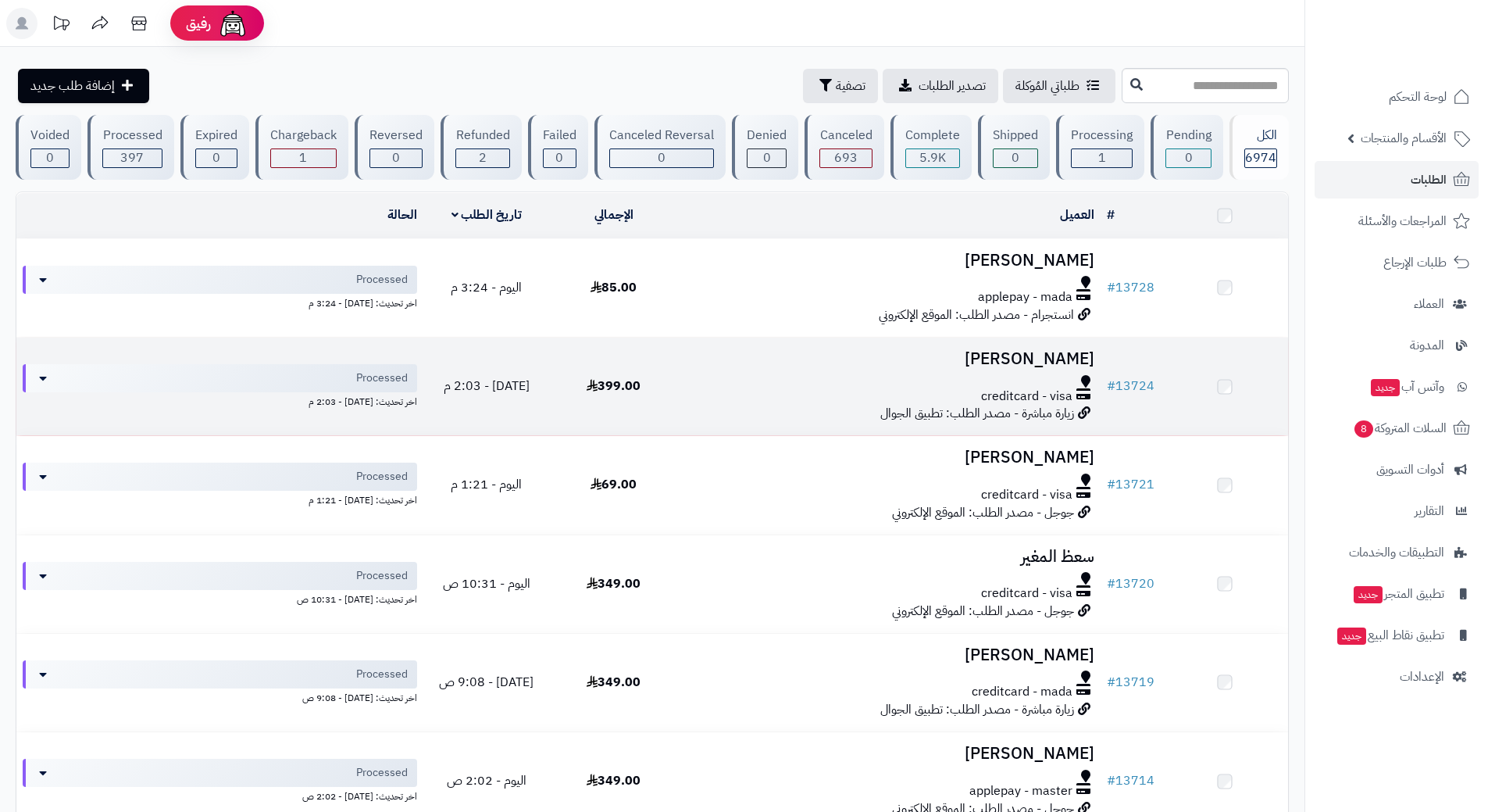
scroll to position [235, 0]
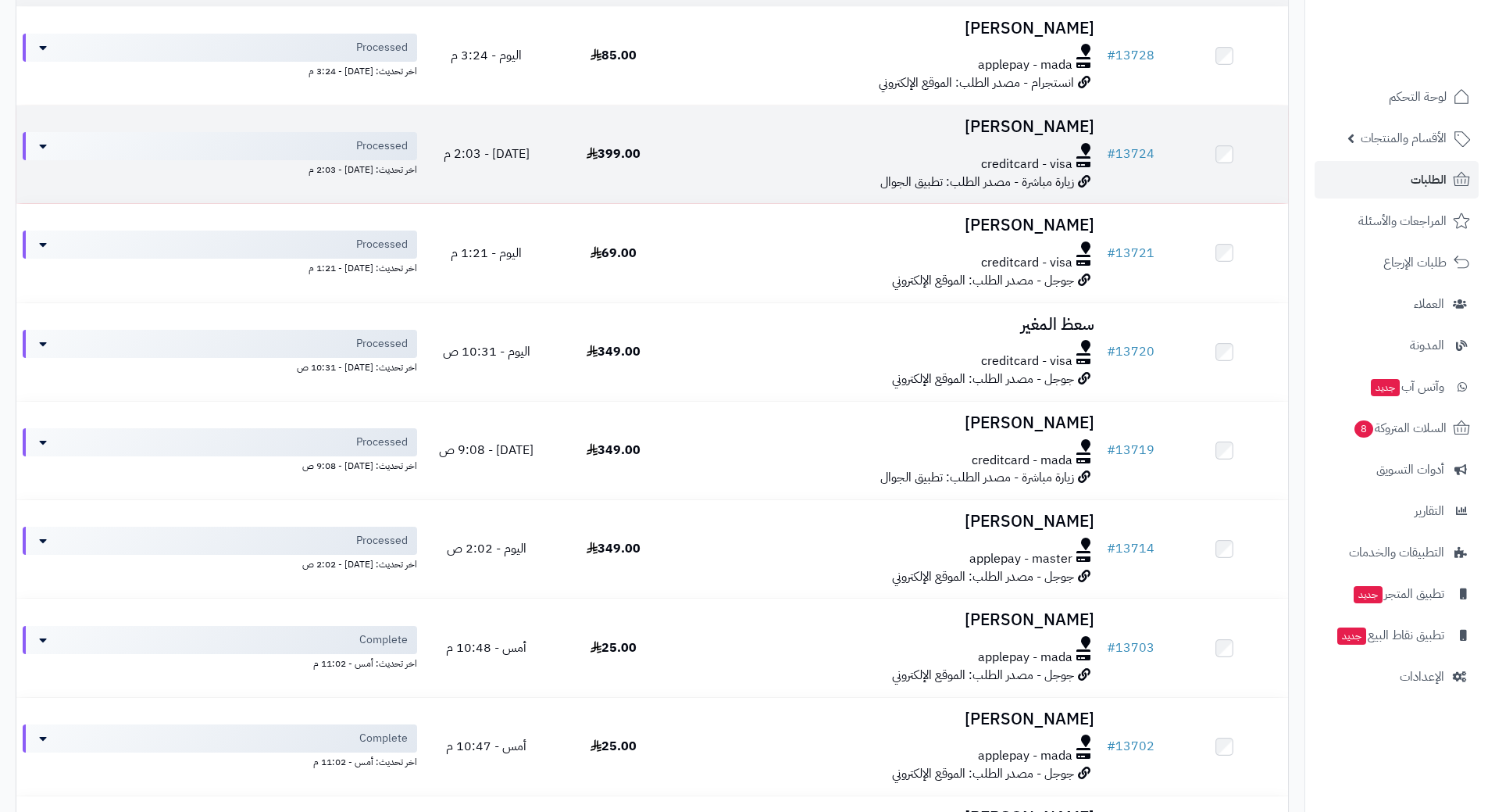
click at [744, 149] on div at bounding box center [889, 149] width 411 height 13
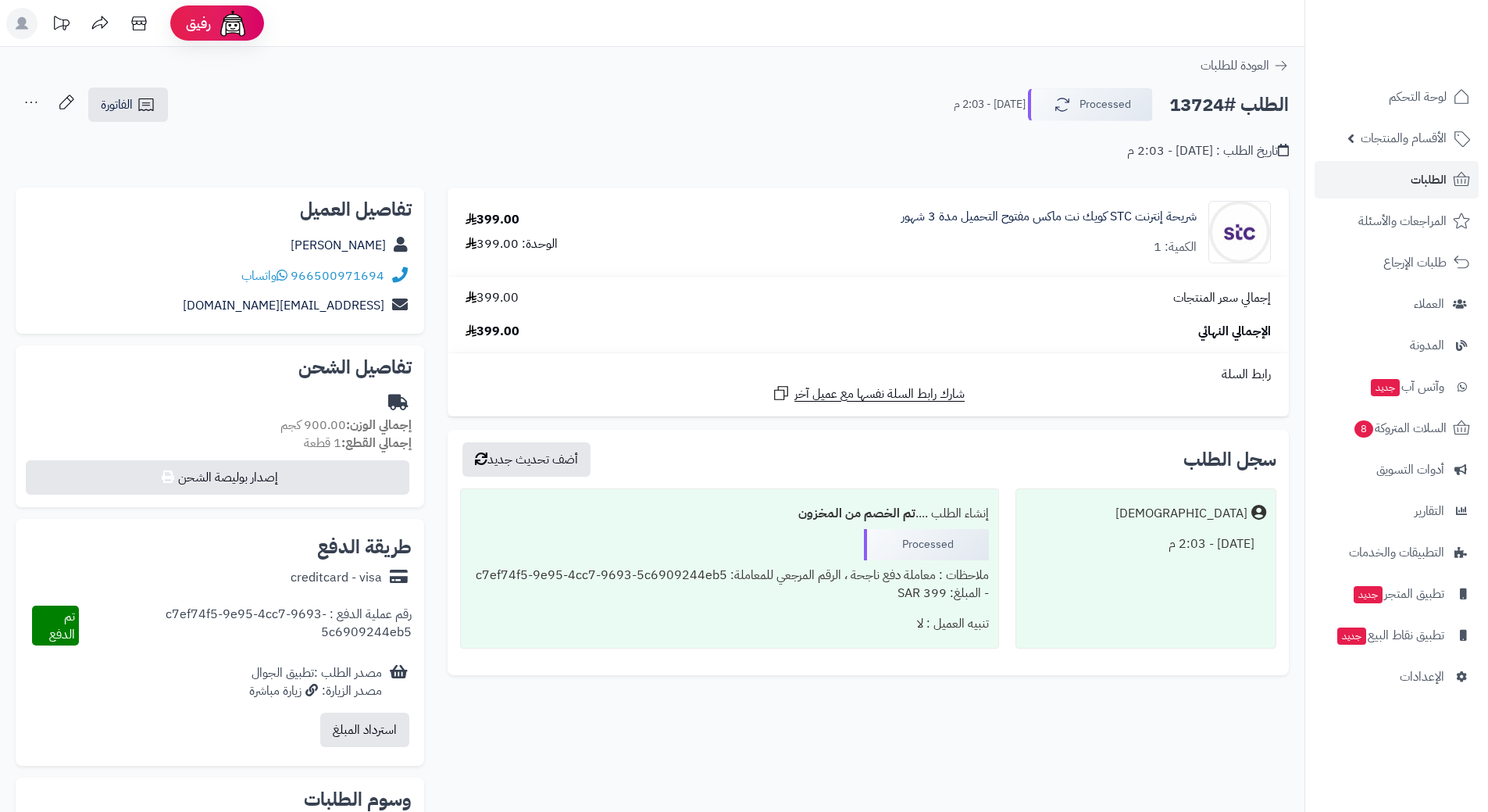
click at [1225, 107] on h2 "الطلب #13724" at bounding box center [1229, 105] width 119 height 32
click at [1225, 105] on h2 "الطلب #13724" at bounding box center [1229, 105] width 119 height 32
click at [1226, 98] on h2 "الطلب #13724" at bounding box center [1229, 105] width 119 height 32
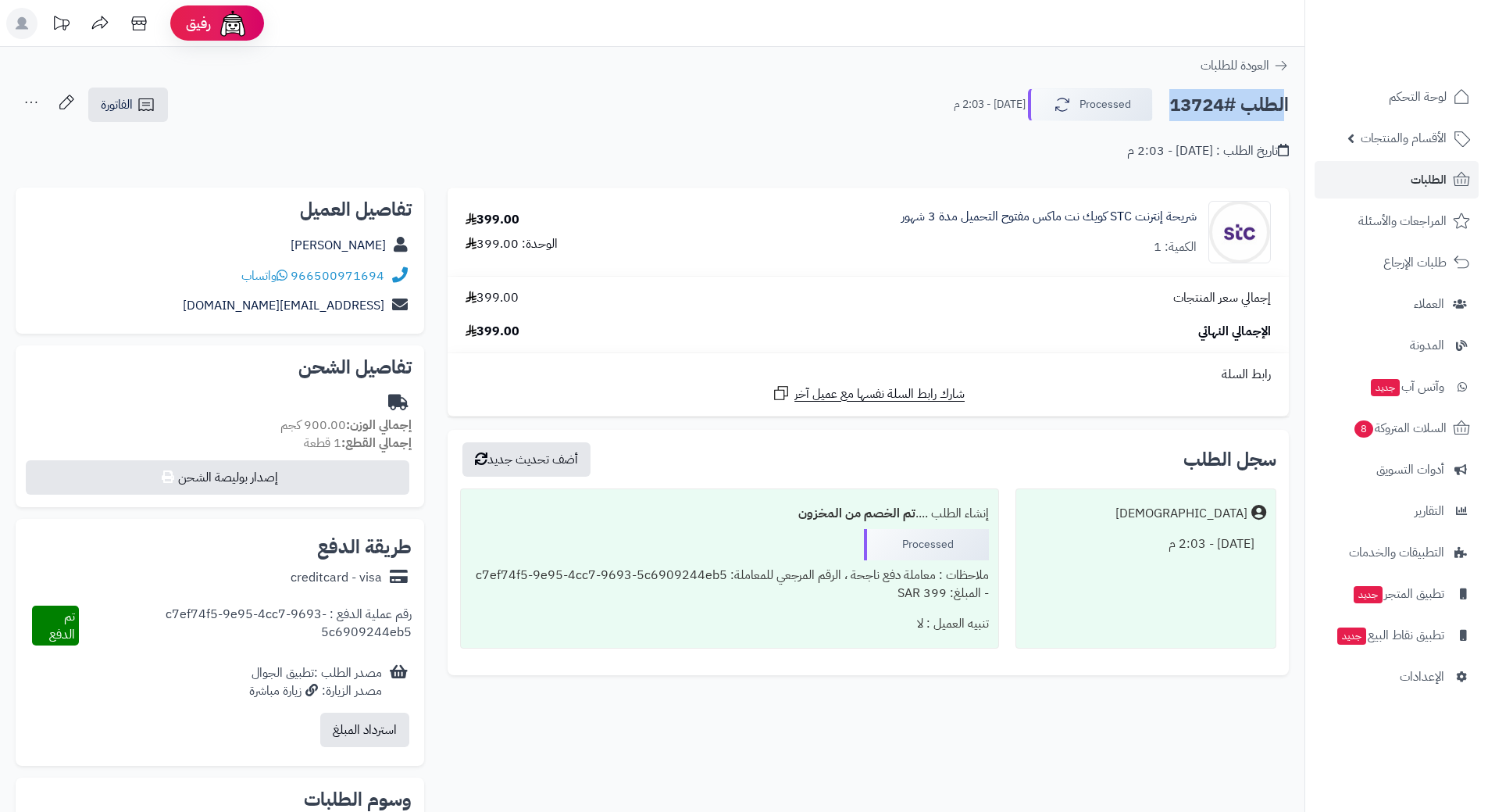
click at [1226, 98] on h2 "الطلب #13724" at bounding box center [1229, 105] width 119 height 32
copy div "الطلب #13724 Processed"
click at [282, 273] on icon at bounding box center [282, 275] width 11 height 13
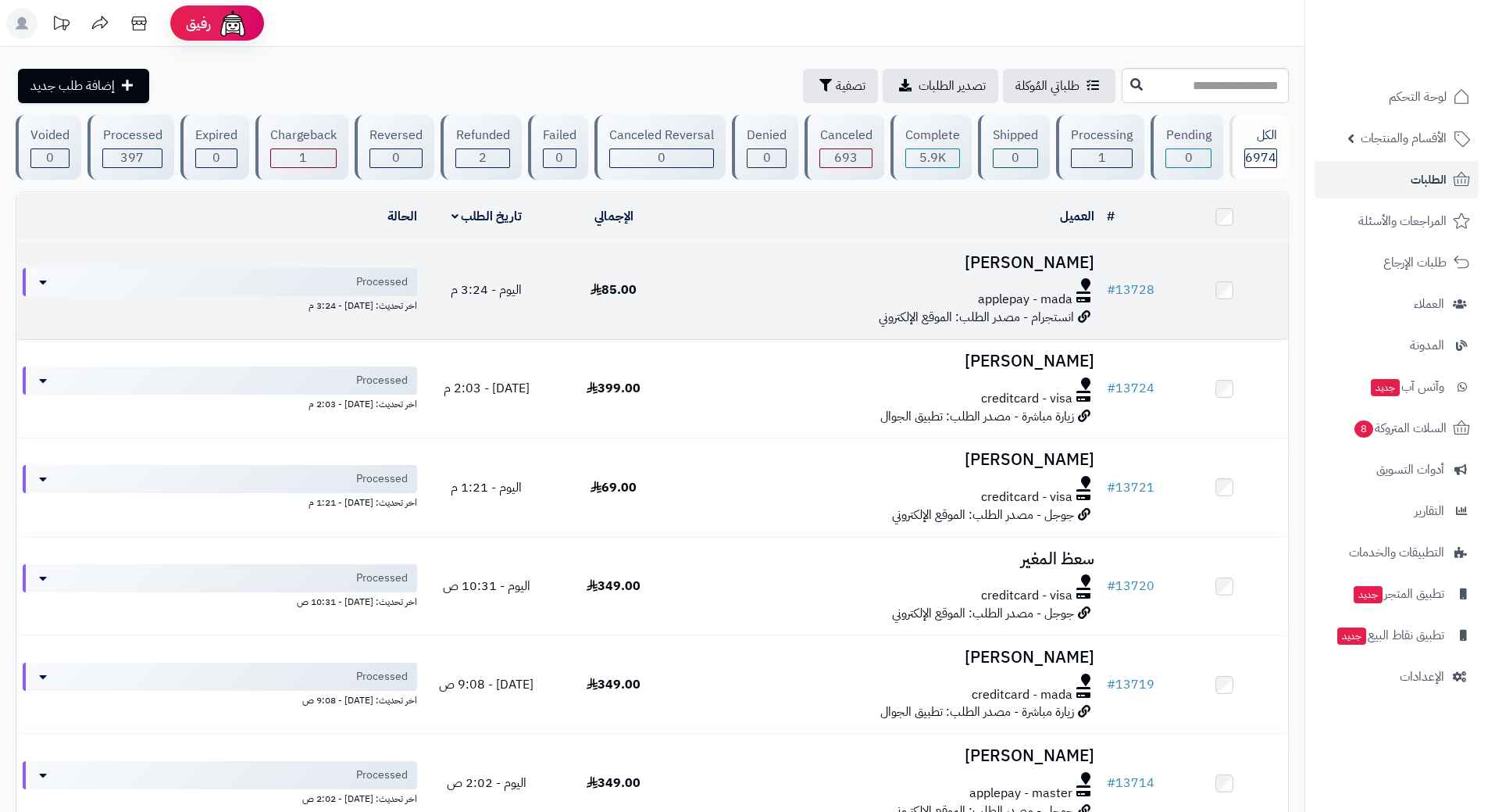
click at [744, 291] on div "applepay - mada" at bounding box center [889, 300] width 411 height 18
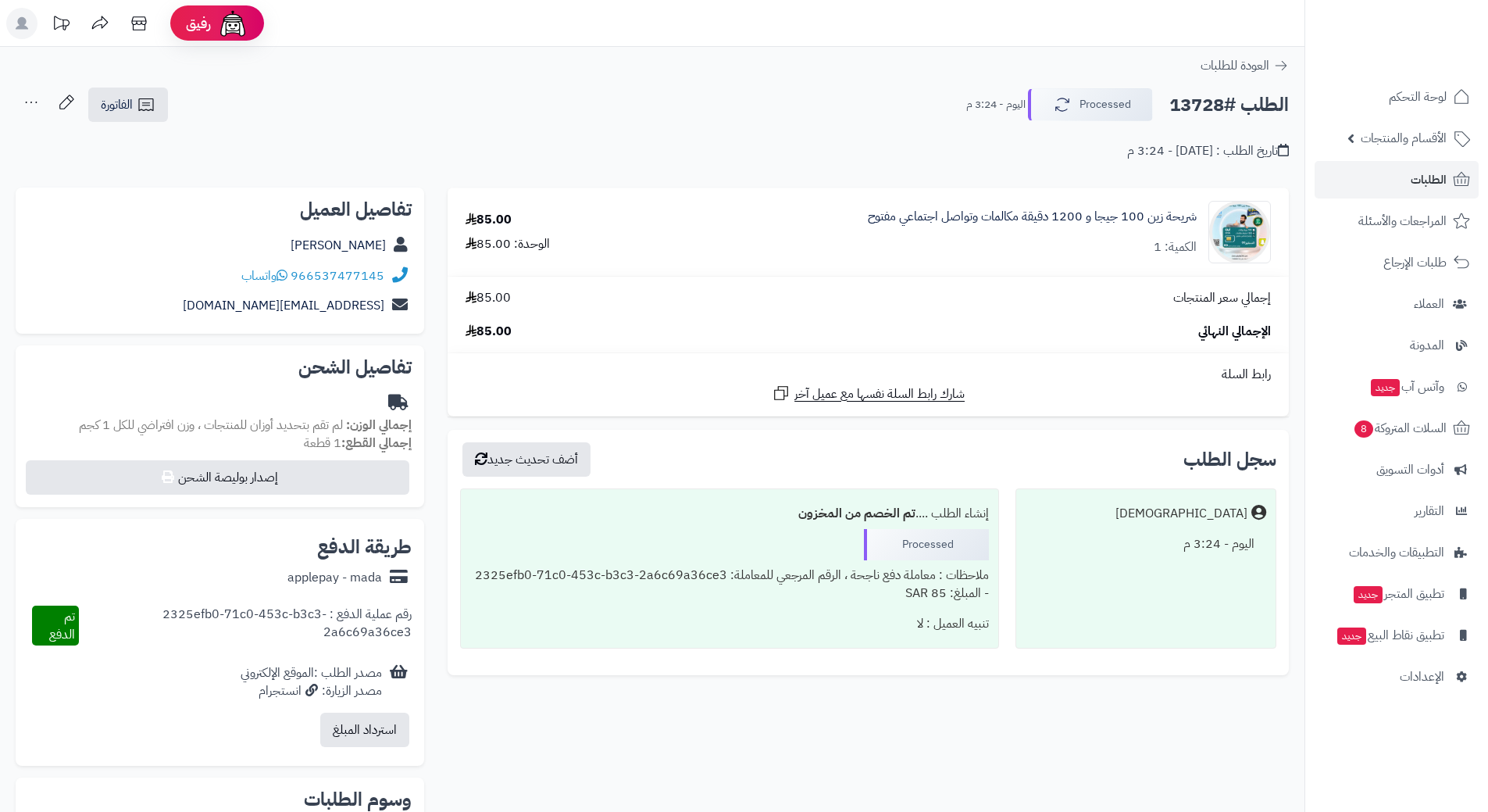
click at [1201, 101] on h2 "الطلب #13728" at bounding box center [1229, 105] width 119 height 32
copy div "الطلب #13728 Processed"
click at [279, 281] on span "واتساب" at bounding box center [264, 275] width 46 height 19
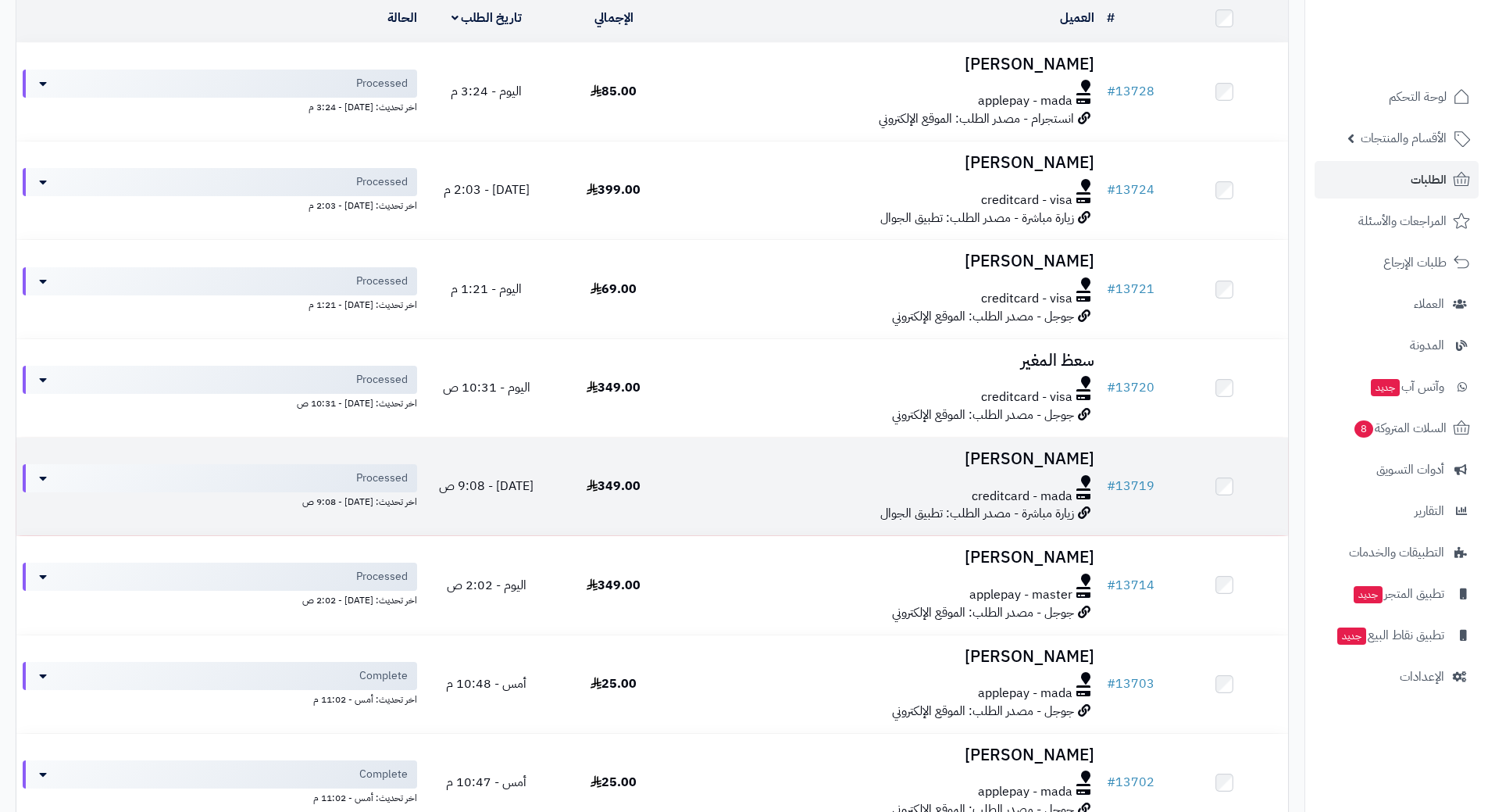
scroll to position [235, 0]
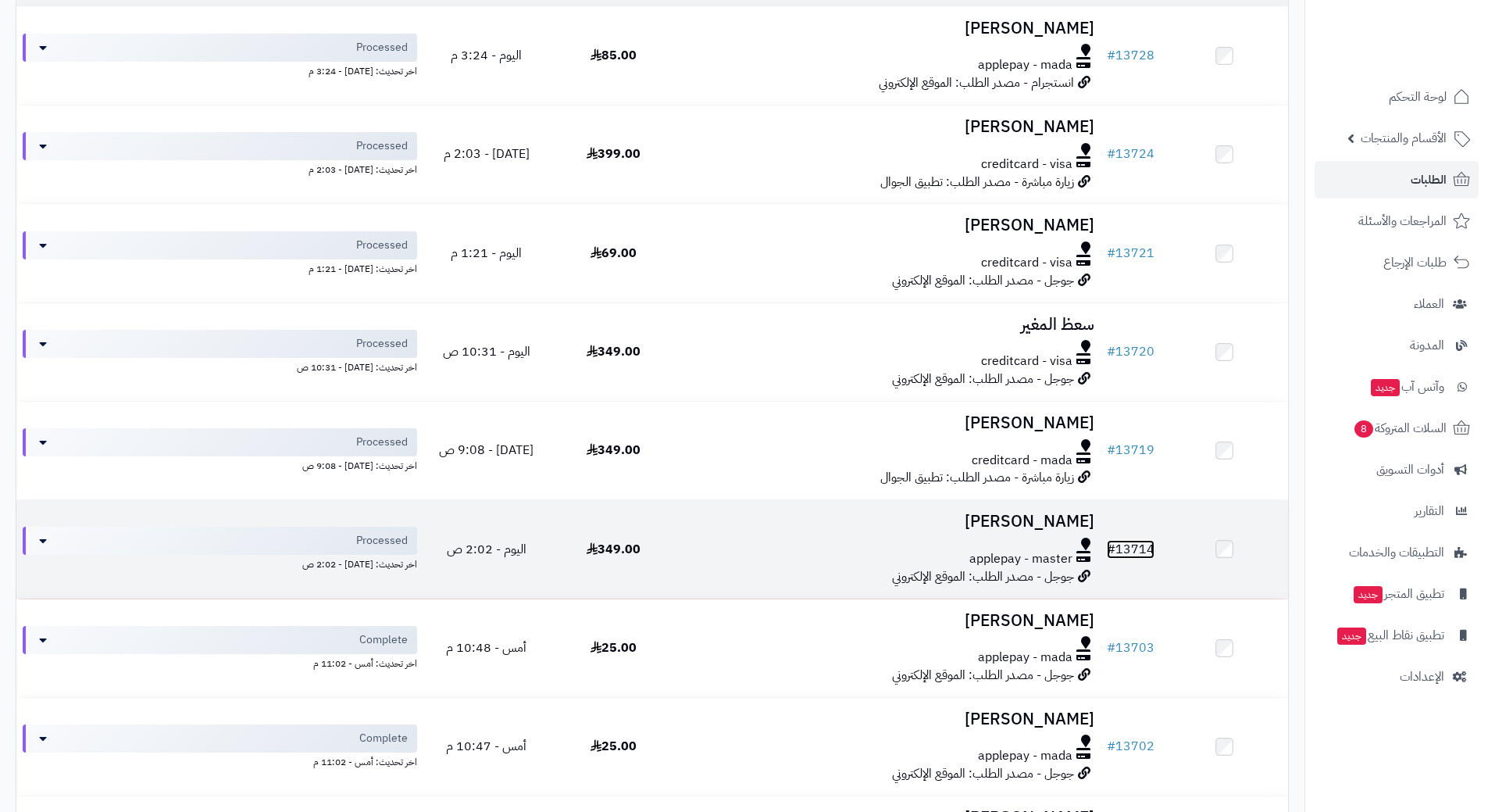
click at [1138, 542] on link "# 13714" at bounding box center [1131, 549] width 48 height 19
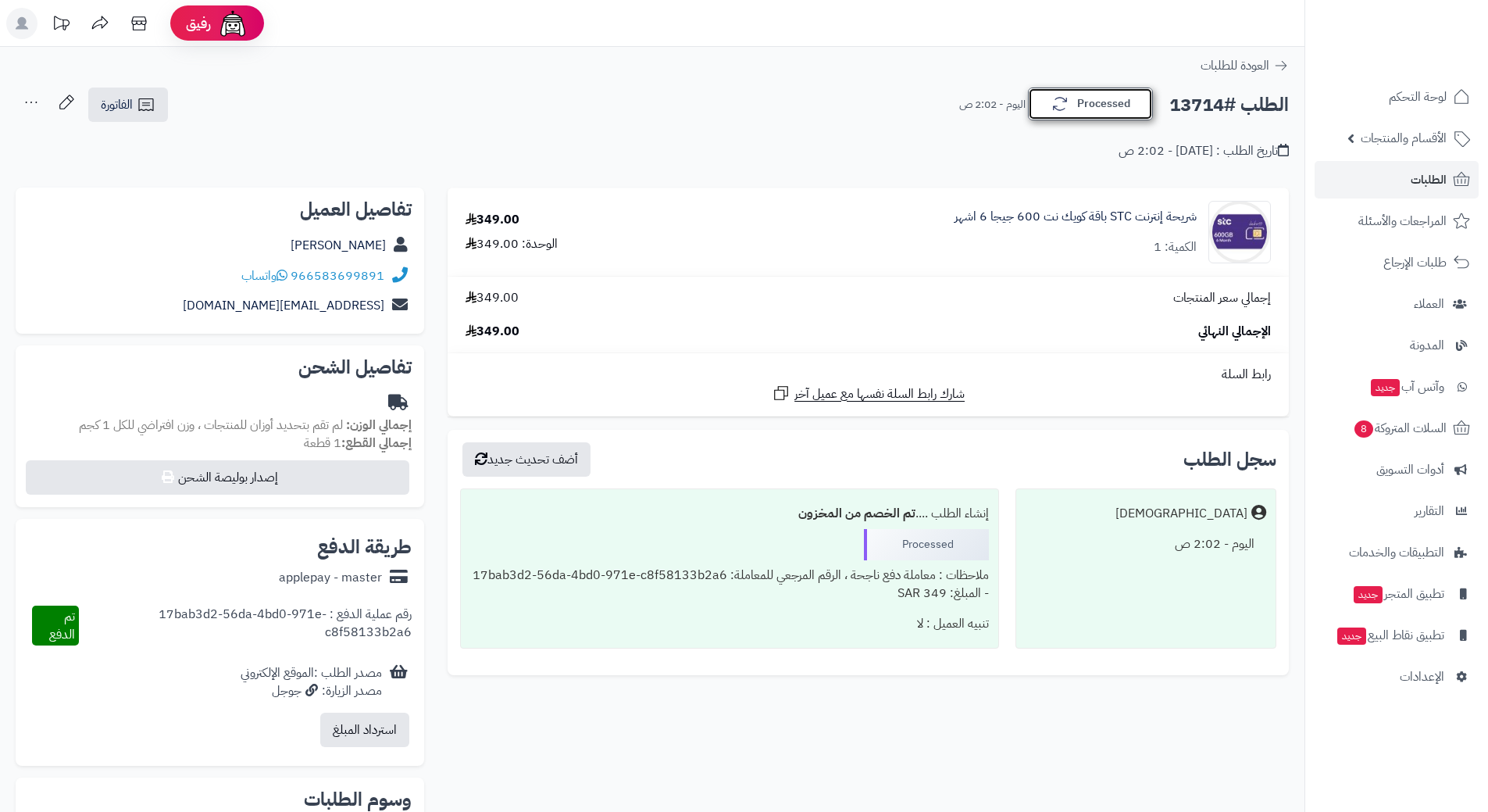
click at [1091, 112] on button "Processed" at bounding box center [1090, 104] width 125 height 32
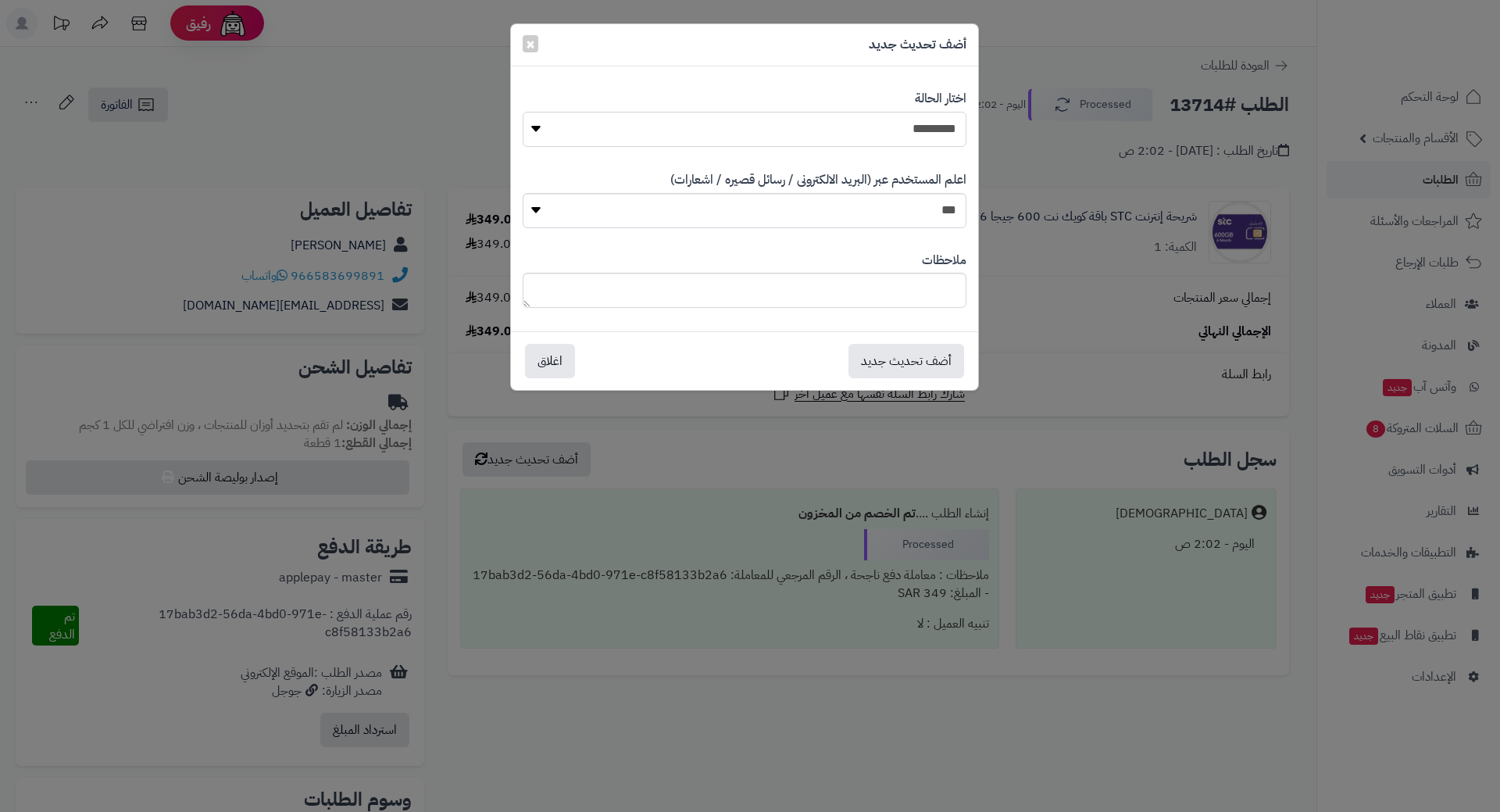
drag, startPoint x: 859, startPoint y: 130, endPoint x: 874, endPoint y: 143, distance: 19.8
click at [859, 130] on select "**********" at bounding box center [745, 129] width 444 height 35
select select "*"
click at [523, 112] on select "**********" at bounding box center [745, 129] width 444 height 35
click at [906, 362] on button "أضف تحديث جديد" at bounding box center [906, 360] width 116 height 34
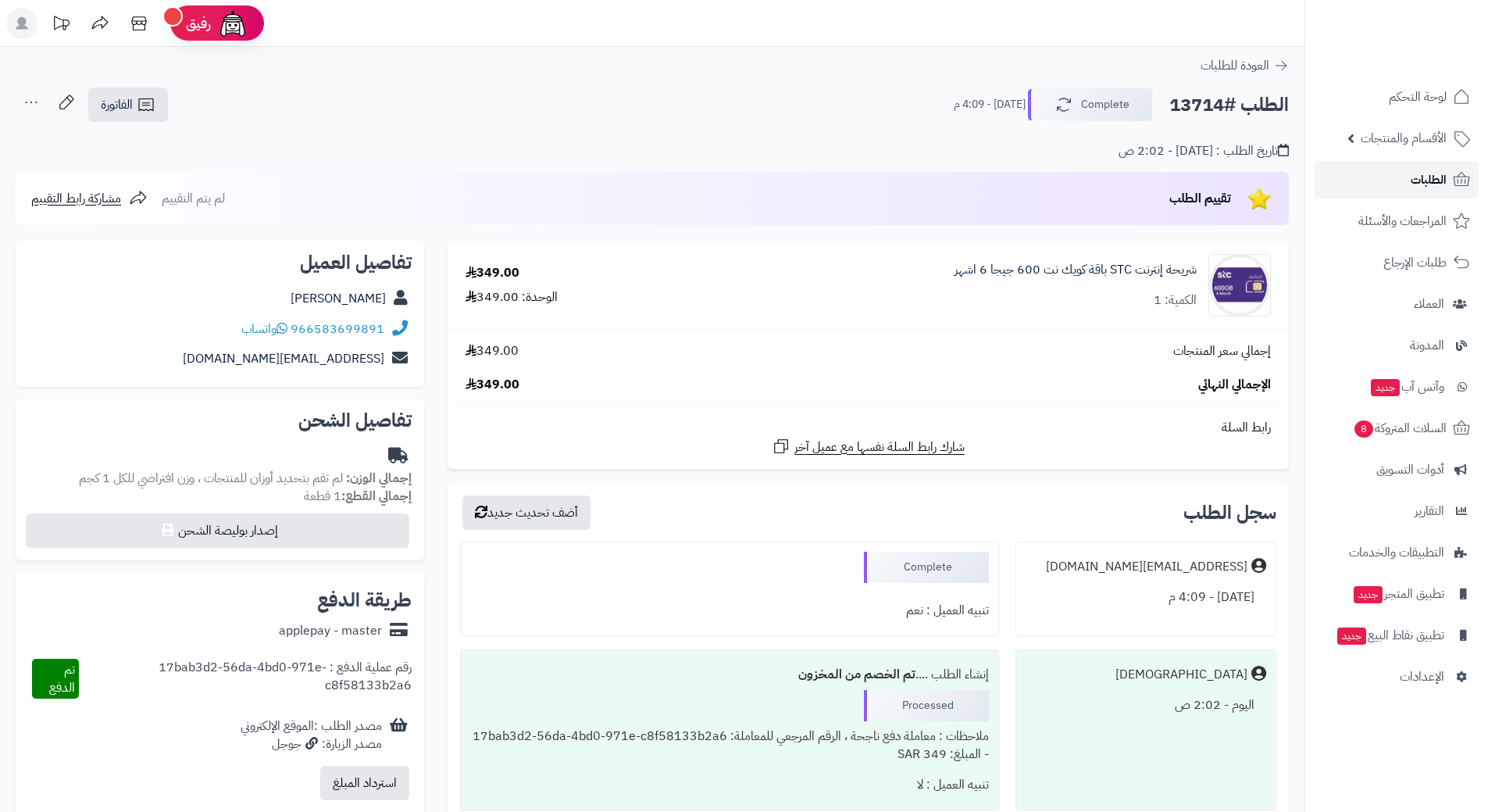
click at [1341, 172] on link "الطلبات" at bounding box center [1397, 180] width 164 height 38
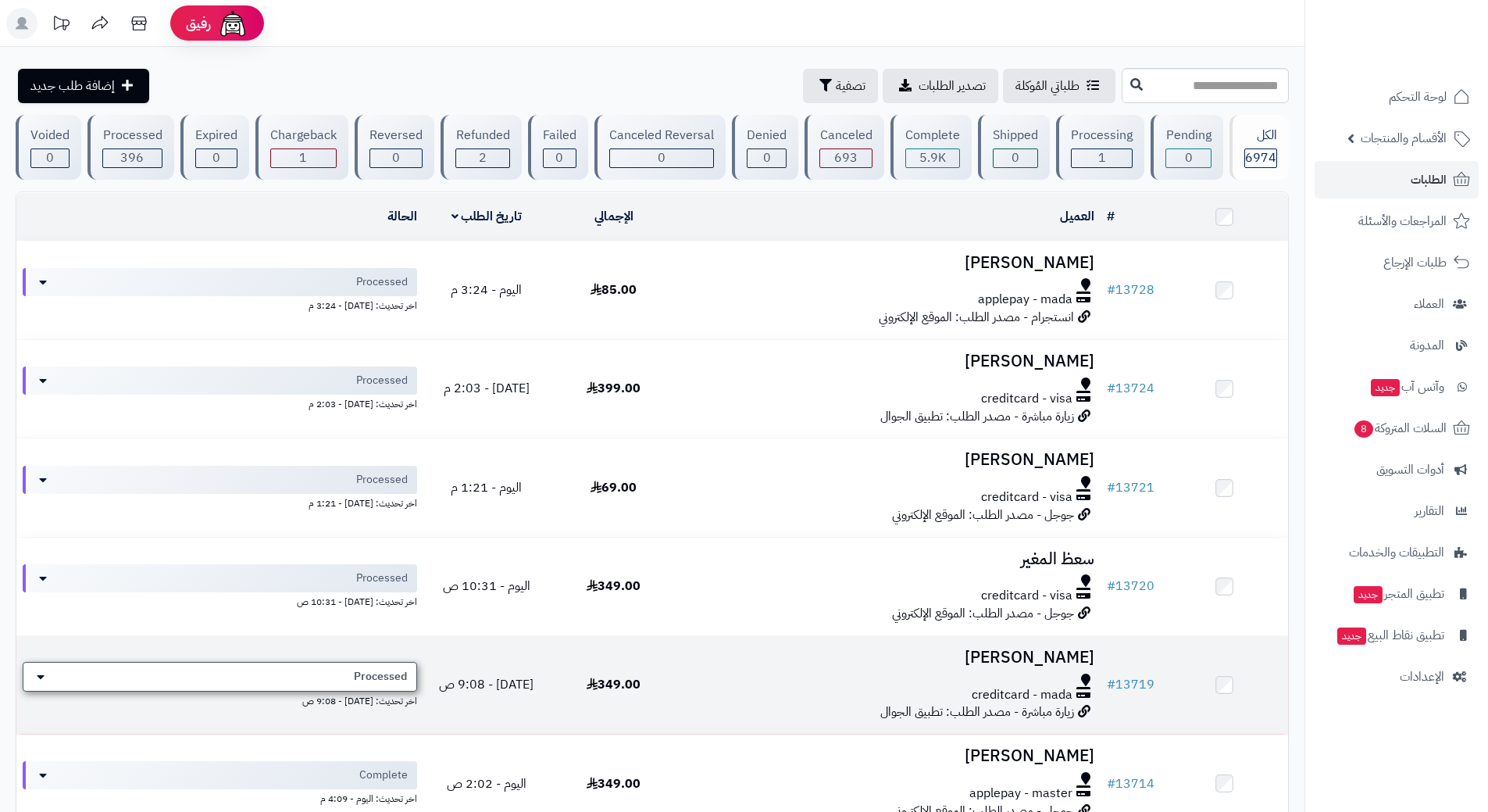
click at [357, 669] on span "Processed" at bounding box center [380, 676] width 53 height 15
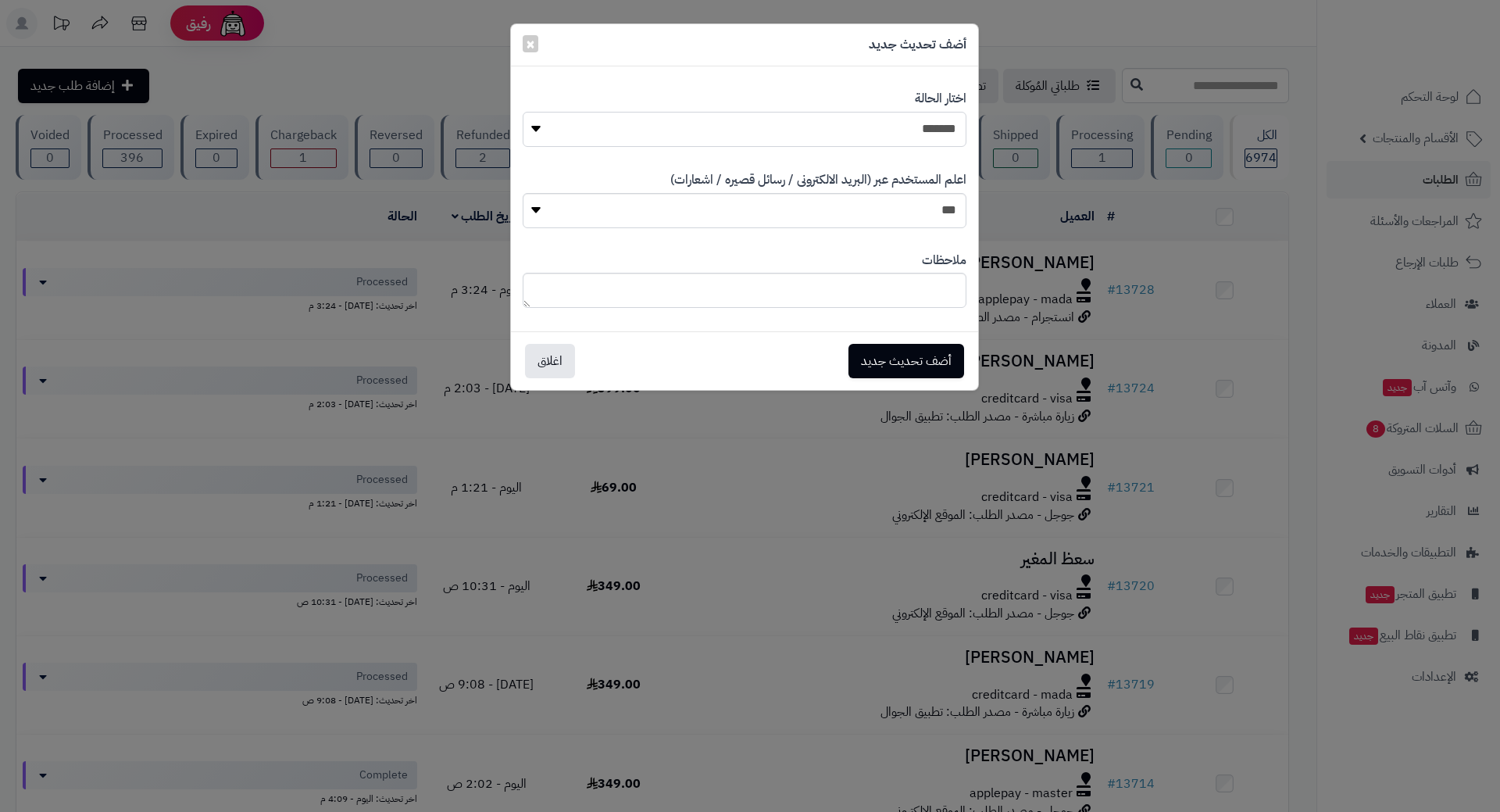
drag, startPoint x: 880, startPoint y: 125, endPoint x: 891, endPoint y: 145, distance: 22.8
click at [880, 125] on select "**********" at bounding box center [745, 129] width 444 height 35
select select "*"
click at [523, 112] on select "**********" at bounding box center [745, 129] width 444 height 35
click at [905, 355] on button "أضف تحديث جديد" at bounding box center [906, 360] width 116 height 34
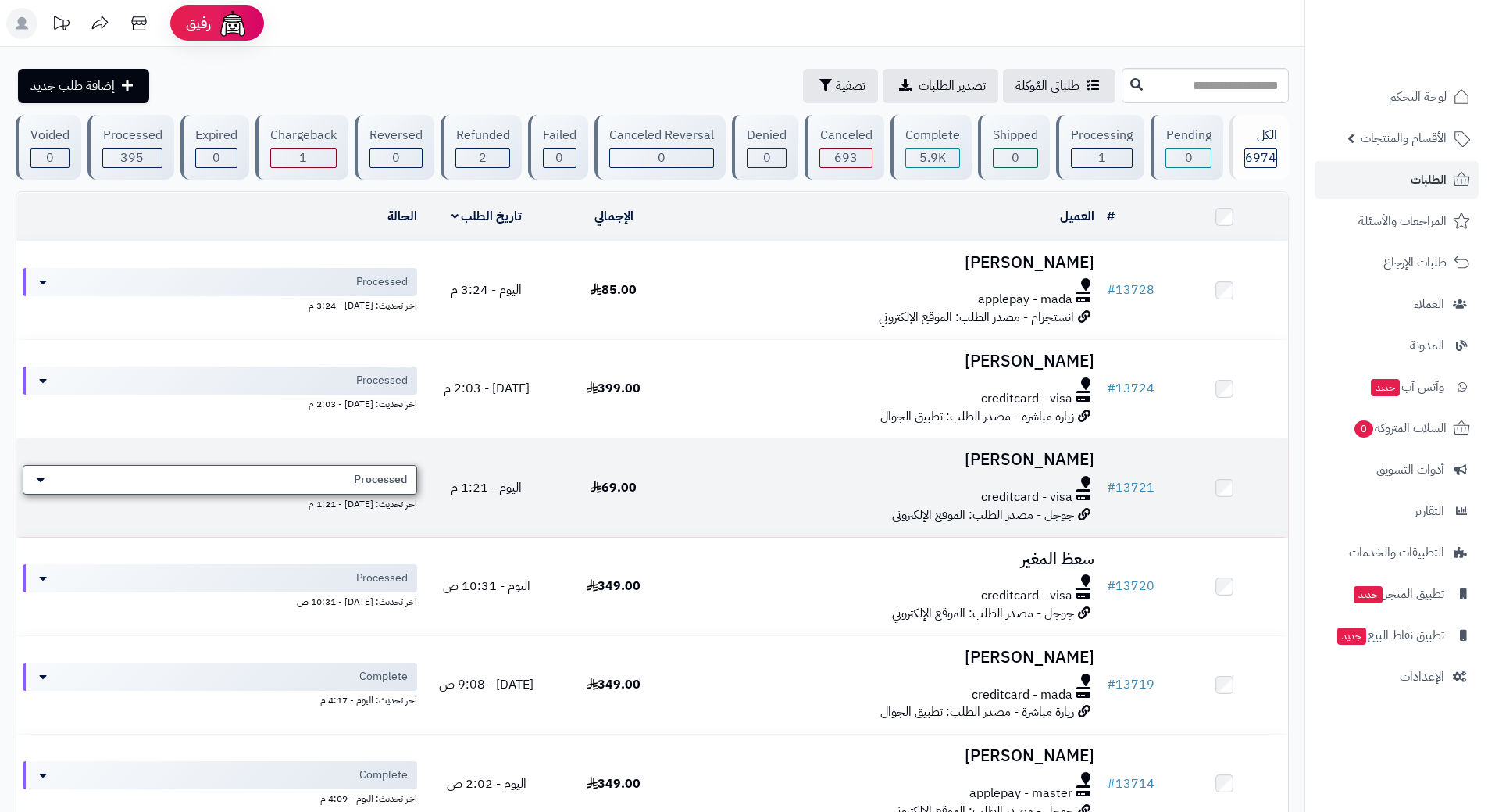
click at [372, 477] on span "Processed" at bounding box center [380, 479] width 53 height 15
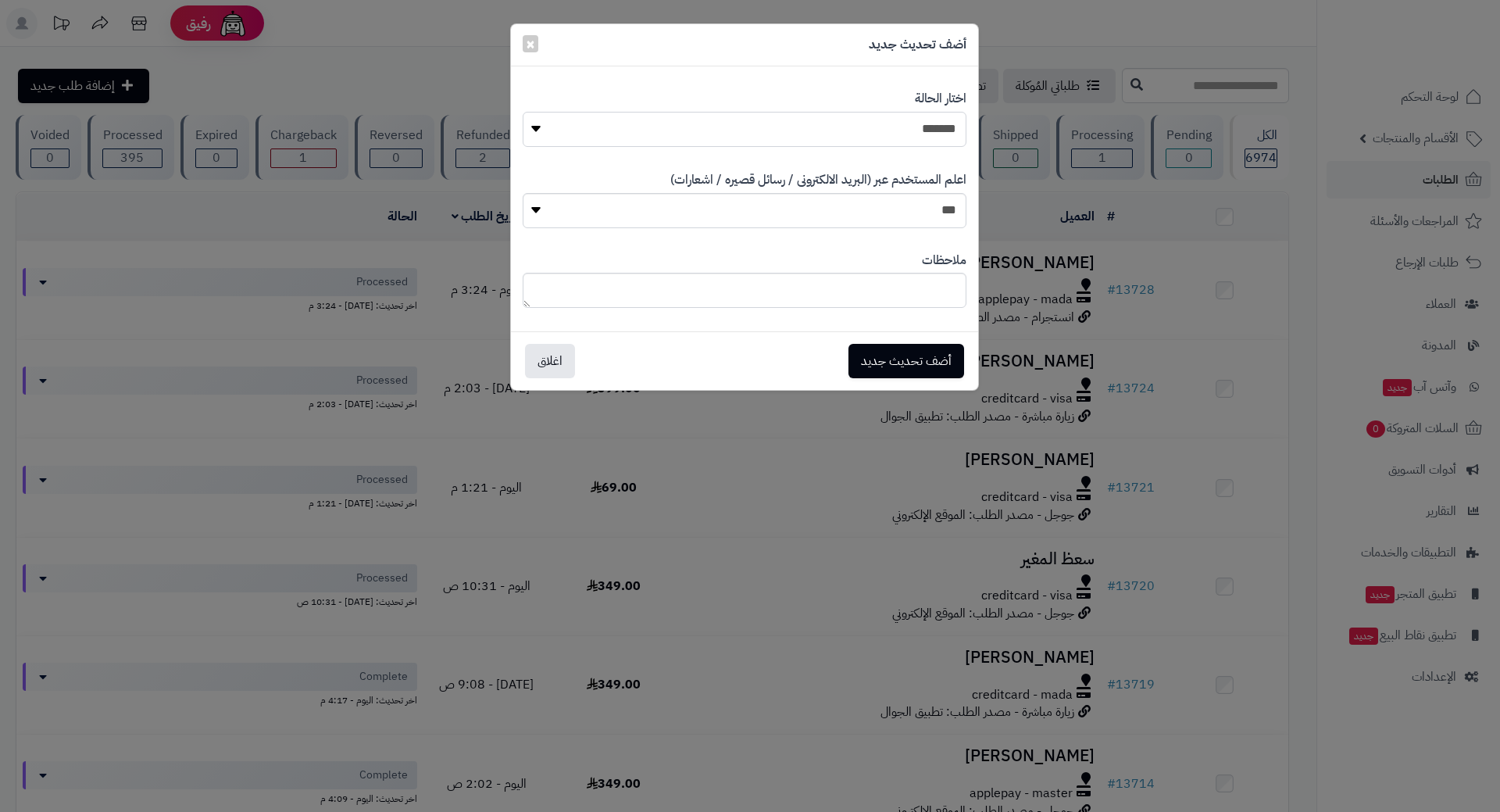
click at [894, 138] on select "**********" at bounding box center [745, 129] width 444 height 35
select select "*"
click at [523, 112] on select "**********" at bounding box center [745, 129] width 444 height 35
click at [899, 352] on button "أضف تحديث جديد" at bounding box center [906, 360] width 116 height 34
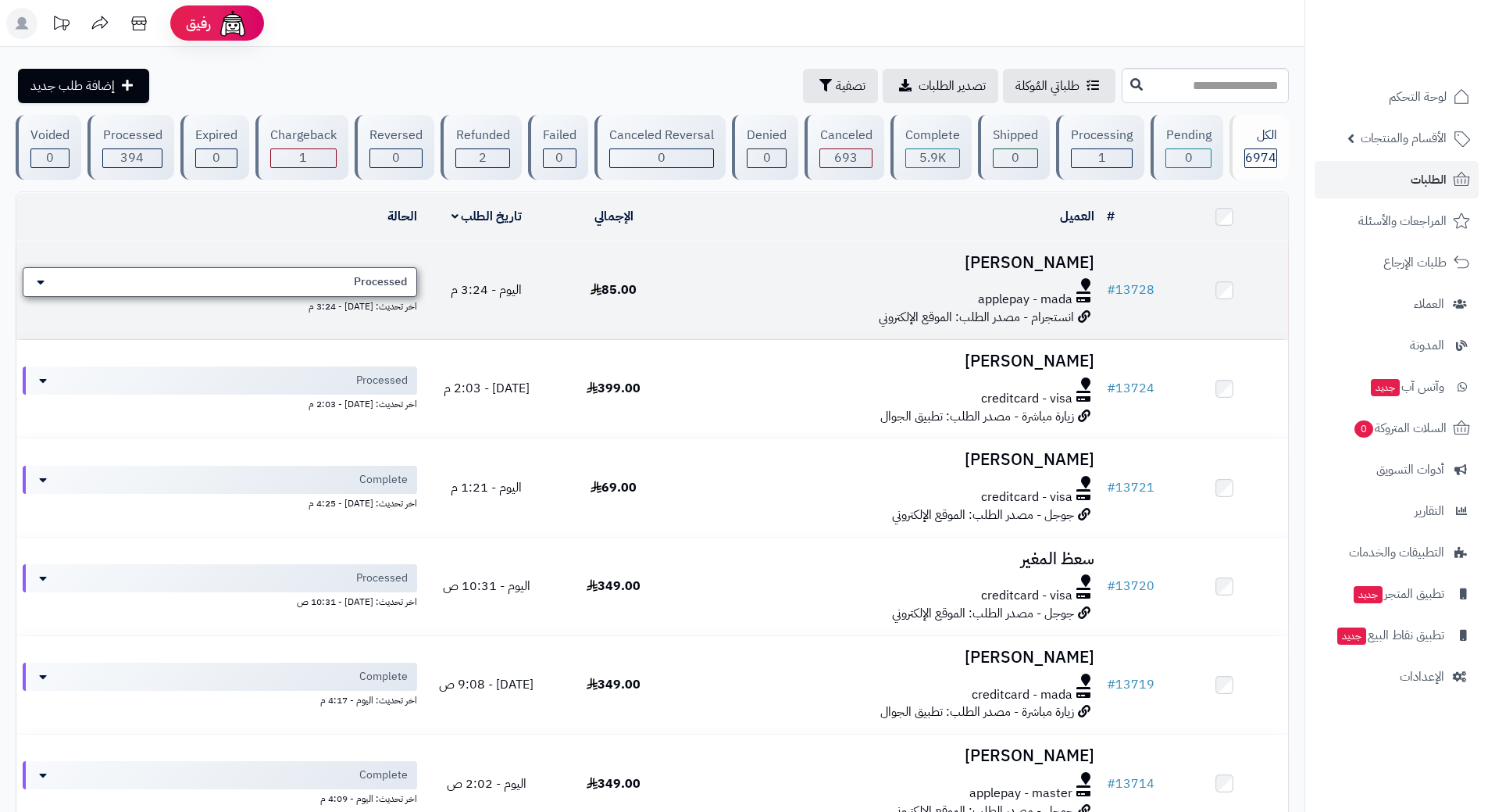
click at [405, 276] on span "Processed" at bounding box center [380, 281] width 53 height 15
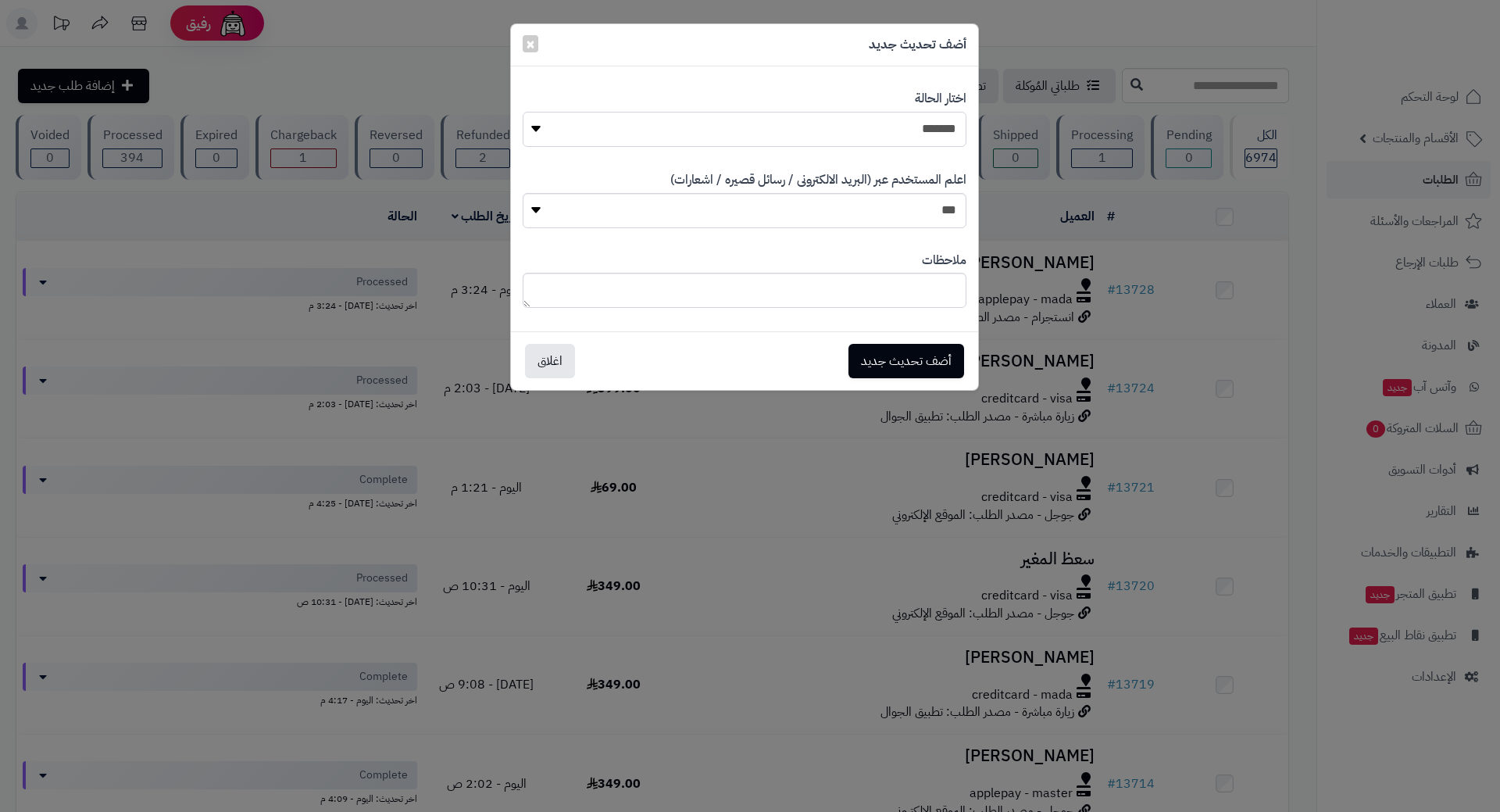
click at [772, 132] on select "**********" at bounding box center [745, 129] width 444 height 35
select select "*"
click at [523, 112] on select "**********" at bounding box center [745, 129] width 444 height 35
click at [920, 365] on button "أضف تحديث جديد" at bounding box center [906, 360] width 116 height 34
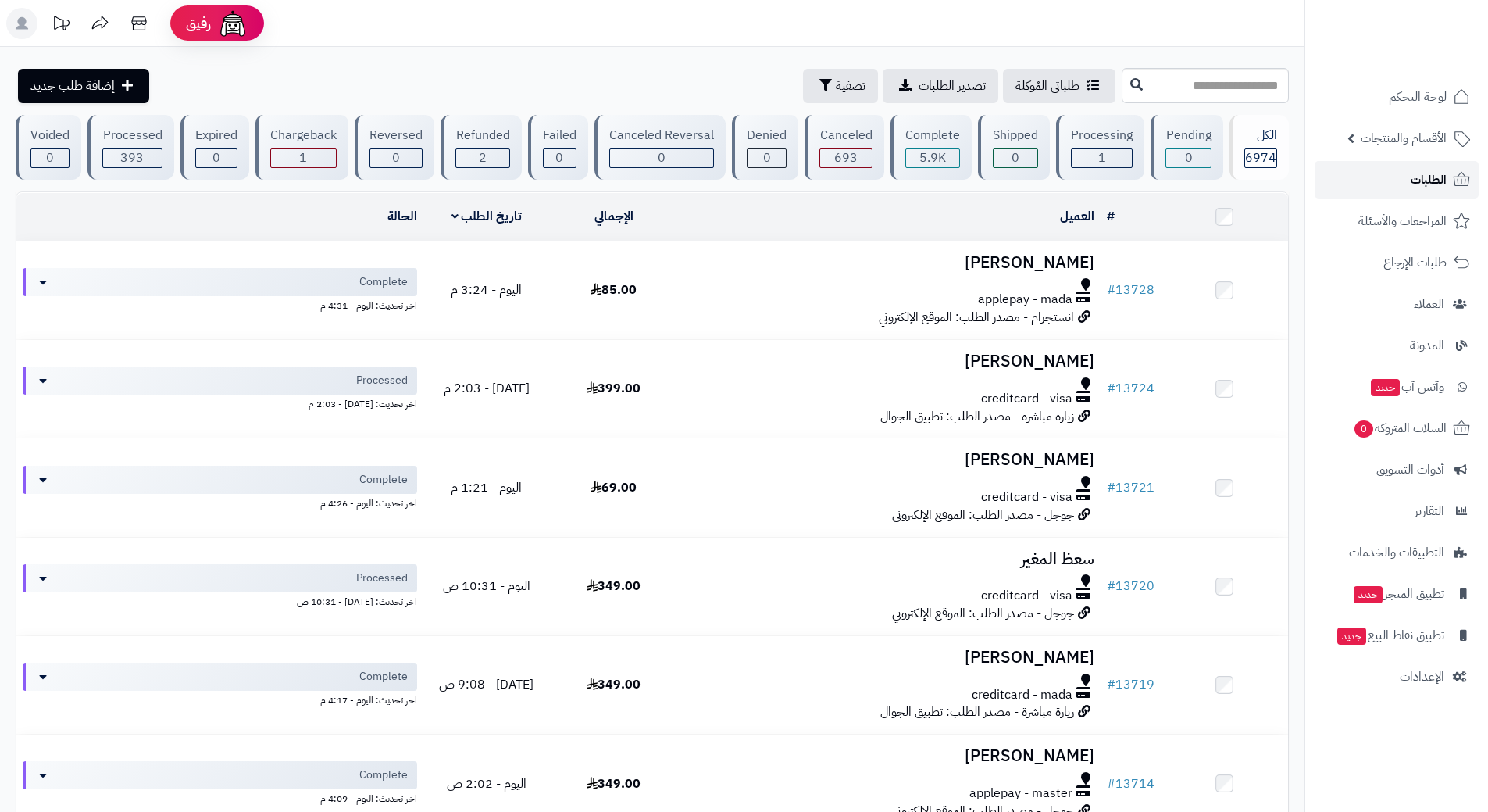
click at [1353, 170] on link "الطلبات" at bounding box center [1397, 180] width 164 height 38
click at [1365, 173] on link "الطلبات" at bounding box center [1397, 180] width 164 height 38
click at [1390, 177] on link "الطلبات" at bounding box center [1397, 180] width 164 height 38
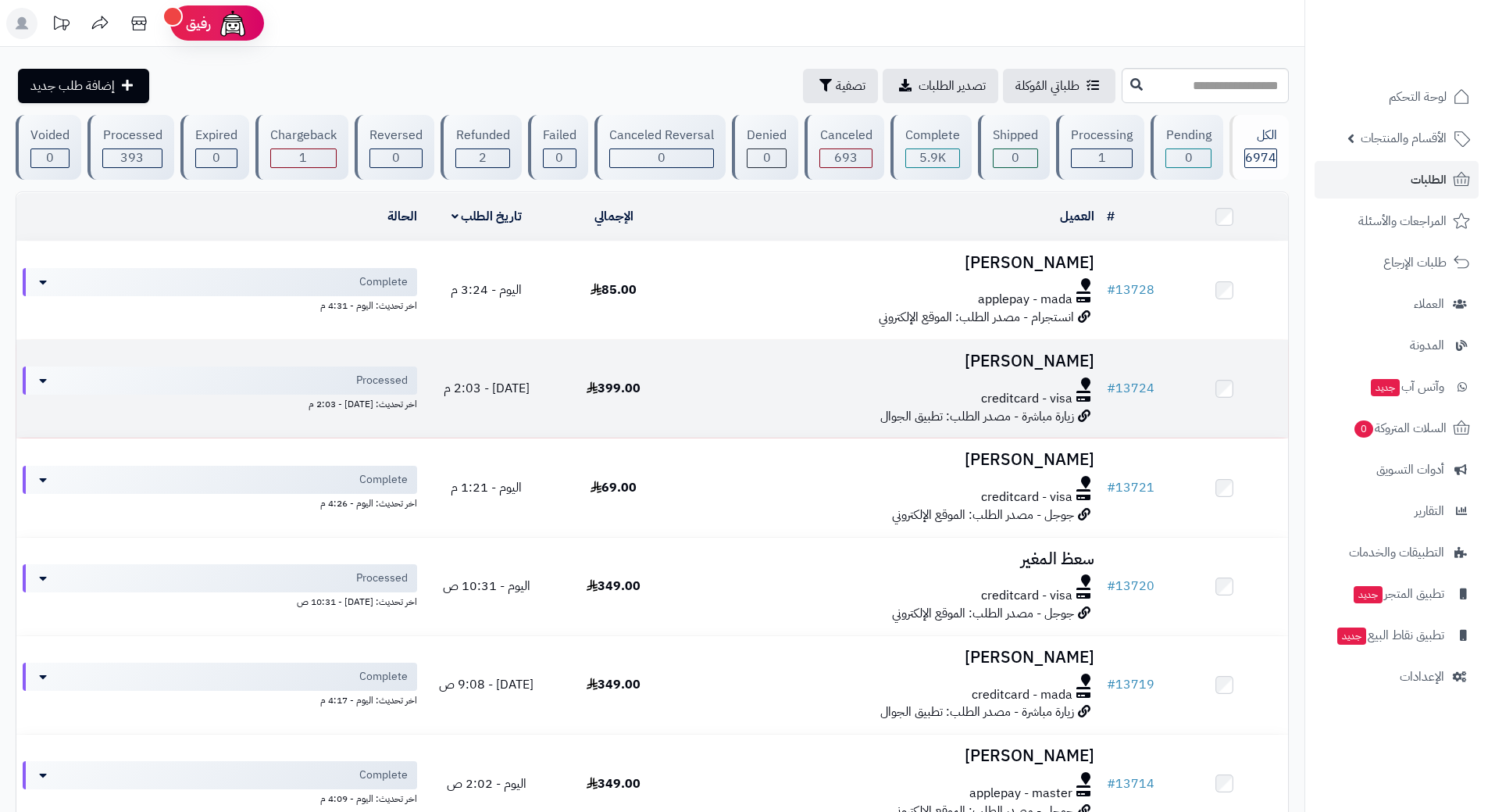
click at [695, 378] on div at bounding box center [889, 383] width 411 height 13
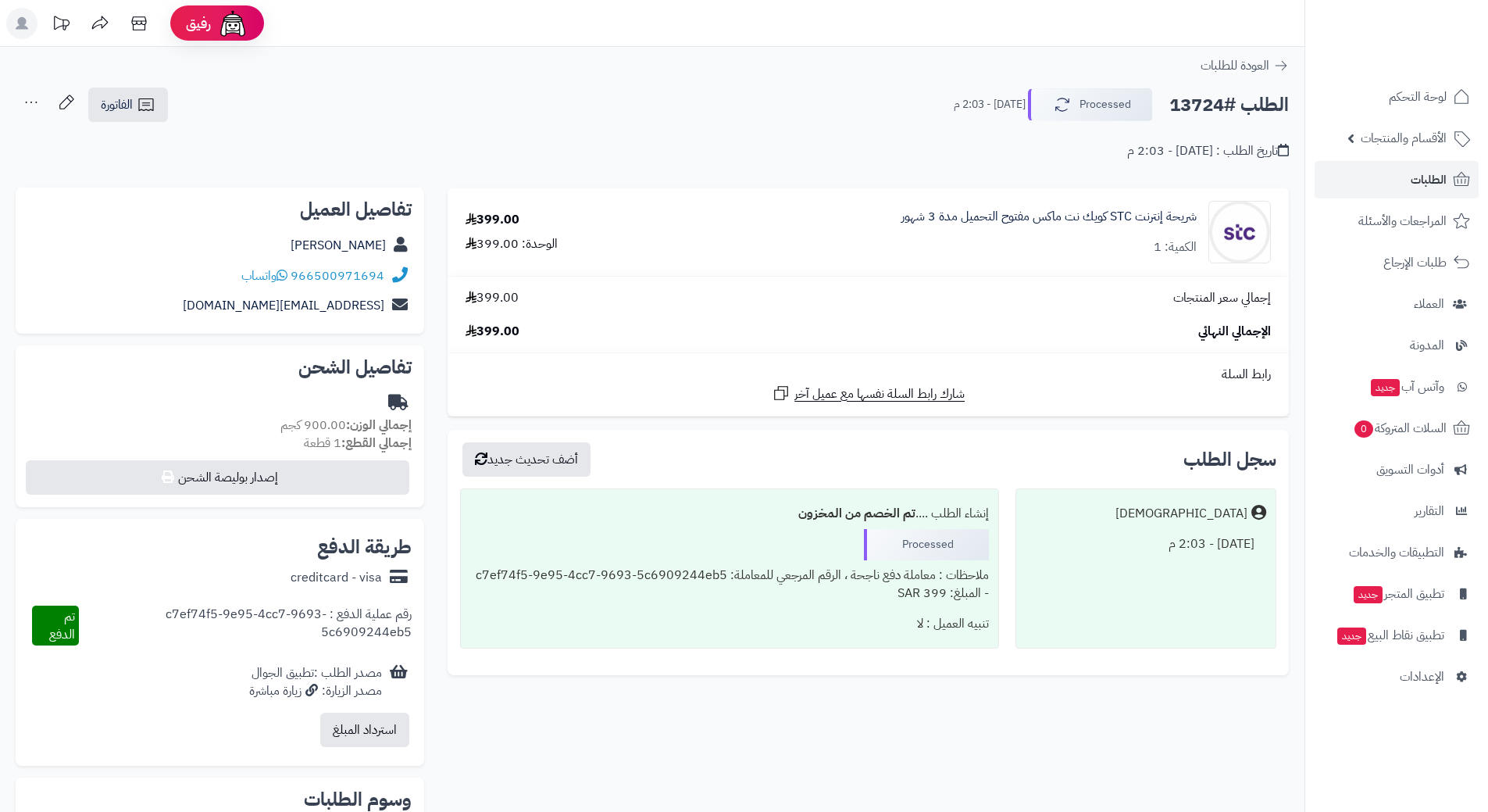
click at [1201, 106] on h2 "الطلب #13724" at bounding box center [1229, 105] width 119 height 32
copy div "الطلب #13724 Processed"
click at [276, 276] on span "واتساب" at bounding box center [264, 275] width 46 height 19
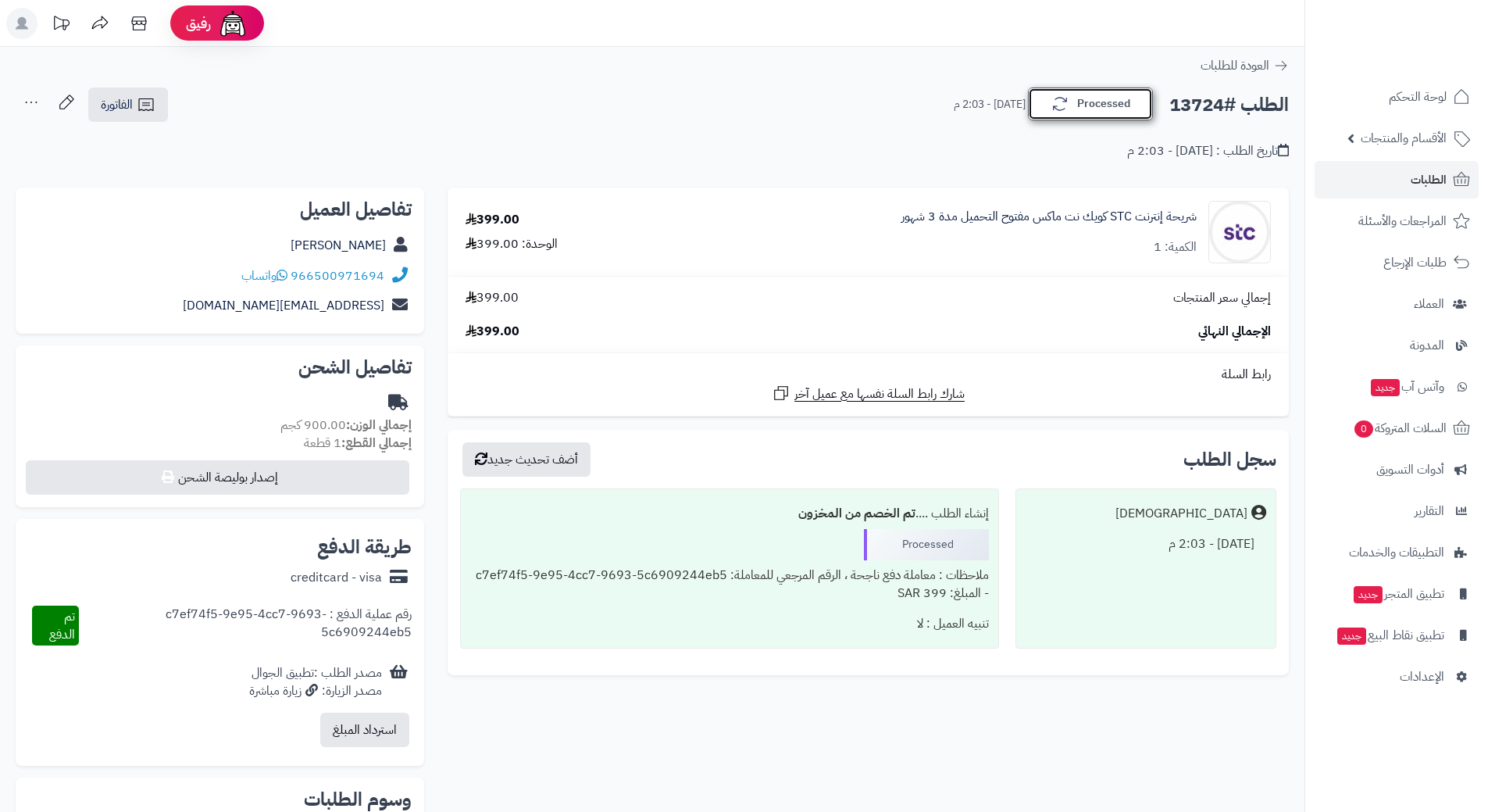
click at [1084, 97] on button "Processed" at bounding box center [1090, 104] width 125 height 32
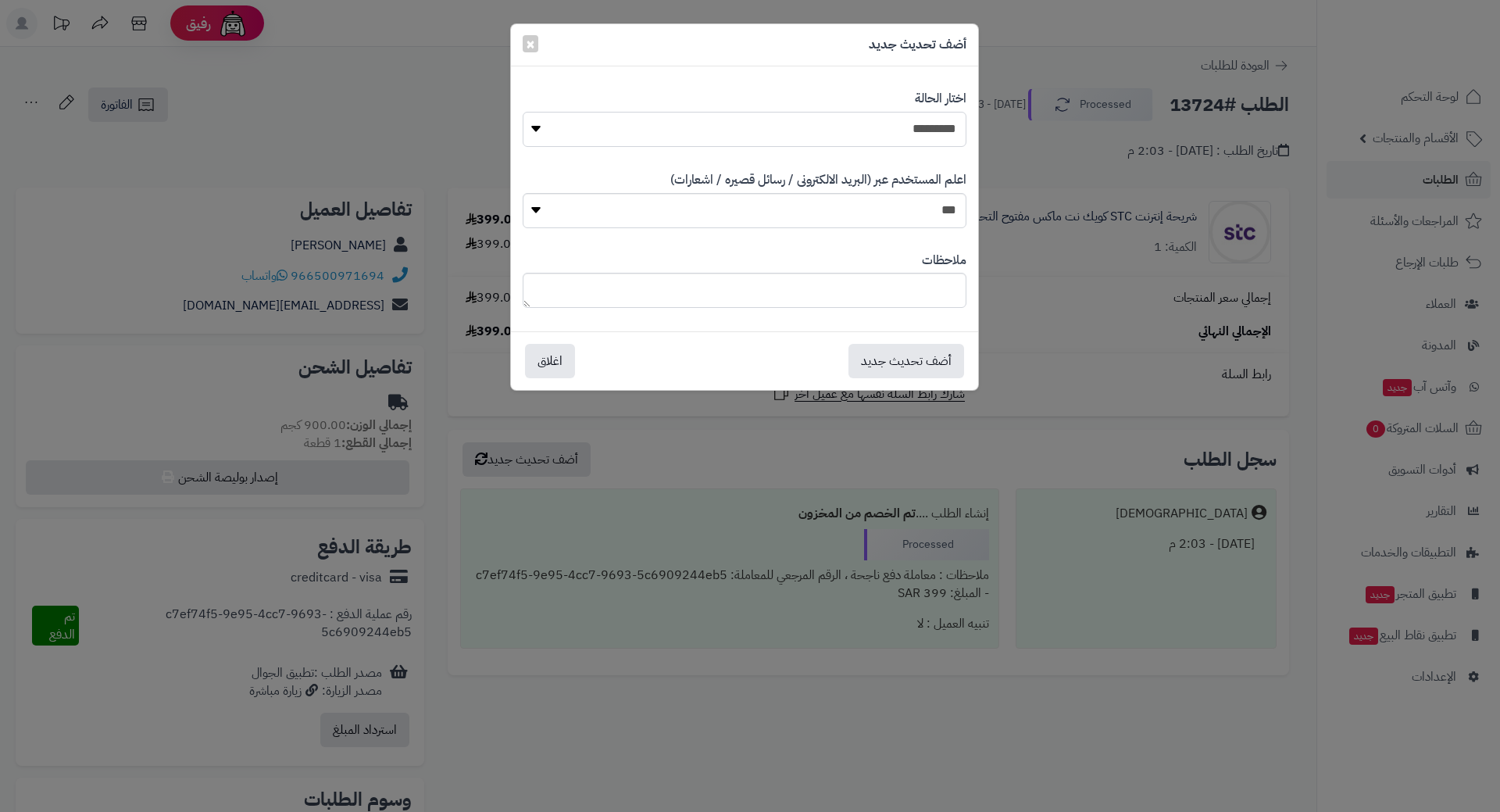
click at [919, 127] on select "**********" at bounding box center [745, 129] width 444 height 35
select select "*"
click at [523, 112] on select "**********" at bounding box center [745, 129] width 444 height 35
drag, startPoint x: 908, startPoint y: 375, endPoint x: 908, endPoint y: 360, distance: 15.0
click at [908, 374] on button "أضف تحديث جديد" at bounding box center [906, 360] width 116 height 34
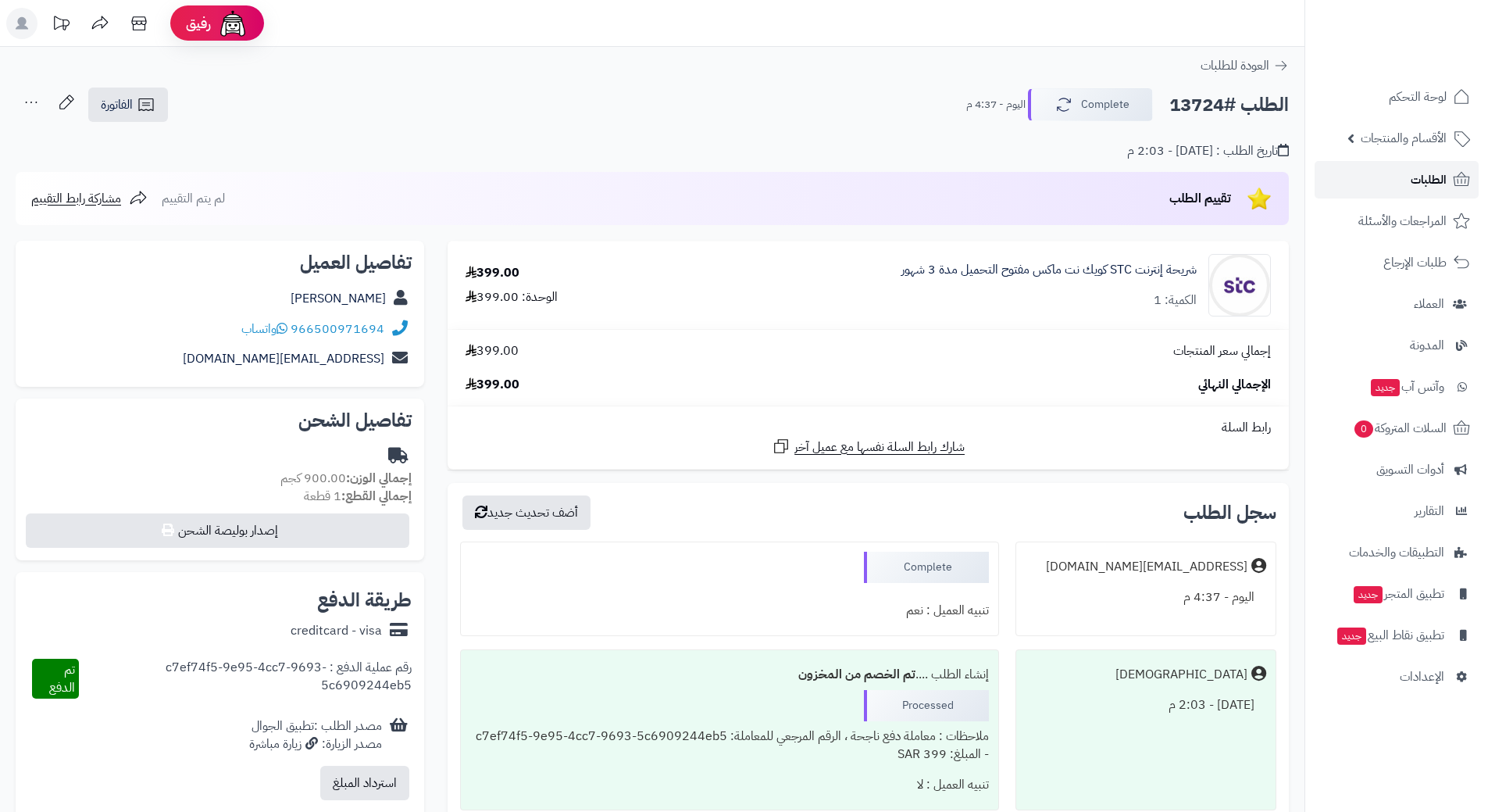
click at [1405, 183] on link "الطلبات" at bounding box center [1397, 180] width 164 height 38
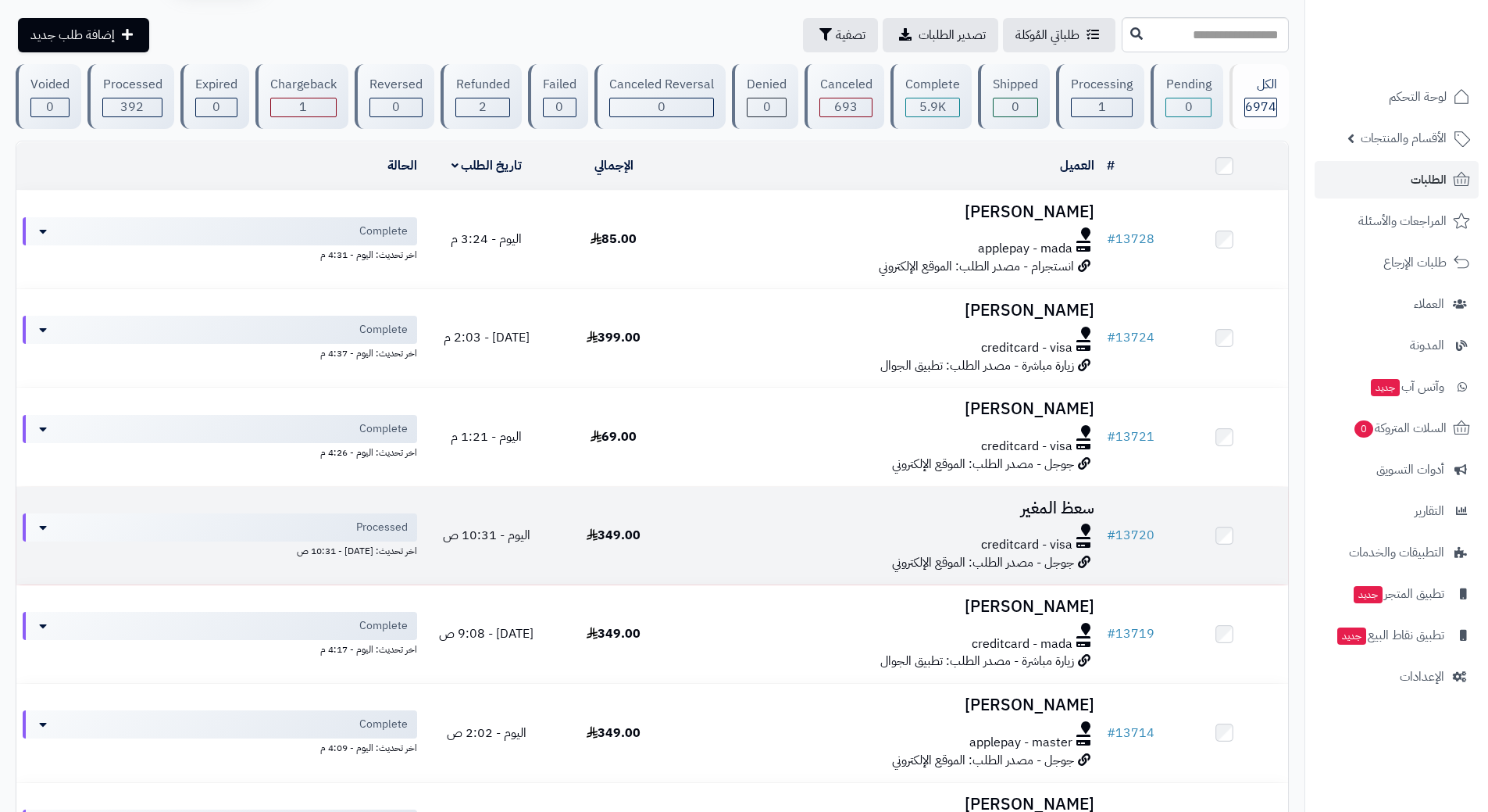
scroll to position [78, 0]
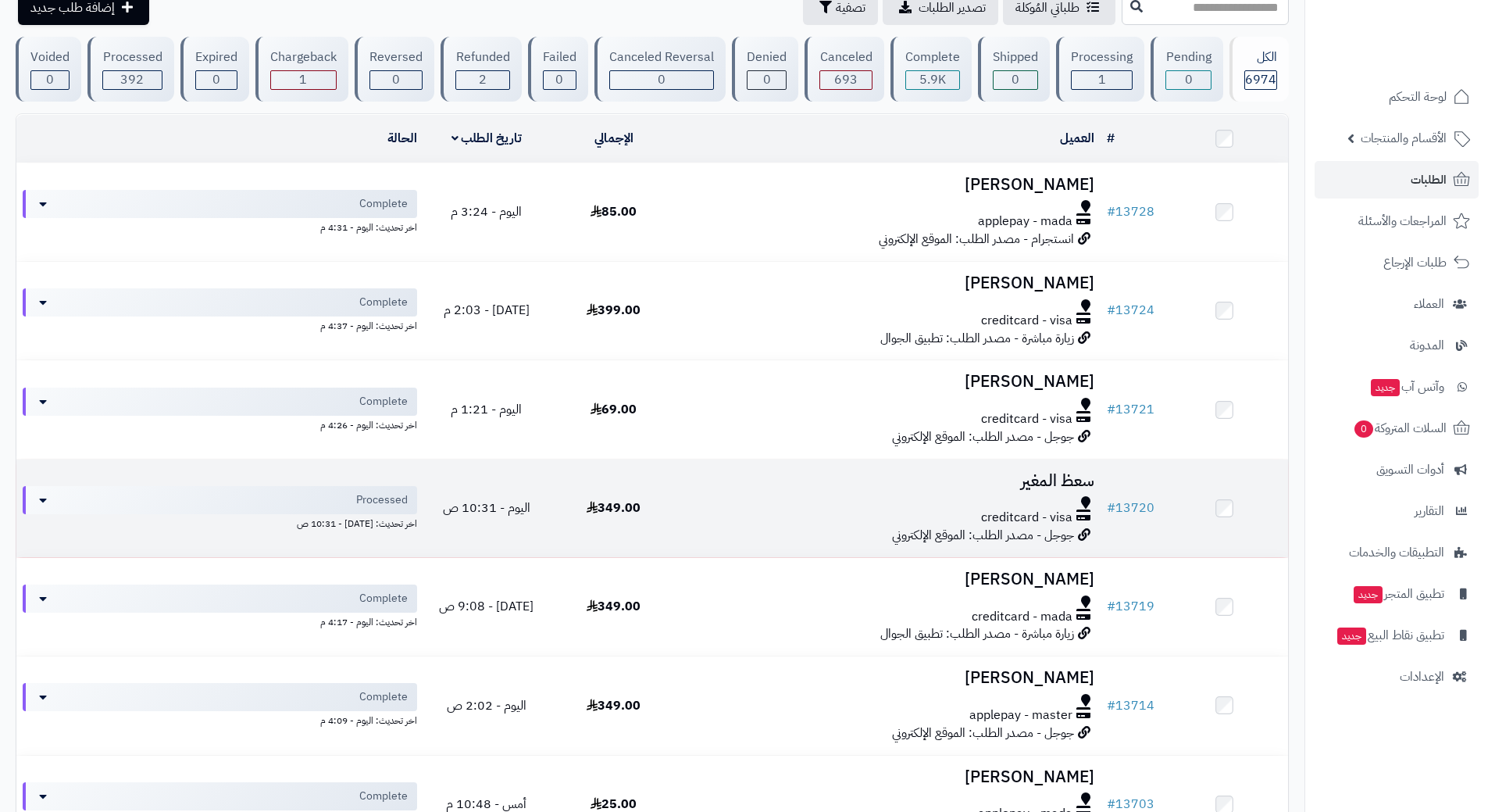
click at [741, 486] on h3 "سعظ المغير" at bounding box center [889, 481] width 411 height 18
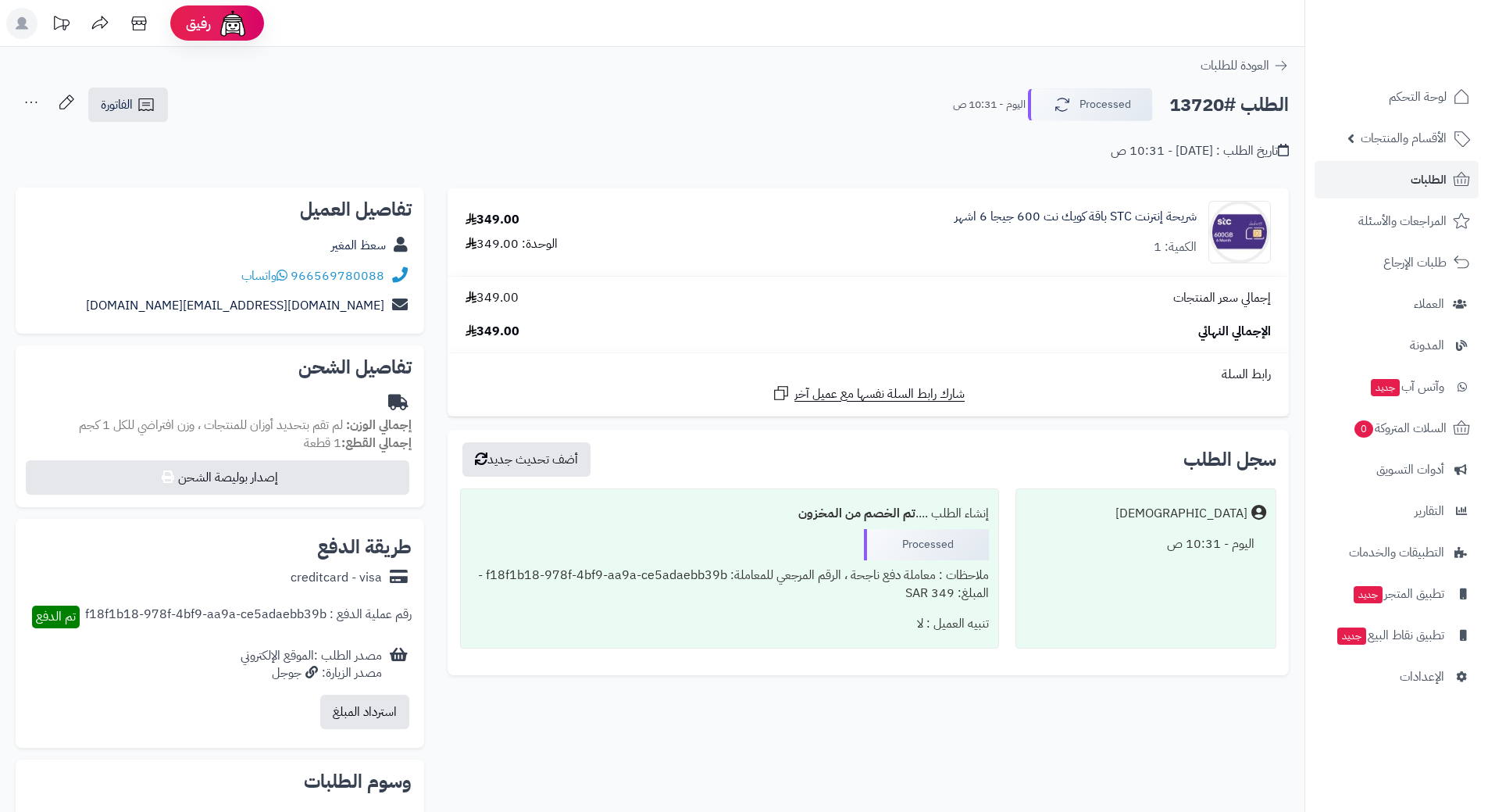
click at [1196, 95] on h2 "الطلب #13720" at bounding box center [1229, 105] width 119 height 32
click at [1196, 99] on h2 "الطلب #13720" at bounding box center [1229, 105] width 119 height 32
copy div "الطلب #13720 Processed"
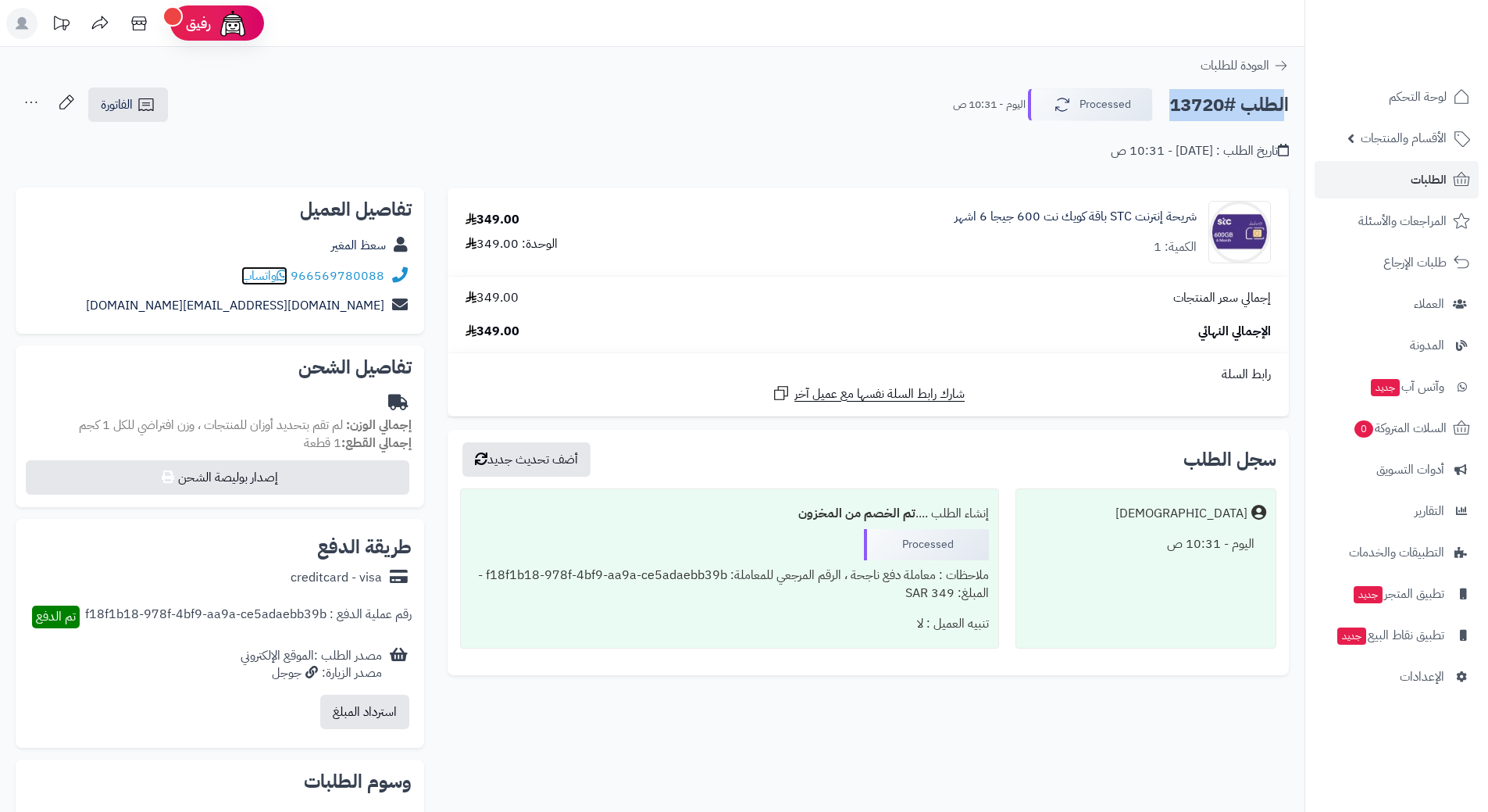
click at [288, 274] on icon at bounding box center [282, 275] width 11 height 13
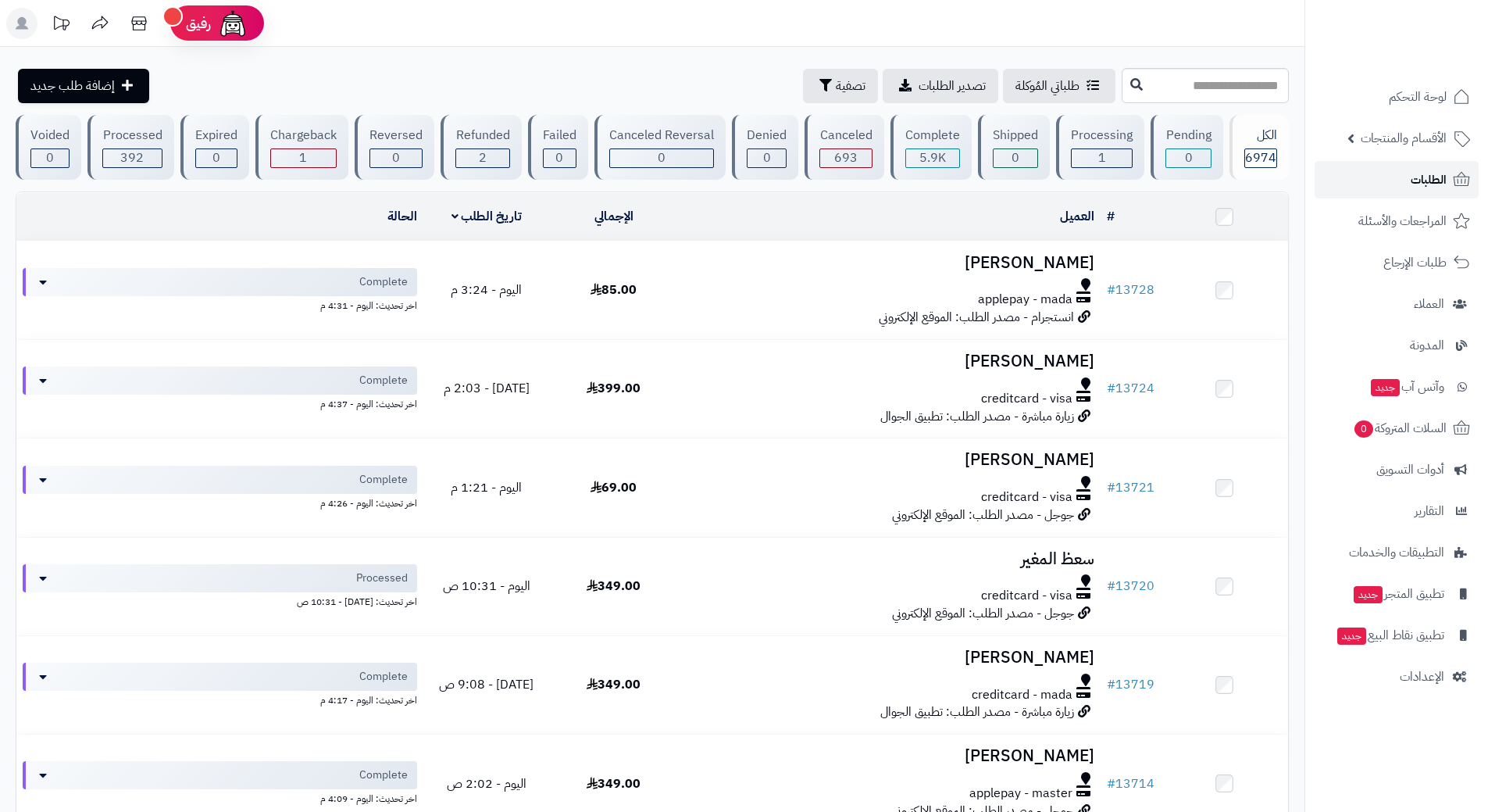
click at [1353, 180] on link "الطلبات" at bounding box center [1397, 180] width 164 height 38
click at [1386, 179] on link "الطلبات" at bounding box center [1397, 180] width 164 height 38
click at [1346, 169] on link "الطلبات" at bounding box center [1397, 180] width 164 height 38
click at [1359, 176] on link "الطلبات" at bounding box center [1397, 180] width 164 height 38
click at [1420, 166] on link "الطلبات" at bounding box center [1397, 180] width 164 height 38
